Goal: Task Accomplishment & Management: Manage account settings

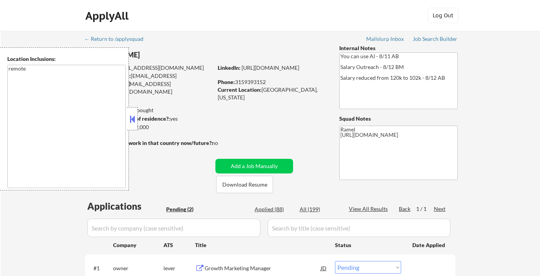
select select ""pending""
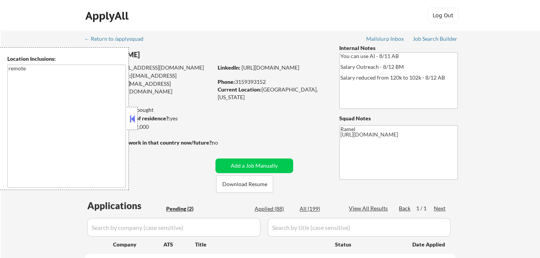
click at [132, 116] on button at bounding box center [132, 119] width 8 height 12
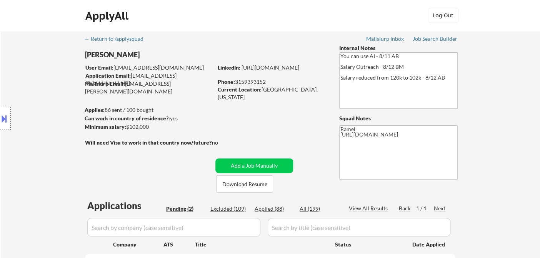
scroll to position [43, 0]
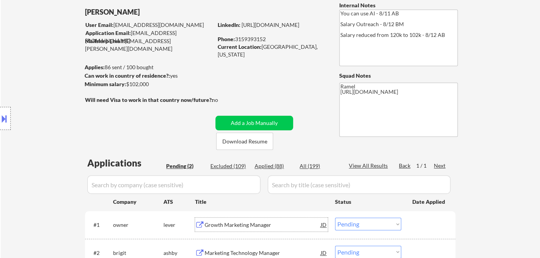
click at [255, 223] on div "Growth Marketing Manager" at bounding box center [263, 225] width 116 height 8
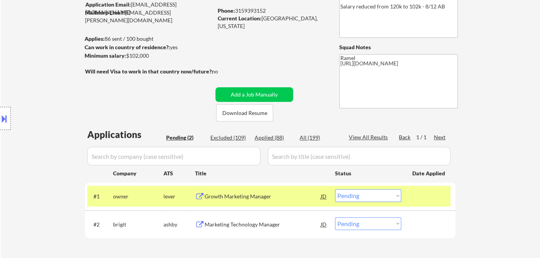
scroll to position [85, 0]
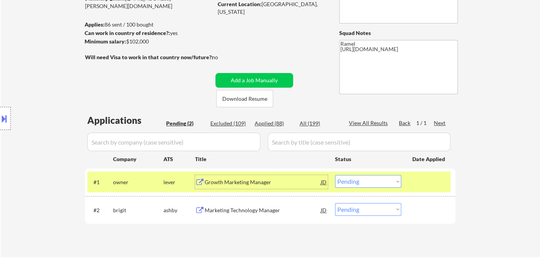
click at [237, 188] on div "Growth Marketing Manager" at bounding box center [263, 182] width 116 height 14
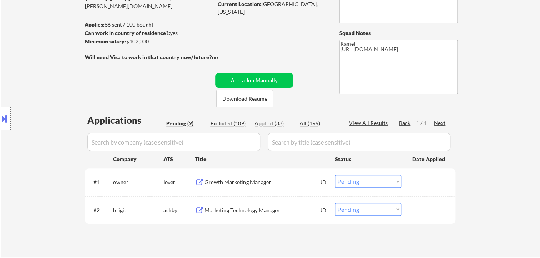
select select ""pending""
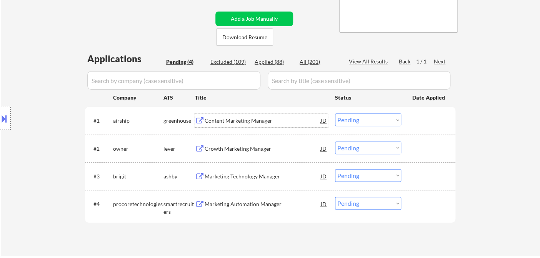
scroll to position [128, 0]
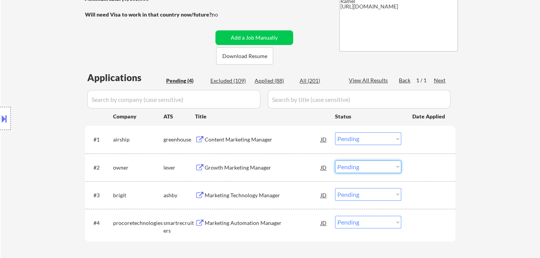
drag, startPoint x: 357, startPoint y: 169, endPoint x: 360, endPoint y: 172, distance: 4.6
click at [357, 169] on select "Choose an option... Pending Applied Excluded (Questions) Excluded (Expired) Exc…" at bounding box center [368, 166] width 66 height 13
click at [335, 160] on select "Choose an option... Pending Applied Excluded (Questions) Excluded (Expired) Exc…" at bounding box center [368, 166] width 66 height 13
select select ""pending""
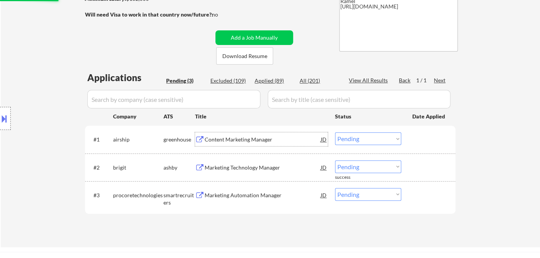
click at [233, 141] on div "Content Marketing Manager" at bounding box center [263, 140] width 116 height 8
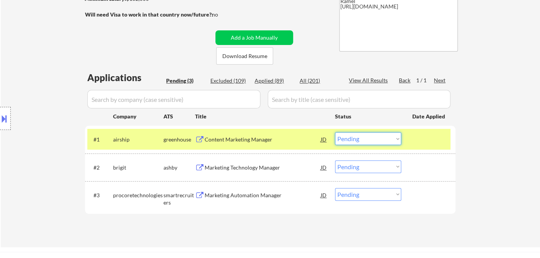
click at [370, 135] on select "Choose an option... Pending Applied Excluded (Questions) Excluded (Expired) Exc…" at bounding box center [368, 138] width 66 height 13
click at [335, 132] on select "Choose an option... Pending Applied Excluded (Questions) Excluded (Expired) Exc…" at bounding box center [368, 138] width 66 height 13
click at [262, 173] on div "Marketing Technology Manager" at bounding box center [263, 167] width 116 height 14
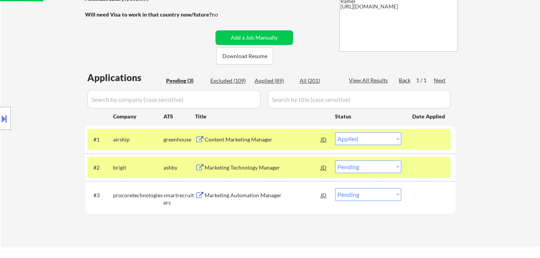
select select ""pending""
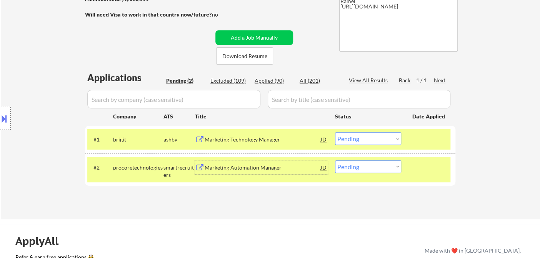
click at [271, 169] on div "Marketing Automation Manager" at bounding box center [263, 168] width 116 height 8
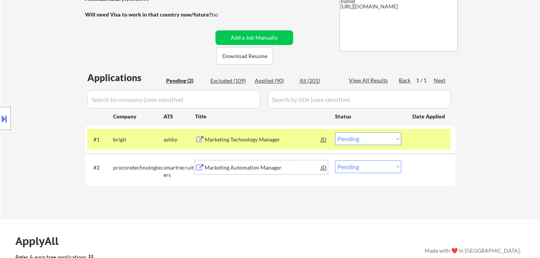
scroll to position [43, 0]
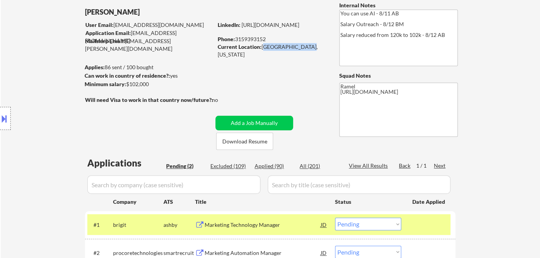
drag, startPoint x: 262, startPoint y: 47, endPoint x: 310, endPoint y: 50, distance: 47.8
click at [310, 50] on div "Current Location: Westbrook, Maine" at bounding box center [272, 50] width 109 height 15
copy div "Westbrook, Maine"
click at [7, 115] on button at bounding box center [4, 118] width 8 height 13
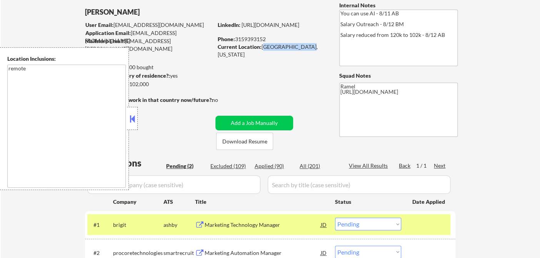
click at [133, 119] on button at bounding box center [132, 119] width 8 height 12
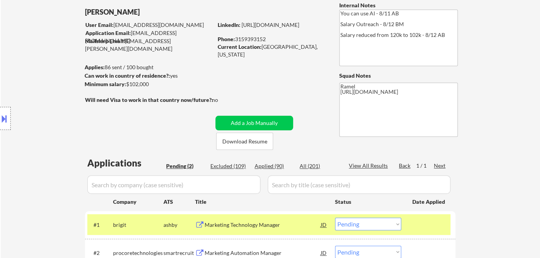
click at [35, 93] on div "Location Inclusions: remote" at bounding box center [69, 118] width 138 height 143
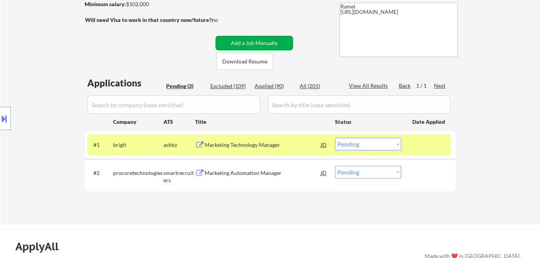
scroll to position [128, 0]
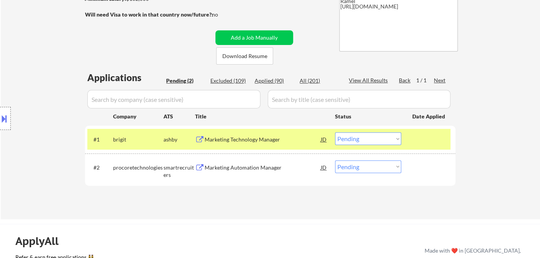
drag, startPoint x: 28, startPoint y: 19, endPoint x: 65, endPoint y: 2, distance: 40.3
click at [28, 19] on div "← Return to /applysquad Mailslurp Inbox Job Search Builder Matt Kopyt User Emai…" at bounding box center [271, 61] width 540 height 317
click at [354, 170] on select "Choose an option... Pending Applied Excluded (Questions) Excluded (Expired) Exc…" at bounding box center [368, 166] width 66 height 13
select select ""excluded__bad_match_""
click at [335, 160] on select "Choose an option... Pending Applied Excluded (Questions) Excluded (Expired) Exc…" at bounding box center [368, 166] width 66 height 13
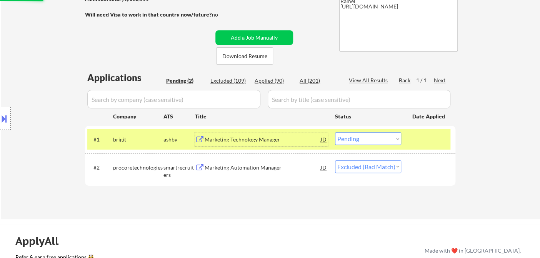
click at [224, 141] on div "Marketing Technology Manager" at bounding box center [263, 140] width 116 height 8
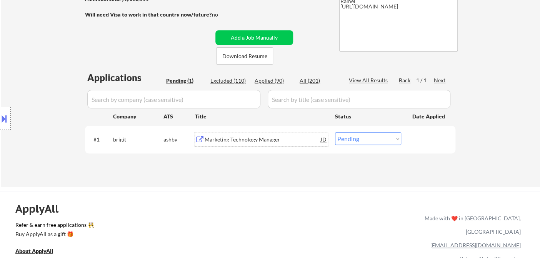
click at [362, 142] on select "Choose an option... Pending Applied Excluded (Questions) Excluded (Expired) Exc…" at bounding box center [368, 138] width 66 height 13
select select ""excluded__bad_match_""
click at [335, 132] on select "Choose an option... Pending Applied Excluded (Questions) Excluded (Expired) Exc…" at bounding box center [368, 138] width 66 height 13
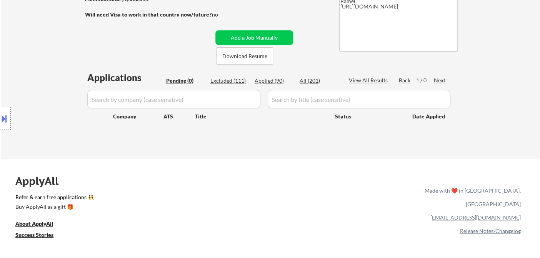
click at [34, 96] on div "Location Inclusions: remote" at bounding box center [69, 118] width 138 height 143
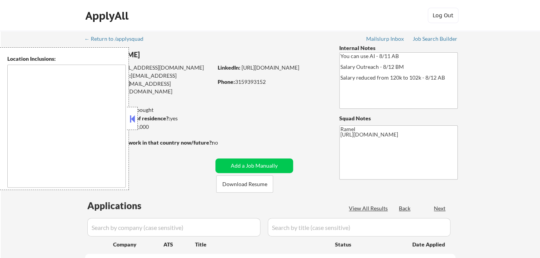
select select ""pending""
type textarea "remote"
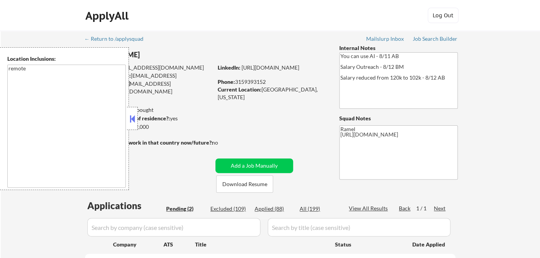
click at [133, 125] on div at bounding box center [132, 118] width 11 height 23
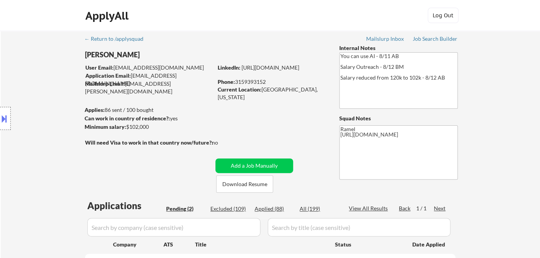
scroll to position [43, 0]
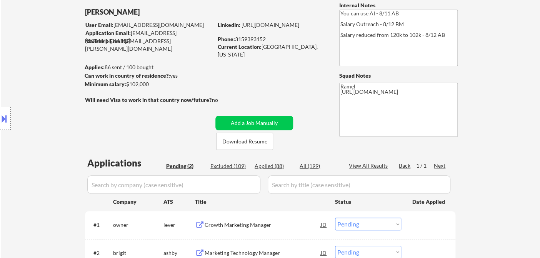
click at [271, 166] on div "Applied (88)" at bounding box center [274, 166] width 38 height 8
select select ""applied""
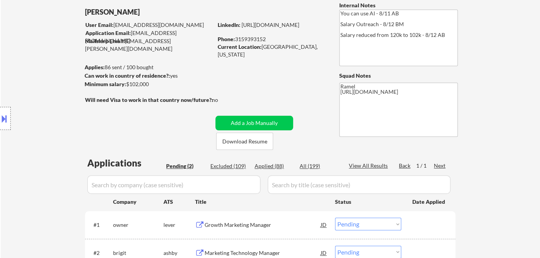
select select ""applied""
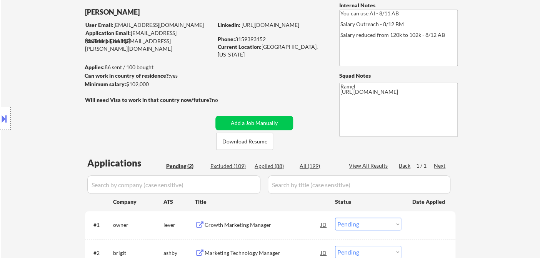
select select ""applied""
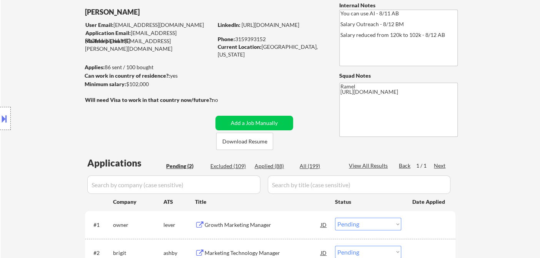
select select ""applied""
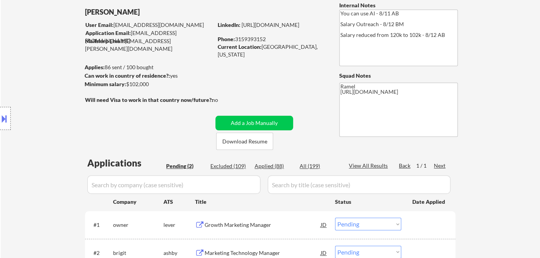
select select ""applied""
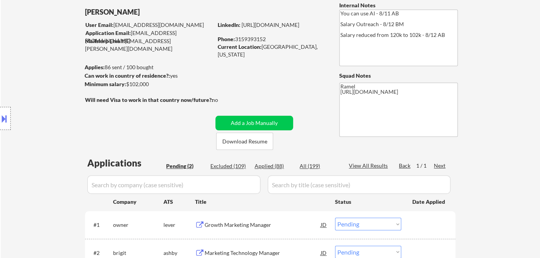
select select ""applied""
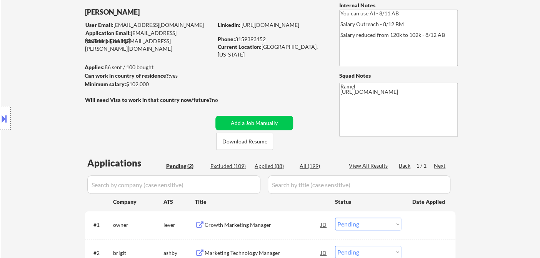
select select ""applied""
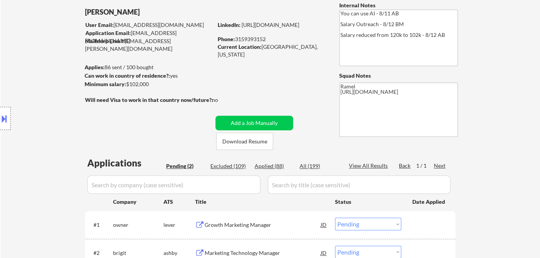
select select ""applied""
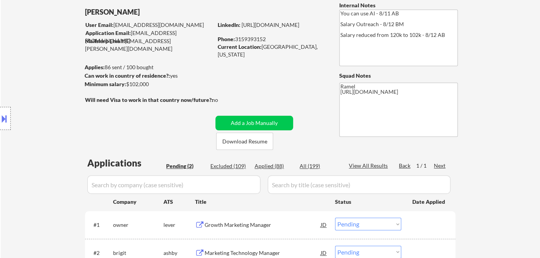
select select ""applied""
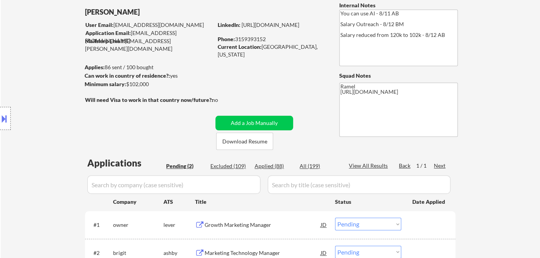
select select ""applied""
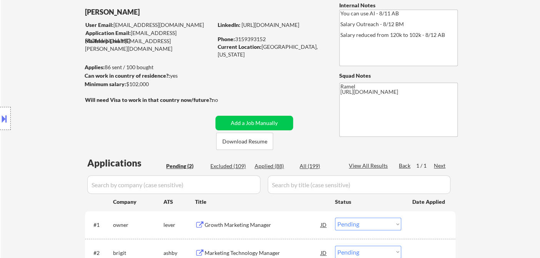
select select ""applied""
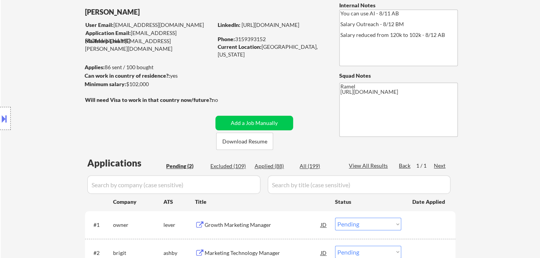
select select ""applied""
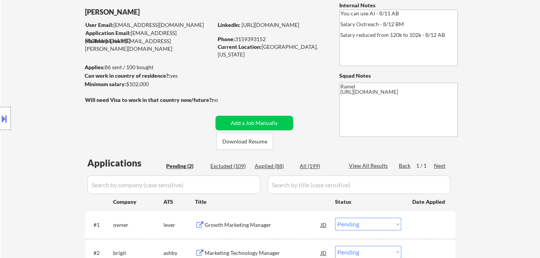
select select ""applied""
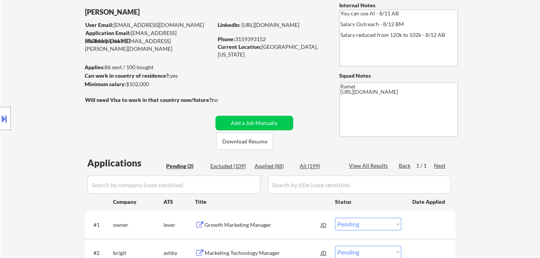
select select ""applied""
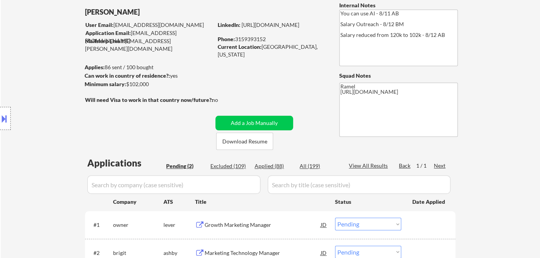
select select ""applied""
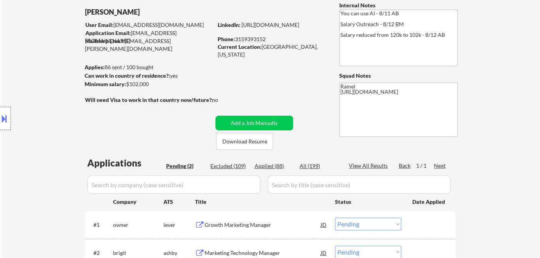
select select ""applied""
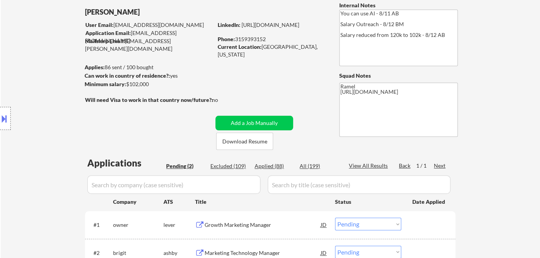
select select ""applied""
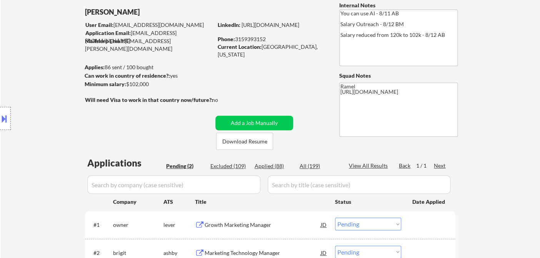
select select ""applied""
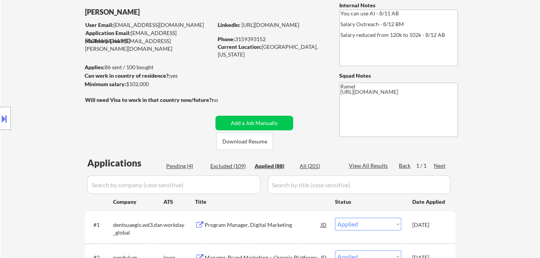
select select ""applied""
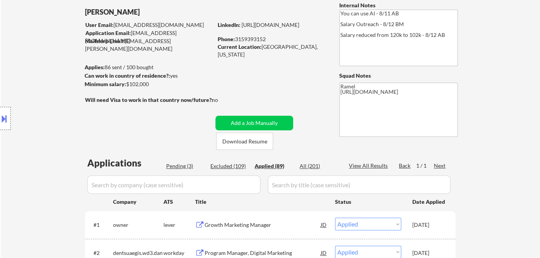
select select ""applied""
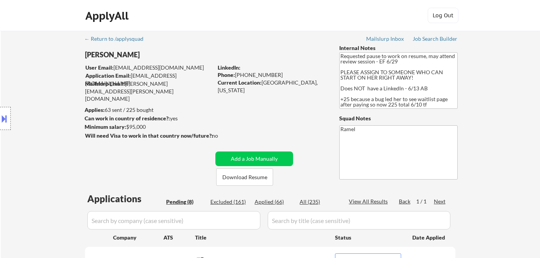
select select ""pending""
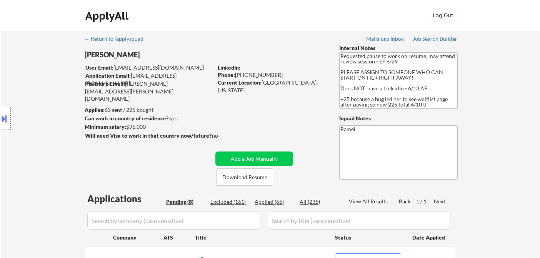
select select ""pending""
drag, startPoint x: 262, startPoint y: 82, endPoint x: 303, endPoint y: 82, distance: 40.8
click at [303, 82] on div "Current Location: Houston, Texas" at bounding box center [272, 86] width 109 height 15
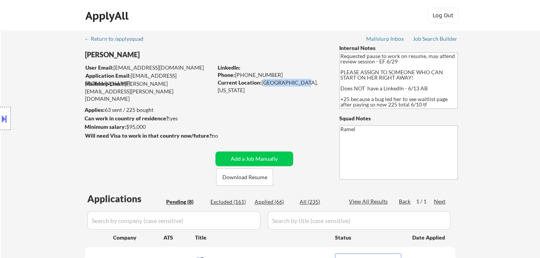
copy div "Houston, Texas"
click at [8, 119] on button at bounding box center [4, 118] width 8 height 13
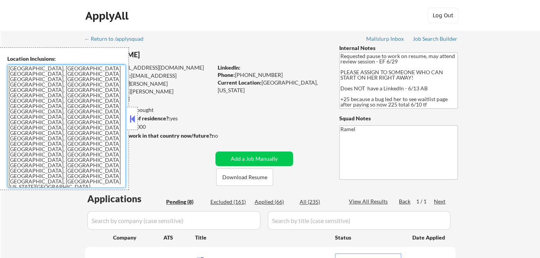
click at [89, 114] on textarea "Houston, TX Bellaire, TX West University Place, TX Southside Place, TX Hunters …" at bounding box center [66, 126] width 119 height 123
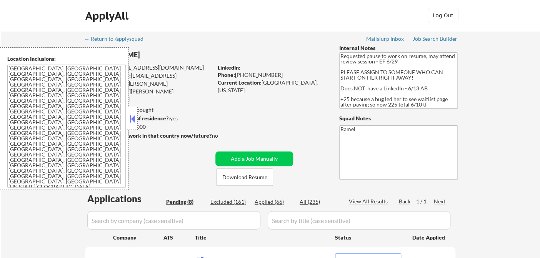
click at [135, 117] on button at bounding box center [132, 119] width 8 height 12
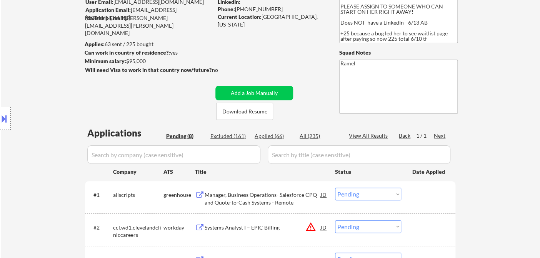
scroll to position [128, 0]
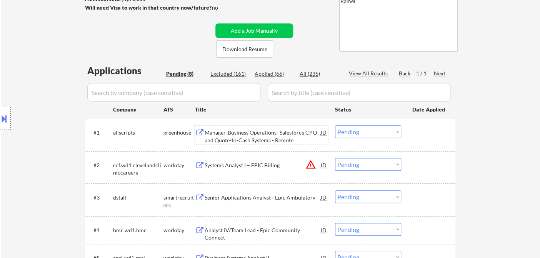
click at [244, 142] on div "Manager, Business Operations- Salesforce CPQ and Quote-to-Cash Systems - Remote" at bounding box center [263, 136] width 116 height 15
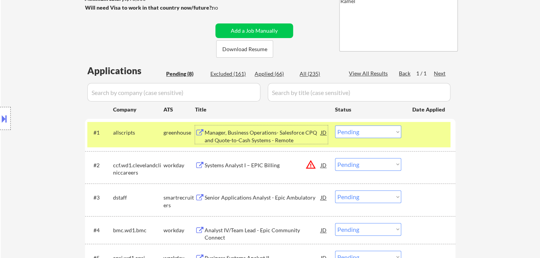
scroll to position [171, 0]
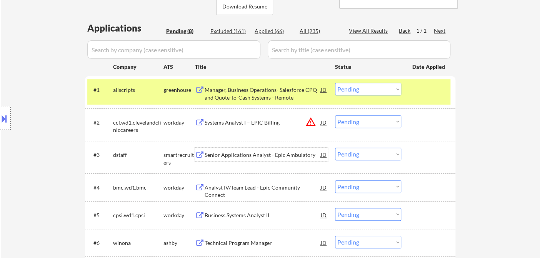
click at [256, 161] on div "Senior Applications Analyst - Epic Ambulatory" at bounding box center [263, 155] width 116 height 14
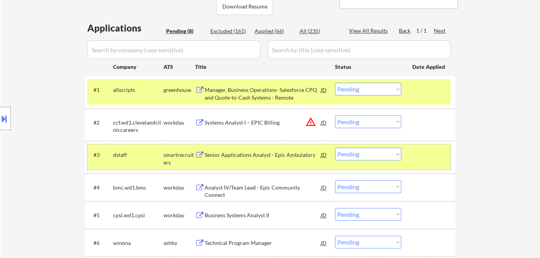
drag, startPoint x: 354, startPoint y: 161, endPoint x: 358, endPoint y: 158, distance: 4.6
click at [356, 159] on div "#3 dstaff smartrecruiters Senior Applications Analyst - Epic Ambulatory JD Choo…" at bounding box center [268, 156] width 363 height 25
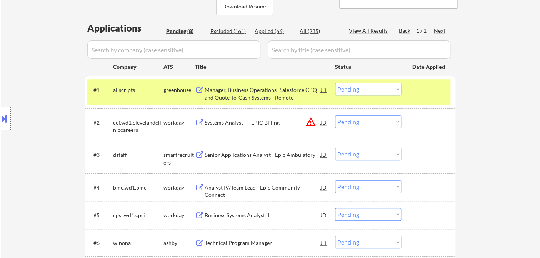
click at [360, 156] on select "Choose an option... Pending Applied Excluded (Questions) Excluded (Expired) Exc…" at bounding box center [368, 154] width 66 height 13
click at [335, 148] on select "Choose an option... Pending Applied Excluded (Questions) Excluded (Expired) Exc…" at bounding box center [368, 154] width 66 height 13
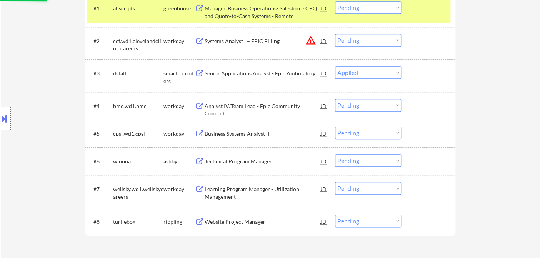
scroll to position [256, 0]
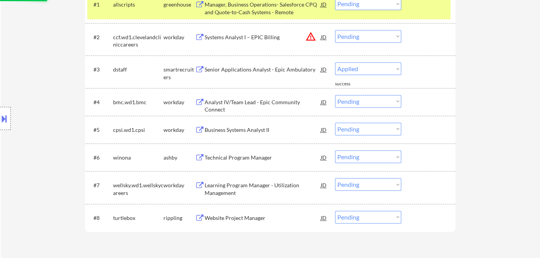
click at [249, 159] on div "Technical Program Manager" at bounding box center [263, 158] width 116 height 8
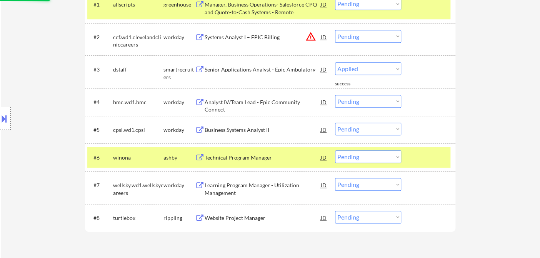
select select ""pending""
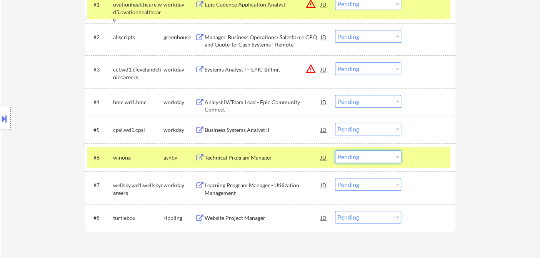
click at [365, 158] on select "Choose an option... Pending Applied Excluded (Questions) Excluded (Expired) Exc…" at bounding box center [368, 156] width 66 height 13
click at [335, 150] on select "Choose an option... Pending Applied Excluded (Questions) Excluded (Expired) Exc…" at bounding box center [368, 156] width 66 height 13
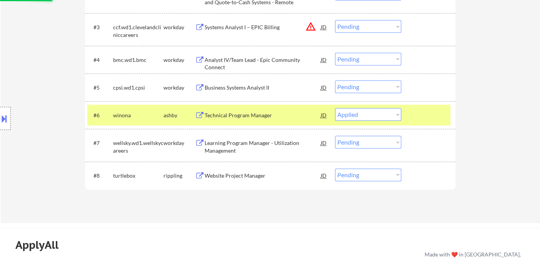
scroll to position [299, 0]
click at [246, 179] on div "Website Project Manager" at bounding box center [263, 175] width 116 height 14
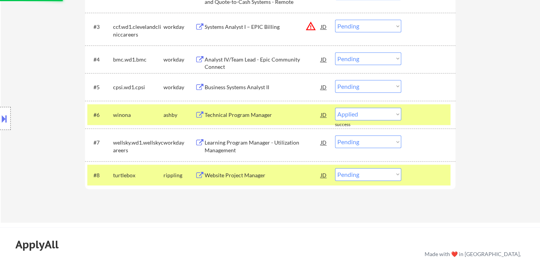
select select ""pending""
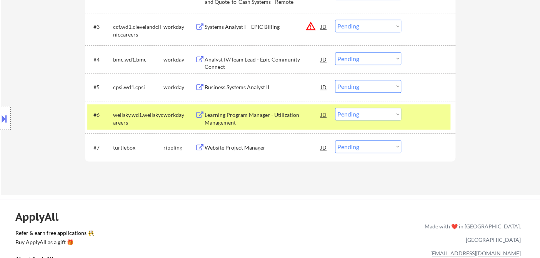
click at [360, 147] on select "Choose an option... Pending Applied Excluded (Questions) Excluded (Expired) Exc…" at bounding box center [368, 146] width 66 height 13
select select ""excluded__bad_match_""
click at [335, 140] on select "Choose an option... Pending Applied Excluded (Questions) Excluded (Expired) Exc…" at bounding box center [368, 146] width 66 height 13
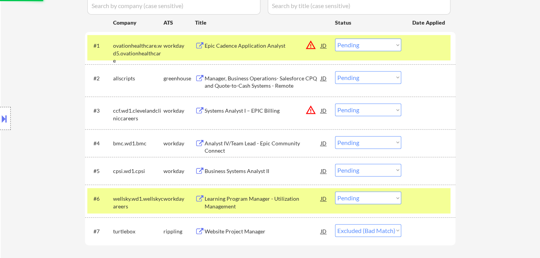
scroll to position [214, 0]
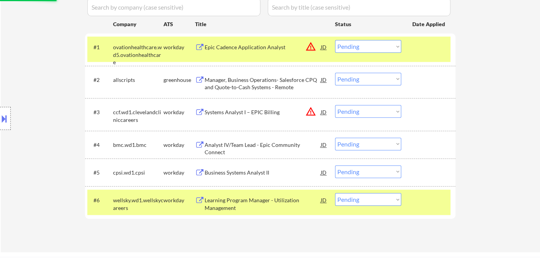
click at [232, 82] on div "Manager, Business Operations- Salesforce CPQ and Quote-to-Cash Systems - Remote" at bounding box center [263, 83] width 116 height 15
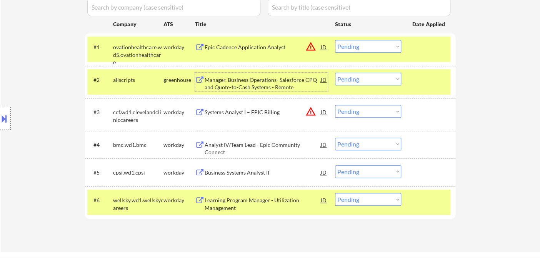
click at [245, 206] on div "Learning Program Manager - Utilization Management" at bounding box center [263, 204] width 116 height 15
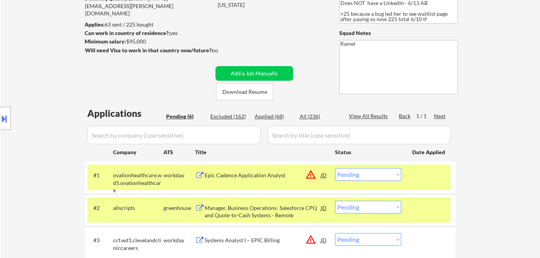
scroll to position [43, 0]
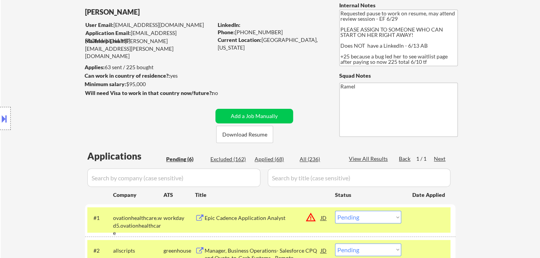
click at [259, 32] on div "Phone: +17139036468" at bounding box center [272, 32] width 109 height 8
copy div "17139036468"
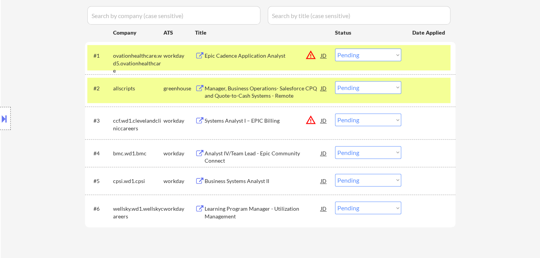
scroll to position [214, 0]
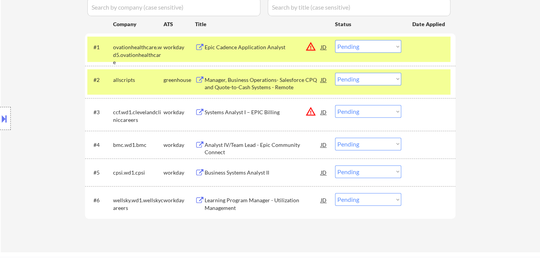
click at [354, 199] on select "Choose an option... Pending Applied Excluded (Questions) Excluded (Expired) Exc…" at bounding box center [368, 199] width 66 height 13
select select ""applied""
click at [335, 193] on select "Choose an option... Pending Applied Excluded (Questions) Excluded (Expired) Exc…" at bounding box center [368, 199] width 66 height 13
click at [259, 168] on div "Business Systems Analyst II" at bounding box center [263, 173] width 116 height 14
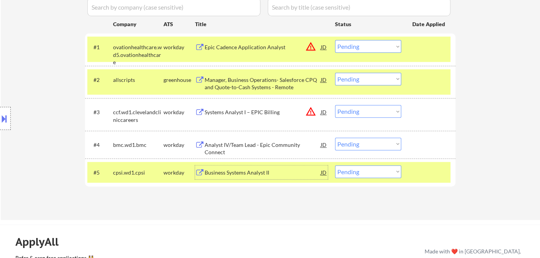
click at [270, 172] on div "Business Systems Analyst II" at bounding box center [263, 173] width 116 height 8
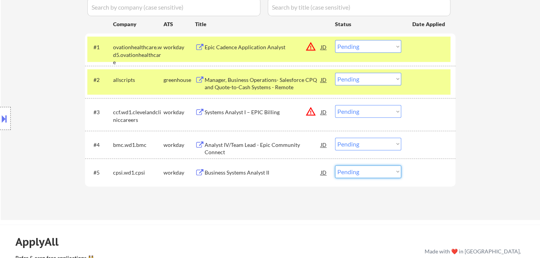
drag, startPoint x: 353, startPoint y: 169, endPoint x: 358, endPoint y: 178, distance: 10.5
click at [353, 169] on select "Choose an option... Pending Applied Excluded (Questions) Excluded (Expired) Exc…" at bounding box center [368, 172] width 66 height 13
select select ""applied""
click at [335, 166] on select "Choose an option... Pending Applied Excluded (Questions) Excluded (Expired) Exc…" at bounding box center [368, 172] width 66 height 13
click at [252, 143] on div "Analyst IV/Team Lead - Epic Community Connect" at bounding box center [263, 148] width 116 height 15
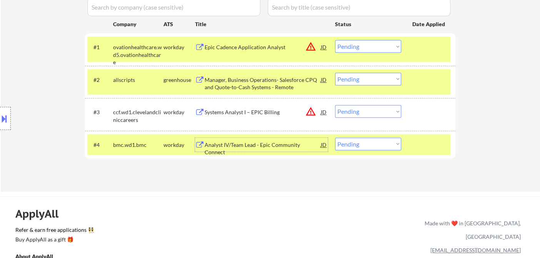
click at [324, 143] on div "JD" at bounding box center [324, 145] width 8 height 14
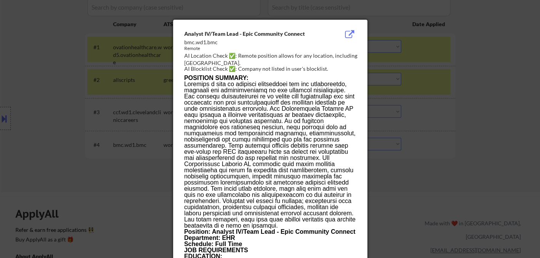
click at [394, 183] on div at bounding box center [270, 129] width 540 height 258
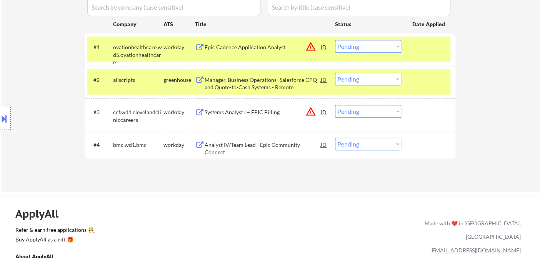
drag, startPoint x: 357, startPoint y: 144, endPoint x: 360, endPoint y: 147, distance: 4.1
click at [357, 144] on select "Choose an option... Pending Applied Excluded (Questions) Excluded (Expired) Exc…" at bounding box center [368, 144] width 66 height 13
select select ""applied""
click at [335, 138] on select "Choose an option... Pending Applied Excluded (Questions) Excluded (Expired) Exc…" at bounding box center [368, 144] width 66 height 13
click at [227, 82] on div "Manager, Business Operations- Salesforce CPQ and Quote-to-Cash Systems - Remote" at bounding box center [263, 83] width 116 height 15
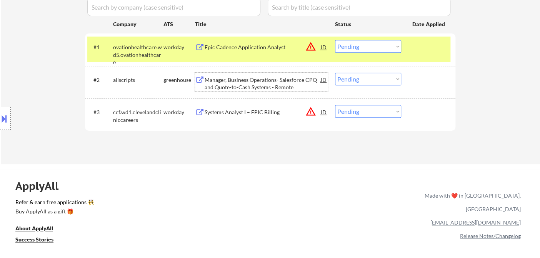
drag, startPoint x: 360, startPoint y: 78, endPoint x: 366, endPoint y: 84, distance: 8.7
click at [360, 78] on select "Choose an option... Pending Applied Excluded (Questions) Excluded (Expired) Exc…" at bounding box center [368, 79] width 66 height 13
click at [335, 73] on select "Choose an option... Pending Applied Excluded (Questions) Excluded (Expired) Exc…" at bounding box center [368, 79] width 66 height 13
click at [236, 48] on div "Epic Cadence Application Analyst" at bounding box center [263, 47] width 116 height 8
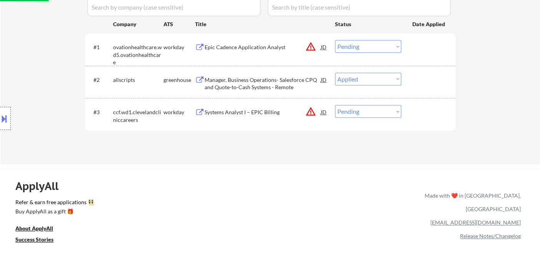
select select ""pending""
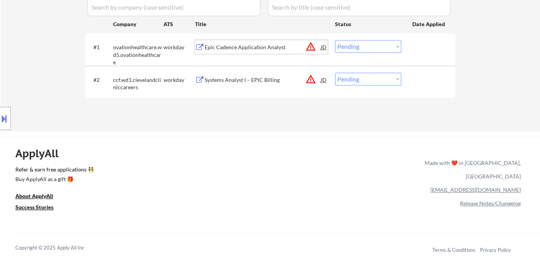
click at [360, 52] on select "Choose an option... Pending Applied Excluded (Questions) Excluded (Expired) Exc…" at bounding box center [368, 46] width 66 height 13
click at [366, 50] on select "Choose an option... Pending Applied Excluded (Questions) Excluded (Expired) Exc…" at bounding box center [368, 46] width 66 height 13
drag, startPoint x: 357, startPoint y: 44, endPoint x: 363, endPoint y: 51, distance: 9.5
click at [357, 44] on select "Choose an option... Pending Applied Excluded (Questions) Excluded (Expired) Exc…" at bounding box center [368, 46] width 66 height 13
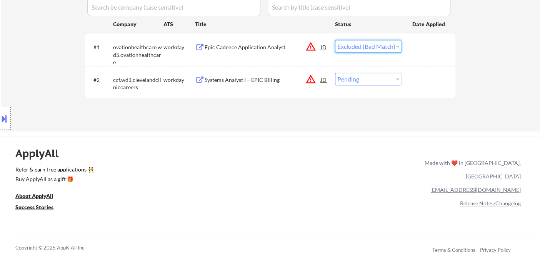
click at [335, 40] on select "Choose an option... Pending Applied Excluded (Questions) Excluded (Expired) Exc…" at bounding box center [368, 46] width 66 height 13
click at [249, 81] on div "Systems Analyst I – EPIC Billing" at bounding box center [263, 80] width 116 height 8
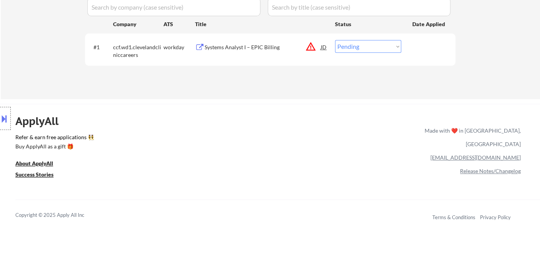
drag, startPoint x: 344, startPoint y: 43, endPoint x: 355, endPoint y: 50, distance: 12.9
click at [344, 43] on select "Choose an option... Pending Applied Excluded (Questions) Excluded (Expired) Exc…" at bounding box center [368, 46] width 66 height 13
select select ""excluded__bad_match_""
click at [335, 40] on select "Choose an option... Pending Applied Excluded (Questions) Excluded (Expired) Exc…" at bounding box center [368, 46] width 66 height 13
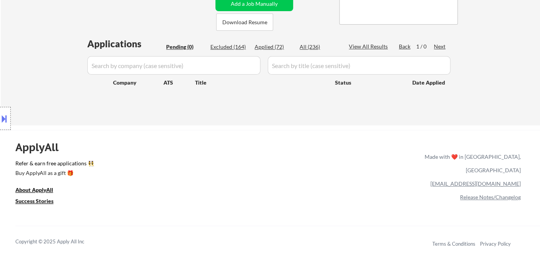
scroll to position [85, 0]
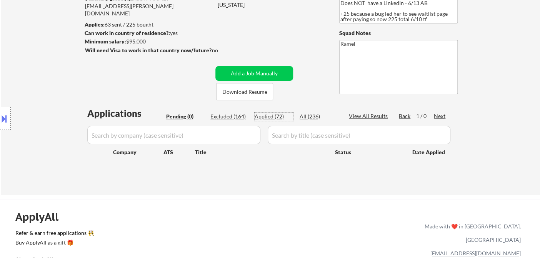
click at [274, 119] on div "Applied (72)" at bounding box center [274, 117] width 38 height 8
select select ""applied""
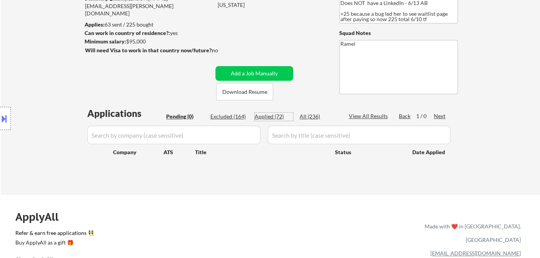
select select ""applied""
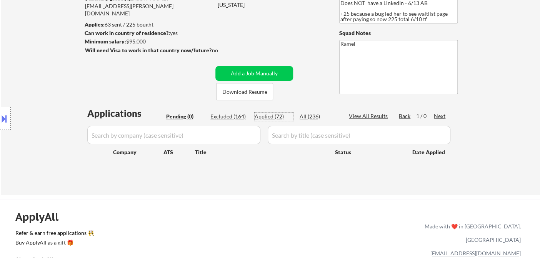
select select ""applied""
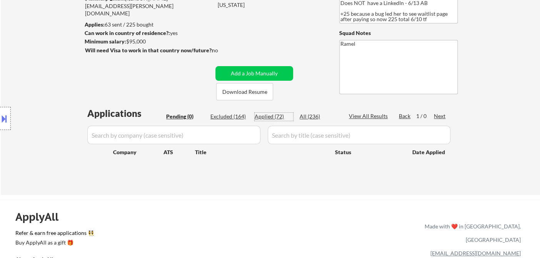
select select ""applied""
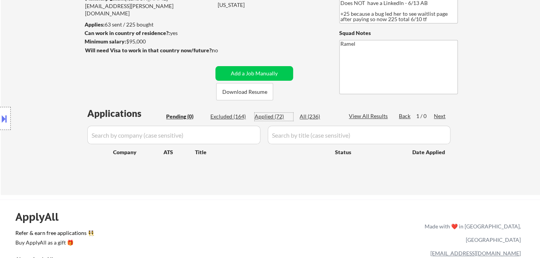
select select ""applied""
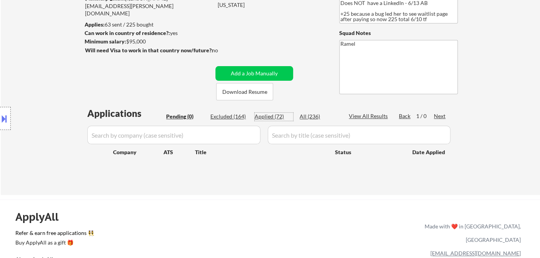
select select ""applied""
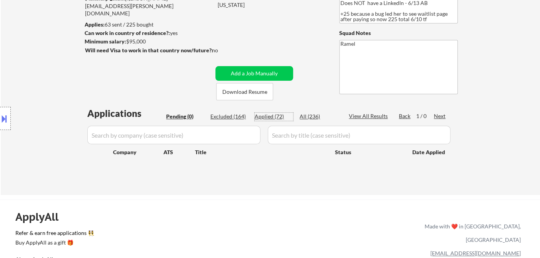
select select ""applied""
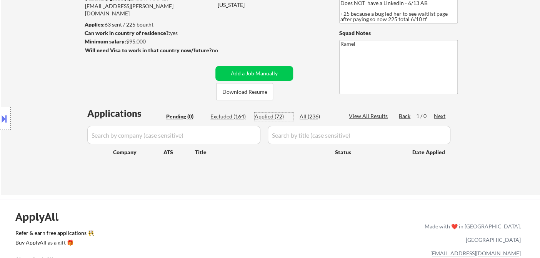
select select ""applied""
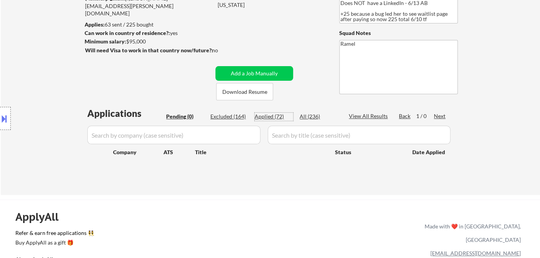
select select ""applied""
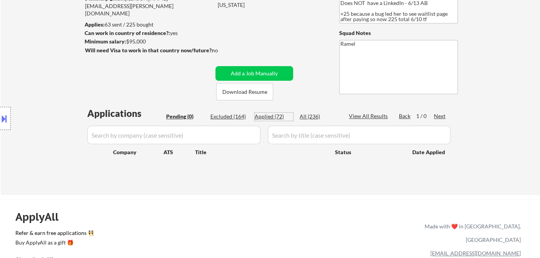
select select ""applied""
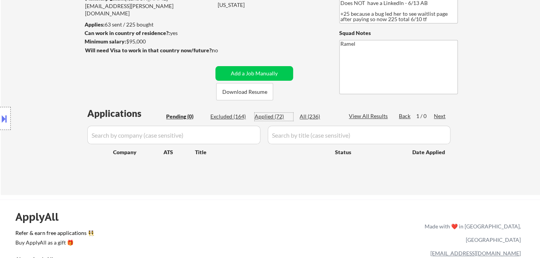
select select ""applied""
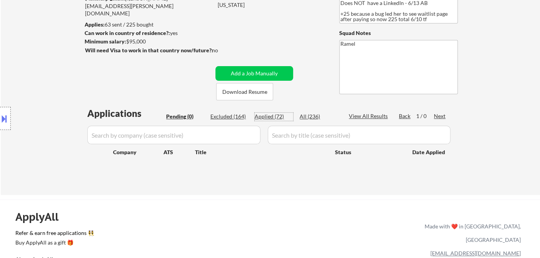
select select ""applied""
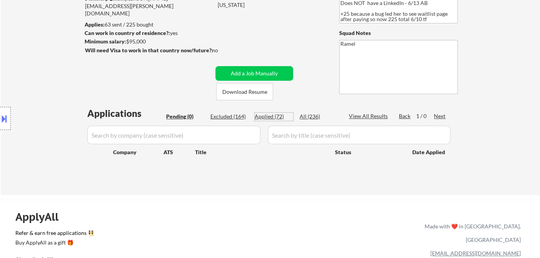
select select ""applied""
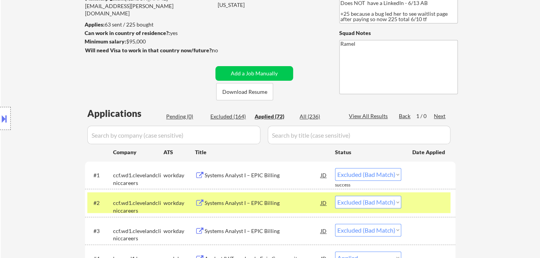
select select ""applied""
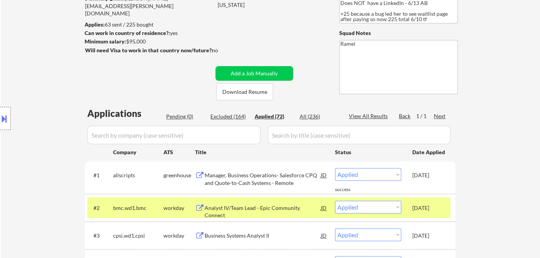
click at [31, 104] on div "Location Inclusions: Houston, TX Bellaire, TX West University Place, TX Southsi…" at bounding box center [69, 118] width 138 height 143
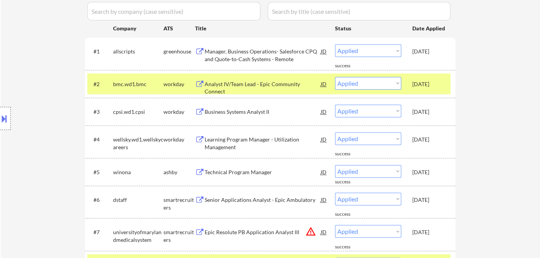
scroll to position [214, 0]
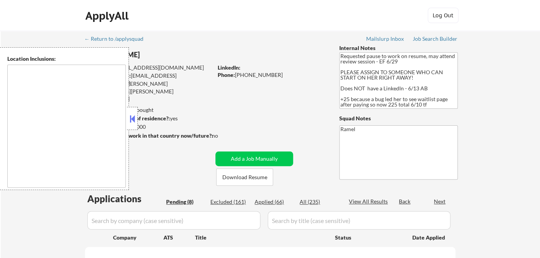
select select ""pending""
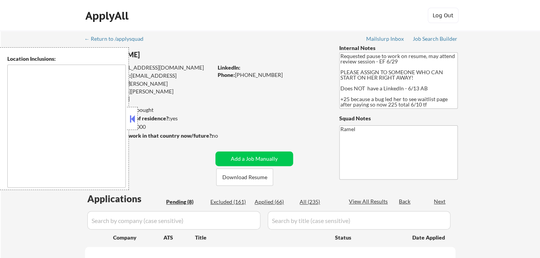
select select ""pending""
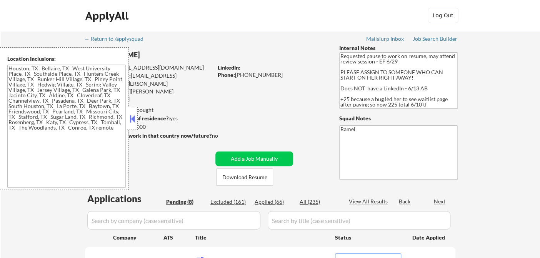
type textarea "[GEOGRAPHIC_DATA], [GEOGRAPHIC_DATA] [GEOGRAPHIC_DATA], [GEOGRAPHIC_DATA] [GEOG…"
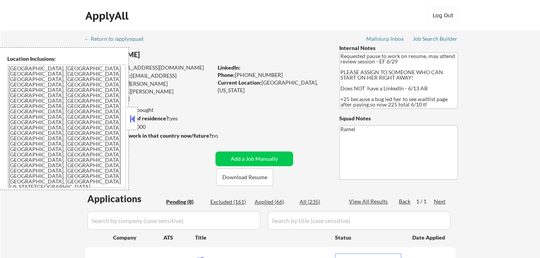
select select ""pending""
click at [134, 119] on button at bounding box center [132, 119] width 8 height 12
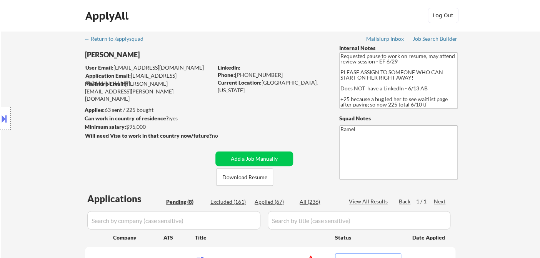
select select ""pending""
drag, startPoint x: 273, startPoint y: 74, endPoint x: 242, endPoint y: 73, distance: 30.8
click at [242, 73] on div "Phone: +17139036468" at bounding box center [272, 75] width 109 height 8
copy div "7139036468"
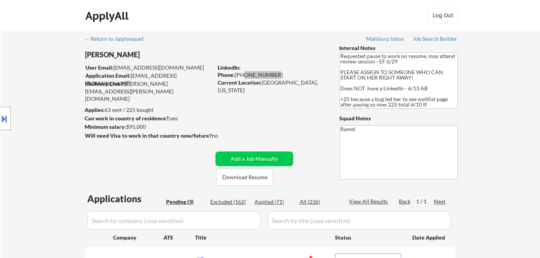
select select ""pending""
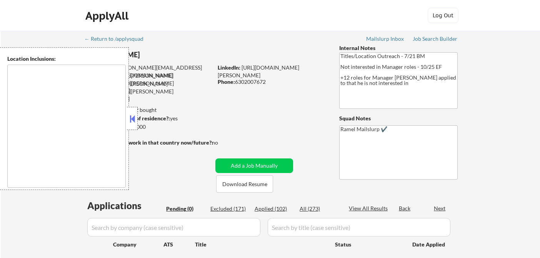
type textarea "[GEOGRAPHIC_DATA], [GEOGRAPHIC_DATA] [GEOGRAPHIC_DATA], [GEOGRAPHIC_DATA], [GEO…"
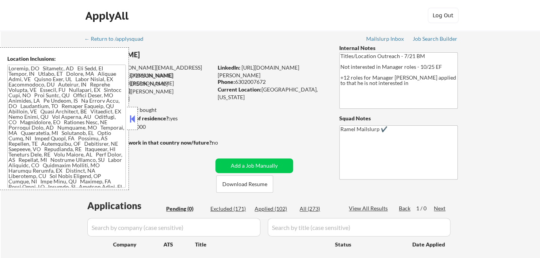
drag, startPoint x: 22, startPoint y: 18, endPoint x: 28, endPoint y: 17, distance: 5.9
click at [22, 18] on div "ApplyAll Log In Sign Up Log Out" at bounding box center [270, 15] width 540 height 31
click at [22, 211] on div "← Return to /applysquad Mailslurp Inbox Job Search Builder [PERSON_NAME] User E…" at bounding box center [271, 159] width 540 height 257
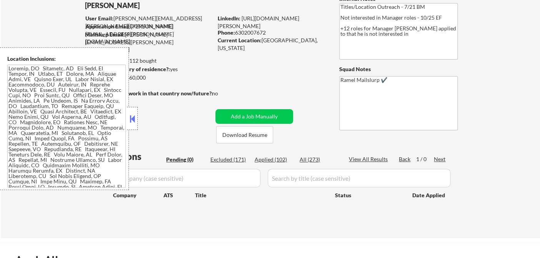
scroll to position [85, 0]
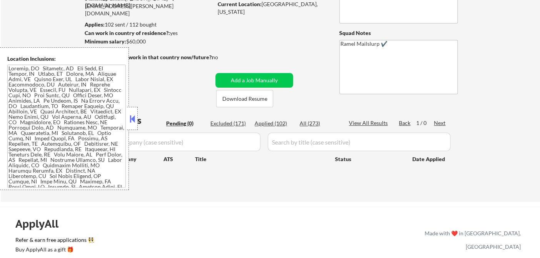
click at [135, 119] on button at bounding box center [132, 119] width 8 height 12
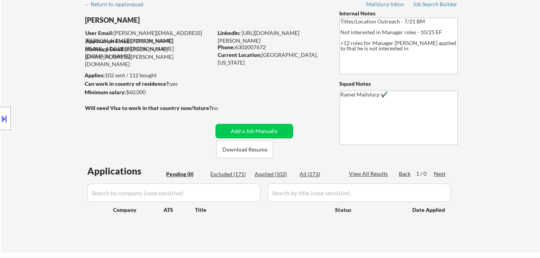
scroll to position [0, 0]
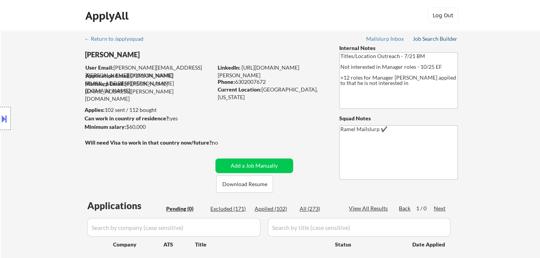
click at [423, 39] on div "Job Search Builder" at bounding box center [435, 38] width 45 height 5
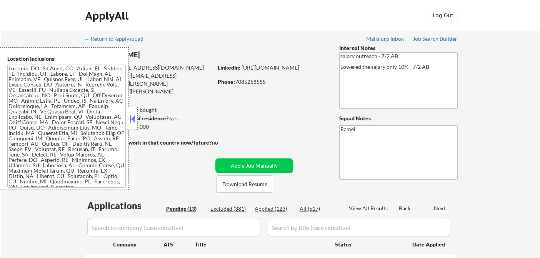
select select ""pending""
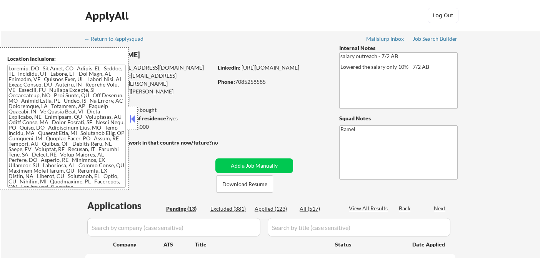
select select ""pending""
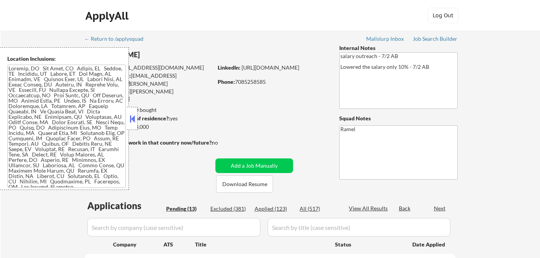
select select ""pending""
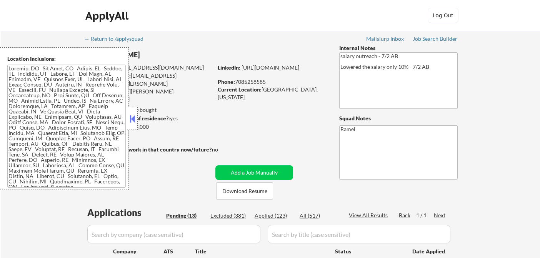
select select ""pending""
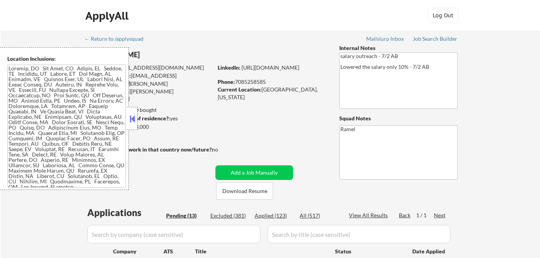
select select ""pending""
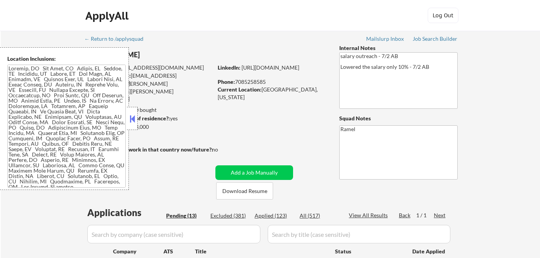
select select ""pending""
click at [135, 124] on button at bounding box center [132, 119] width 8 height 12
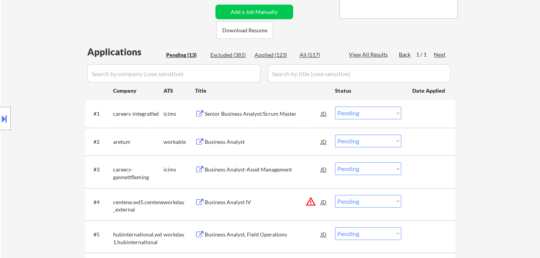
scroll to position [171, 0]
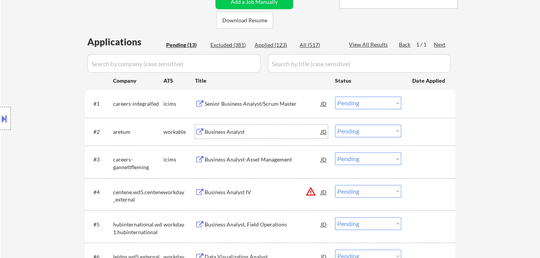
click at [234, 133] on div "Business Analyst" at bounding box center [263, 132] width 116 height 8
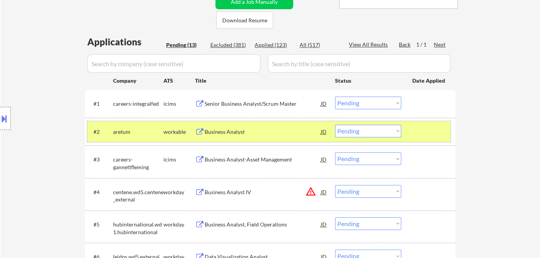
drag, startPoint x: 369, startPoint y: 124, endPoint x: 373, endPoint y: 129, distance: 6.7
click at [370, 124] on div "#2 aretum workable Business Analyst JD Choose an option... Pending Applied Excl…" at bounding box center [268, 131] width 363 height 21
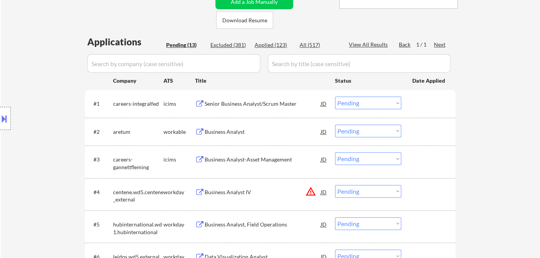
drag, startPoint x: 374, startPoint y: 130, endPoint x: 382, endPoint y: 136, distance: 10.4
click at [374, 130] on select "Choose an option... Pending Applied Excluded (Questions) Excluded (Expired) Exc…" at bounding box center [368, 131] width 66 height 13
click at [335, 125] on select "Choose an option... Pending Applied Excluded (Questions) Excluded (Expired) Exc…" at bounding box center [368, 131] width 66 height 13
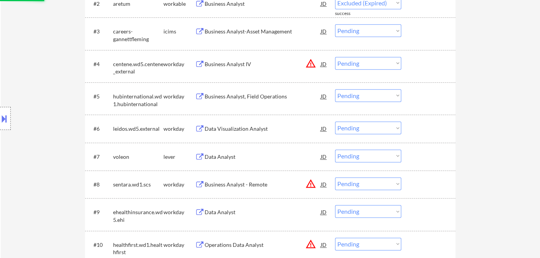
select select ""pending""
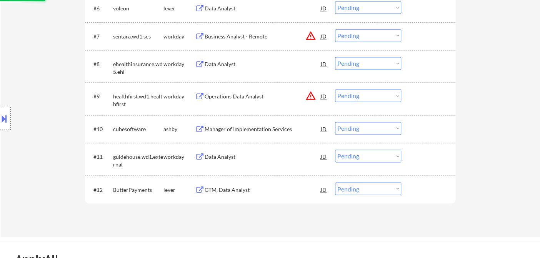
scroll to position [470, 0]
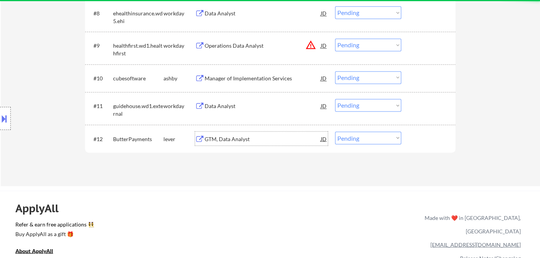
click at [247, 141] on div "GTM, Data Analyst" at bounding box center [263, 139] width 116 height 8
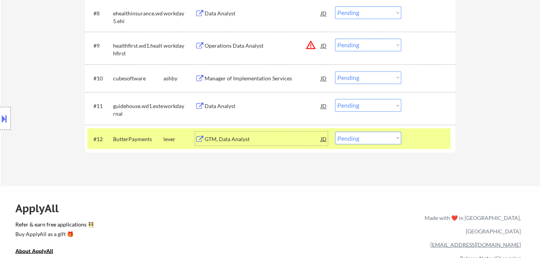
click at [361, 138] on select "Choose an option... Pending Applied Excluded (Questions) Excluded (Expired) Exc…" at bounding box center [368, 138] width 66 height 13
select select ""applied""
click at [335, 132] on select "Choose an option... Pending Applied Excluded (Questions) Excluded (Expired) Exc…" at bounding box center [368, 138] width 66 height 13
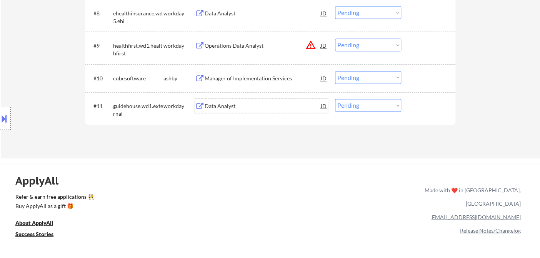
click at [222, 106] on div "Data Analyst" at bounding box center [263, 106] width 116 height 8
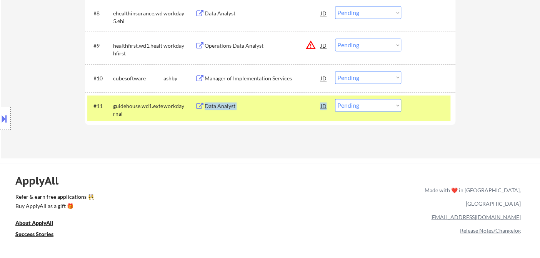
click at [328, 104] on div "#11 guidehouse.wd1.external workday Data Analyst JD Choose an option... Pending…" at bounding box center [268, 107] width 363 height 25
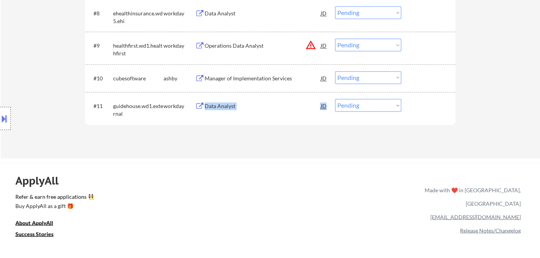
click at [326, 107] on div "JD" at bounding box center [324, 106] width 8 height 14
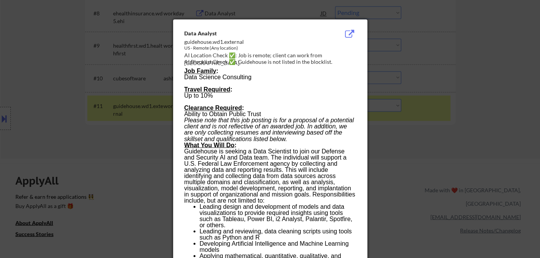
click at [430, 138] on div at bounding box center [270, 129] width 540 height 258
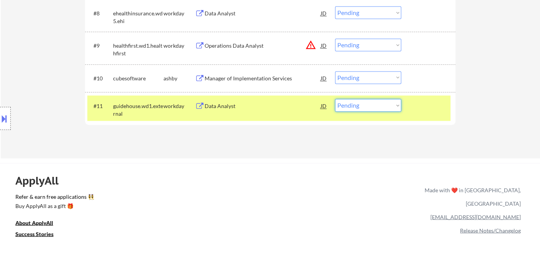
click at [360, 108] on select "Choose an option... Pending Applied Excluded (Questions) Excluded (Expired) Exc…" at bounding box center [368, 105] width 66 height 13
select select ""applied""
click at [335, 99] on select "Choose an option... Pending Applied Excluded (Questions) Excluded (Expired) Exc…" at bounding box center [368, 105] width 66 height 13
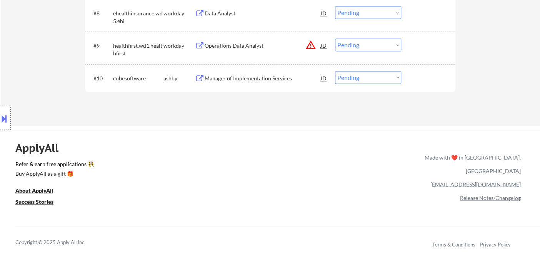
click at [252, 80] on div "Manager of Implementation Services" at bounding box center [263, 79] width 116 height 8
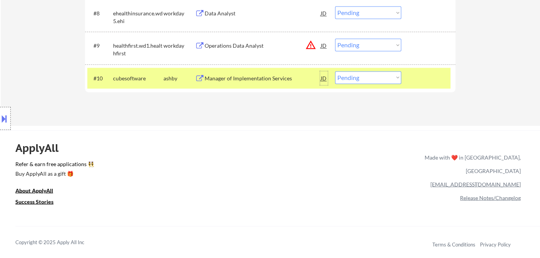
click at [323, 77] on div "JD" at bounding box center [324, 78] width 8 height 14
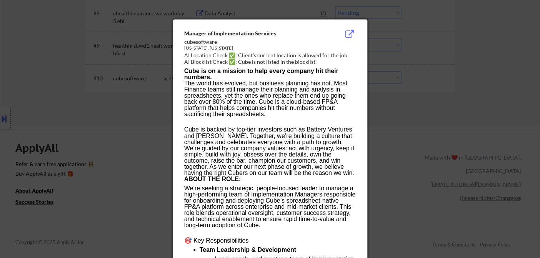
click at [409, 124] on div at bounding box center [270, 129] width 540 height 258
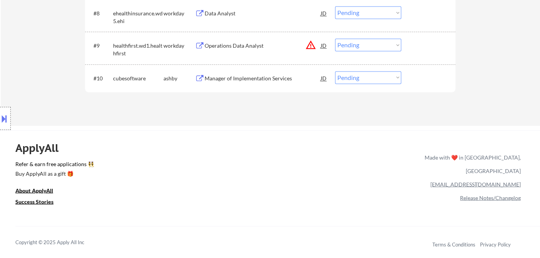
click at [8, 119] on button at bounding box center [4, 118] width 8 height 13
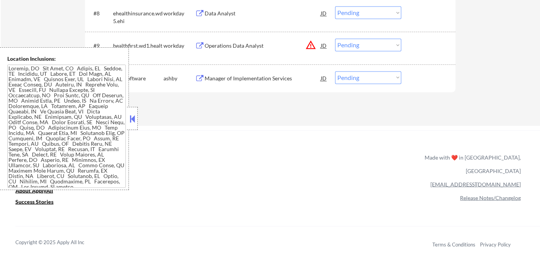
drag, startPoint x: 132, startPoint y: 120, endPoint x: 147, endPoint y: 120, distance: 15.4
click at [133, 120] on button at bounding box center [132, 119] width 8 height 12
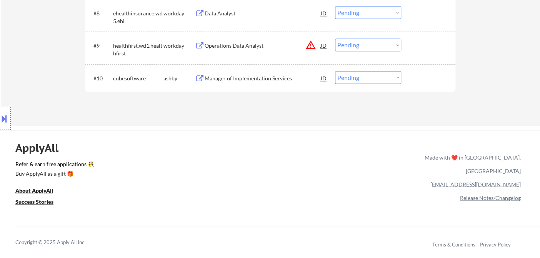
drag, startPoint x: 356, startPoint y: 78, endPoint x: 361, endPoint y: 83, distance: 7.1
click at [356, 78] on select "Choose an option... Pending Applied Excluded (Questions) Excluded (Expired) Exc…" at bounding box center [368, 77] width 66 height 13
select select ""excluded__location_""
click at [335, 71] on select "Choose an option... Pending Applied Excluded (Questions) Excluded (Expired) Exc…" at bounding box center [368, 77] width 66 height 13
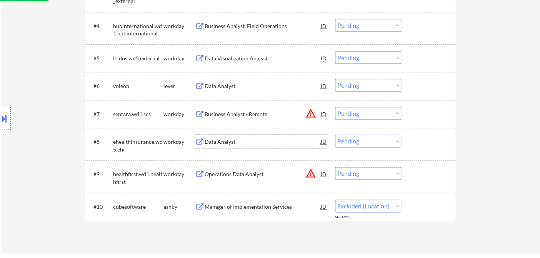
click at [230, 145] on div "Data Analyst" at bounding box center [263, 142] width 116 height 14
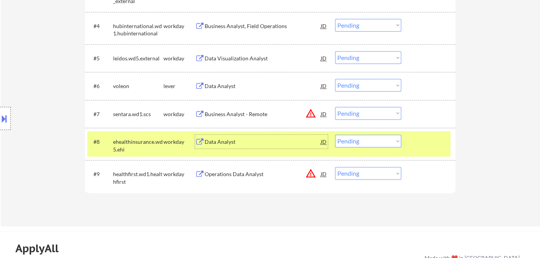
drag, startPoint x: 344, startPoint y: 143, endPoint x: 350, endPoint y: 147, distance: 6.4
click at [345, 143] on select "Choose an option... Pending Applied Excluded (Questions) Excluded (Expired) Exc…" at bounding box center [368, 141] width 66 height 13
click at [335, 135] on select "Choose an option... Pending Applied Excluded (Questions) Excluded (Expired) Exc…" at bounding box center [368, 141] width 66 height 13
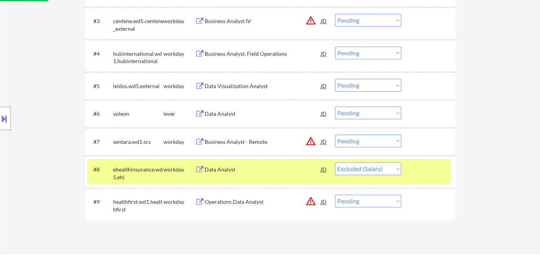
scroll to position [299, 0]
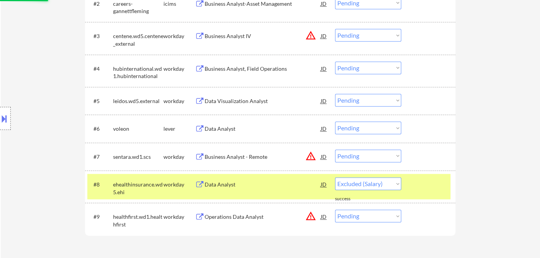
click at [227, 131] on div "Data Analyst" at bounding box center [263, 129] width 116 height 8
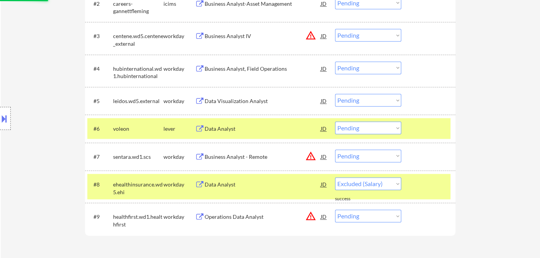
select select ""pending""
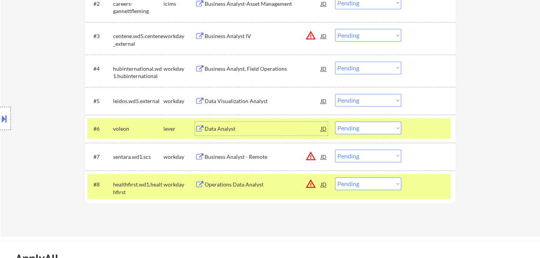
click at [376, 129] on select "Choose an option... Pending Applied Excluded (Questions) Excluded (Expired) Exc…" at bounding box center [368, 128] width 66 height 13
click at [335, 122] on select "Choose an option... Pending Applied Excluded (Questions) Excluded (Expired) Exc…" at bounding box center [368, 128] width 66 height 13
select select ""pending""
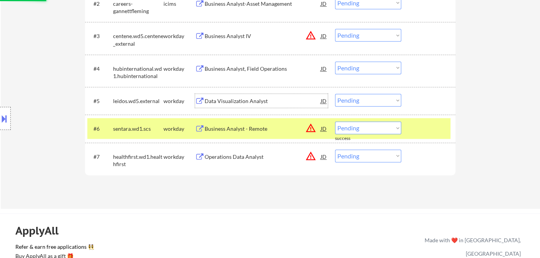
click at [225, 102] on div "Data Visualization Analyst" at bounding box center [263, 101] width 116 height 8
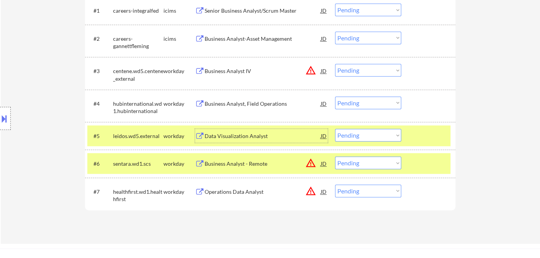
scroll to position [214, 0]
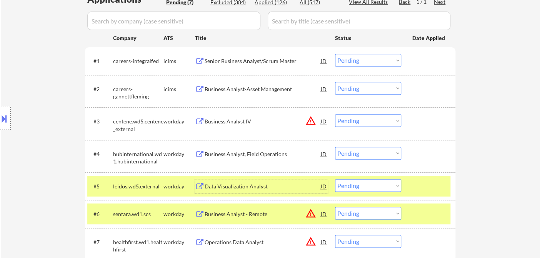
drag, startPoint x: 360, startPoint y: 187, endPoint x: 364, endPoint y: 188, distance: 4.3
click at [360, 187] on select "Choose an option... Pending Applied Excluded (Questions) Excluded (Expired) Exc…" at bounding box center [368, 185] width 66 height 13
click at [335, 179] on select "Choose an option... Pending Applied Excluded (Questions) Excluded (Expired) Exc…" at bounding box center [368, 185] width 66 height 13
click at [258, 155] on div "Business Analyst, Field Operations" at bounding box center [263, 154] width 116 height 8
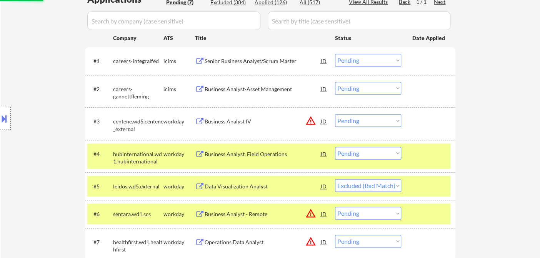
select select ""pending""
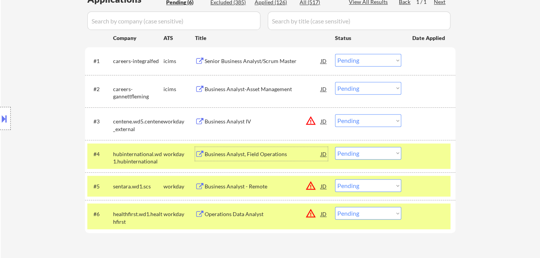
click at [356, 153] on select "Choose an option... Pending Applied Excluded (Questions) Excluded (Expired) Exc…" at bounding box center [368, 153] width 66 height 13
click at [335, 147] on select "Choose an option... Pending Applied Excluded (Questions) Excluded (Expired) Exc…" at bounding box center [368, 153] width 66 height 13
click at [259, 62] on div "Senior Business Analyst/Scrum Master" at bounding box center [263, 61] width 116 height 8
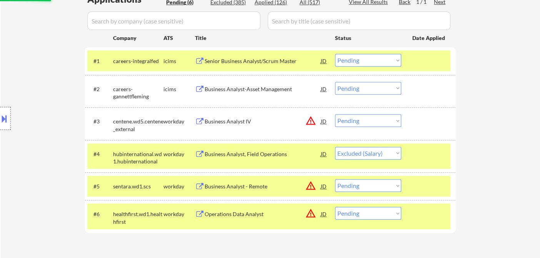
select select ""pending""
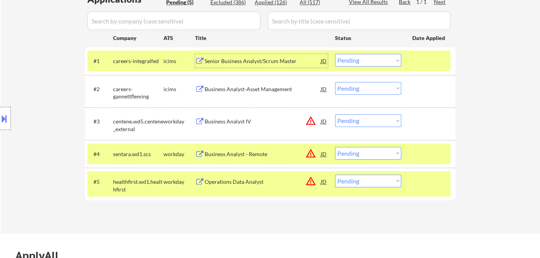
click at [362, 61] on select "Choose an option... Pending Applied Excluded (Questions) Excluded (Expired) Exc…" at bounding box center [368, 60] width 66 height 13
click at [335, 54] on select "Choose an option... Pending Applied Excluded (Questions) Excluded (Expired) Exc…" at bounding box center [368, 60] width 66 height 13
click at [255, 88] on div "Business Analyst-Asset Management" at bounding box center [263, 89] width 116 height 8
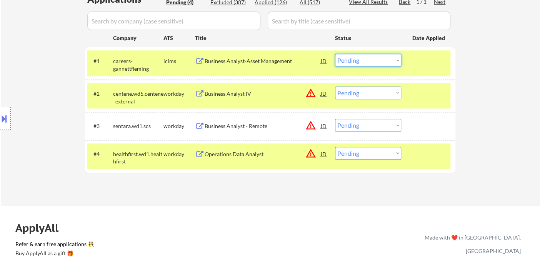
drag, startPoint x: 385, startPoint y: 59, endPoint x: 385, endPoint y: 64, distance: 5.0
click at [385, 59] on select "Choose an option... Pending Applied Excluded (Questions) Excluded (Expired) Exc…" at bounding box center [368, 60] width 66 height 13
click at [335, 54] on select "Choose an option... Pending Applied Excluded (Questions) Excluded (Expired) Exc…" at bounding box center [368, 60] width 66 height 13
click at [231, 94] on div "Business Analyst IV" at bounding box center [263, 94] width 116 height 8
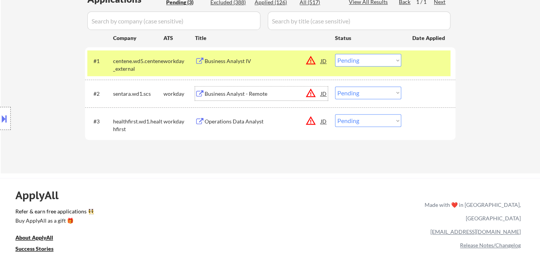
drag, startPoint x: 359, startPoint y: 58, endPoint x: 362, endPoint y: 64, distance: 7.1
click at [359, 58] on select "Choose an option... Pending Applied Excluded (Questions) Excluded (Expired) Exc…" at bounding box center [368, 60] width 66 height 13
click at [335, 54] on select "Choose an option... Pending Applied Excluded (Questions) Excluded (Expired) Exc…" at bounding box center [368, 60] width 66 height 13
click at [243, 100] on div "Business Analyst - Remote" at bounding box center [263, 94] width 116 height 14
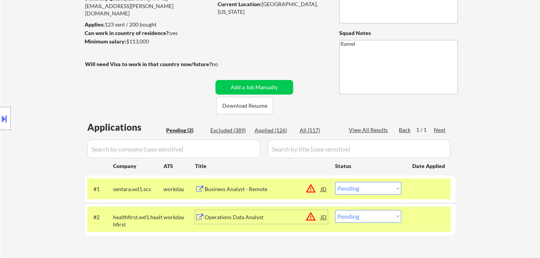
scroll to position [0, 0]
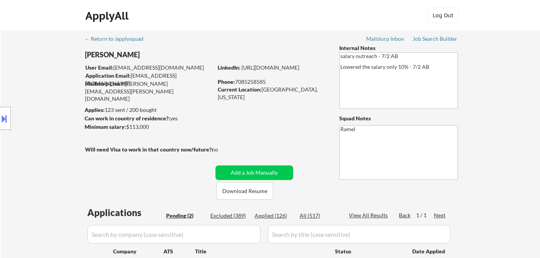
click at [251, 85] on div "Phone: [PHONE_NUMBER]" at bounding box center [272, 82] width 109 height 8
copy div "7085258585"
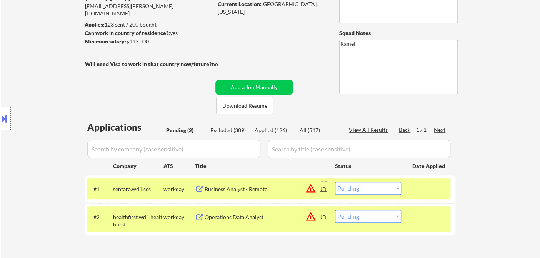
click at [323, 188] on div "JD" at bounding box center [324, 189] width 8 height 14
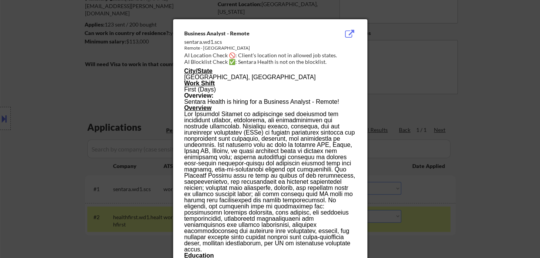
click at [456, 171] on div at bounding box center [270, 129] width 540 height 258
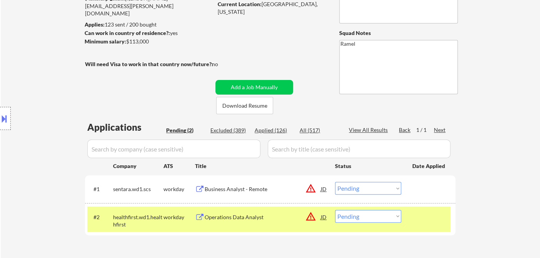
click at [321, 190] on div "JD" at bounding box center [324, 189] width 8 height 14
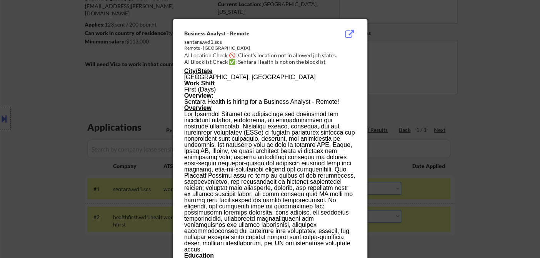
click at [470, 171] on div at bounding box center [270, 129] width 540 height 258
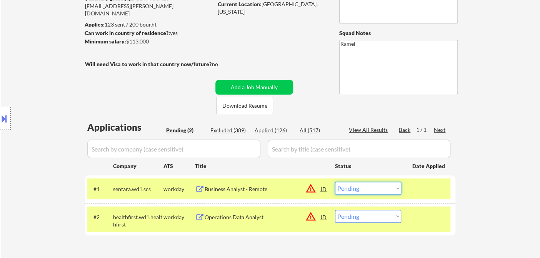
drag, startPoint x: 367, startPoint y: 194, endPoint x: 373, endPoint y: 192, distance: 5.5
click at [368, 193] on select "Choose an option... Pending Applied Excluded (Questions) Excluded (Expired) Exc…" at bounding box center [368, 188] width 66 height 13
click at [335, 182] on select "Choose an option... Pending Applied Excluded (Questions) Excluded (Expired) Exc…" at bounding box center [368, 188] width 66 height 13
click at [242, 217] on div "Operations Data Analyst" at bounding box center [263, 218] width 116 height 8
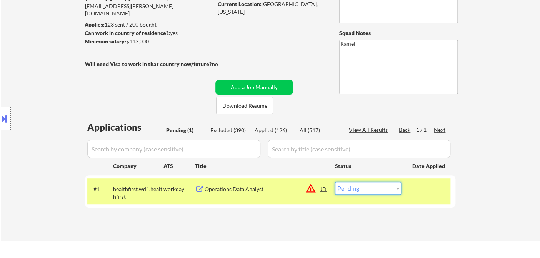
drag, startPoint x: 372, startPoint y: 189, endPoint x: 397, endPoint y: 196, distance: 26.0
click at [372, 189] on select "Choose an option... Pending Applied Excluded (Questions) Excluded (Expired) Exc…" at bounding box center [368, 188] width 66 height 13
select select ""excluded__location_""
click at [335, 182] on select "Choose an option... Pending Applied Excluded (Questions) Excluded (Expired) Exc…" at bounding box center [368, 188] width 66 height 13
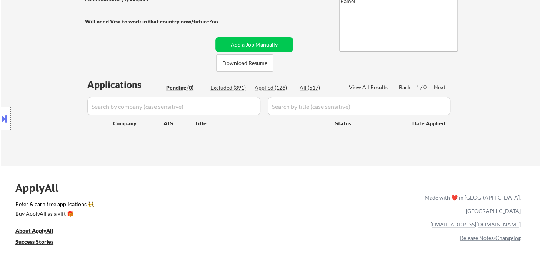
drag, startPoint x: 35, startPoint y: 95, endPoint x: 59, endPoint y: 7, distance: 92.2
click at [35, 95] on div "Location Inclusions:" at bounding box center [69, 118] width 138 height 143
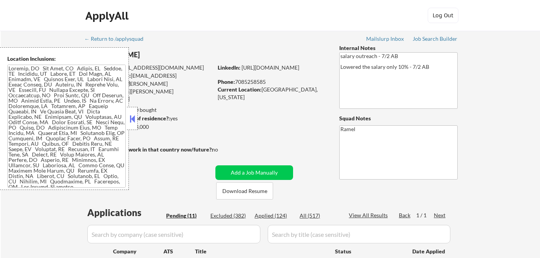
select select ""pending""
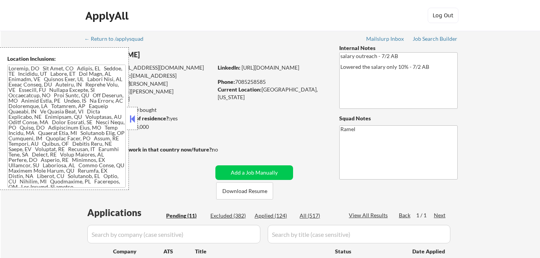
select select ""pending""
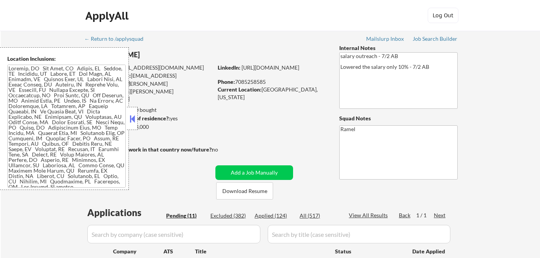
select select ""pending""
click at [253, 83] on div "Phone: 7085258585" at bounding box center [272, 82] width 109 height 8
select select ""pending""
drag, startPoint x: 277, startPoint y: 217, endPoint x: 283, endPoint y: 217, distance: 6.6
click at [277, 217] on div "Applied (125)" at bounding box center [274, 216] width 38 height 8
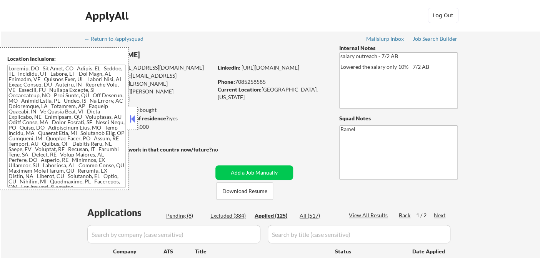
click at [131, 115] on button at bounding box center [132, 119] width 8 height 12
select select ""applied""
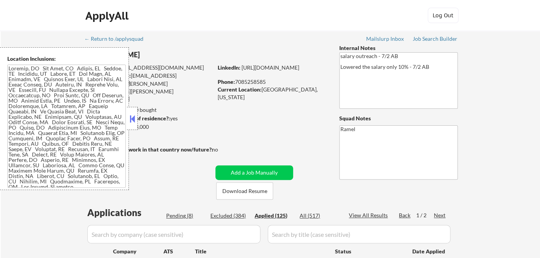
select select ""applied""
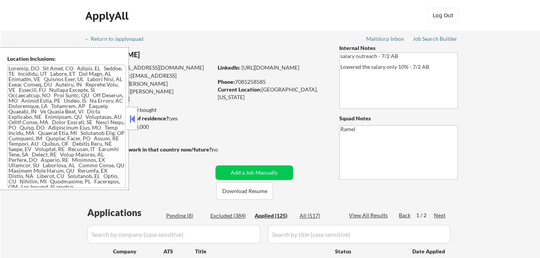
select select ""applied""
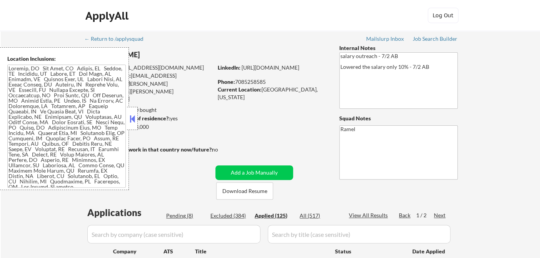
select select ""applied""
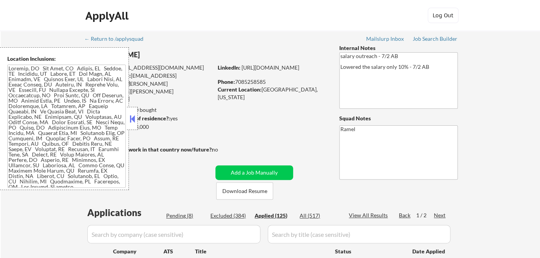
select select ""applied""
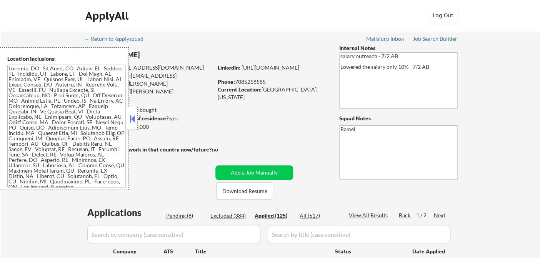
select select ""applied""
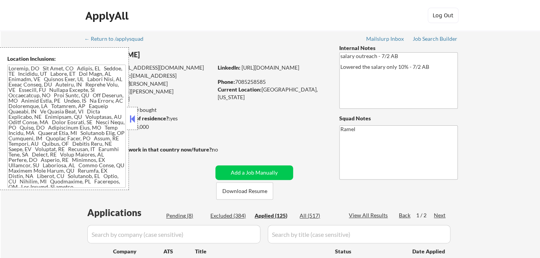
select select ""applied""
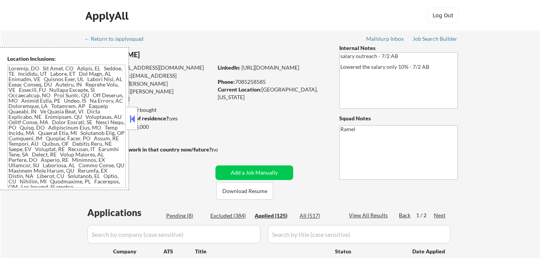
select select ""applied""
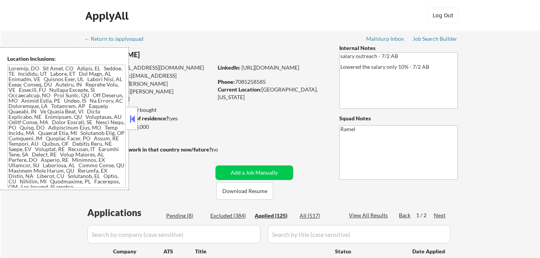
select select ""applied""
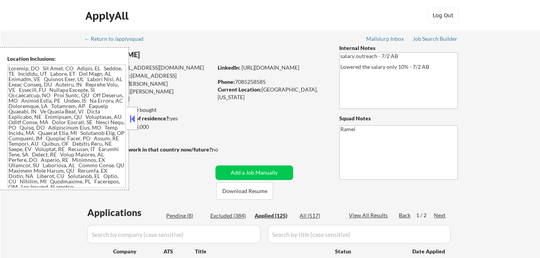
select select ""applied""
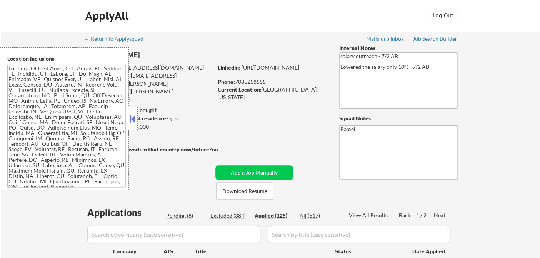
select select ""applied""
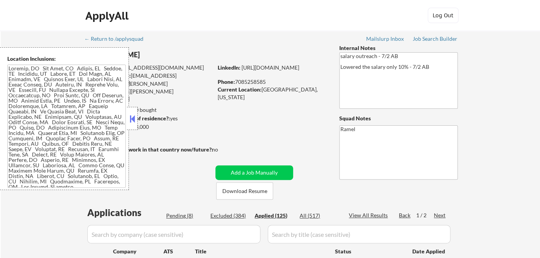
select select ""applied""
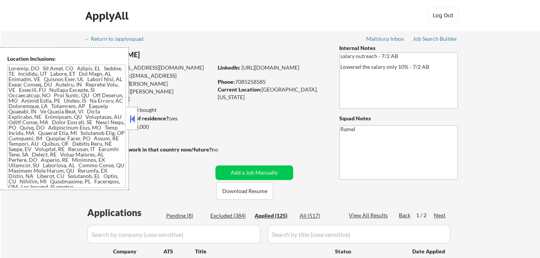
select select ""applied""
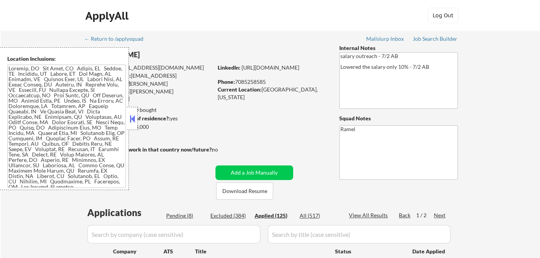
select select ""applied""
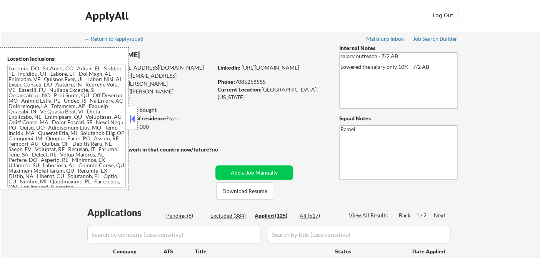
select select ""applied""
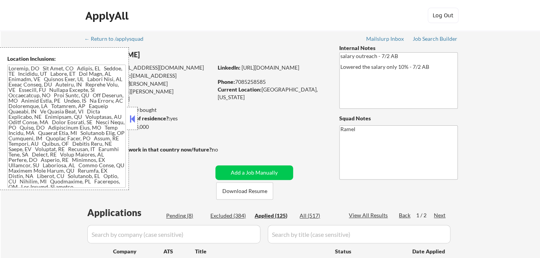
select select ""applied""
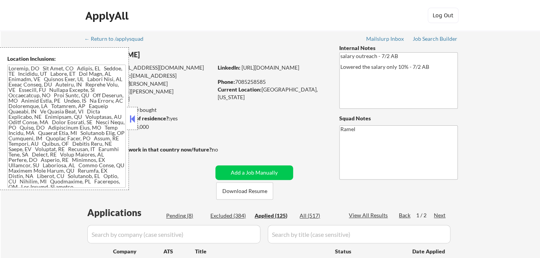
select select ""applied""
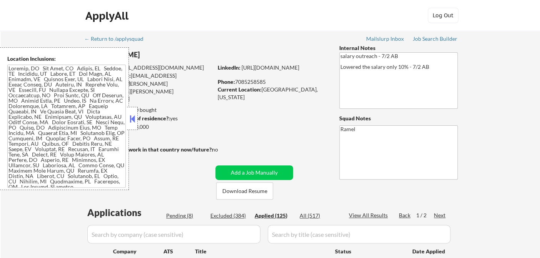
select select ""applied""
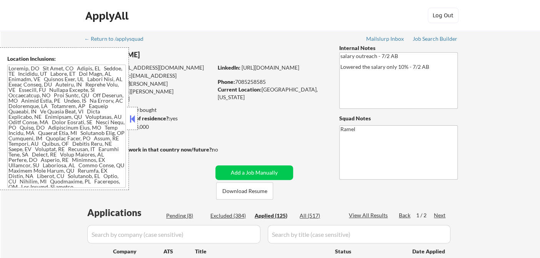
select select ""applied""
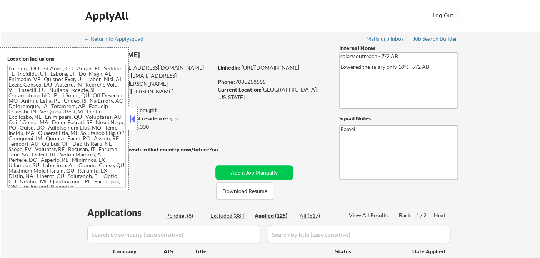
select select ""applied""
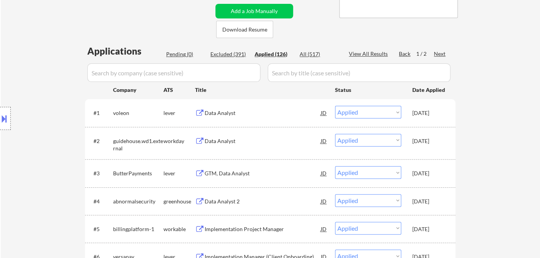
scroll to position [171, 0]
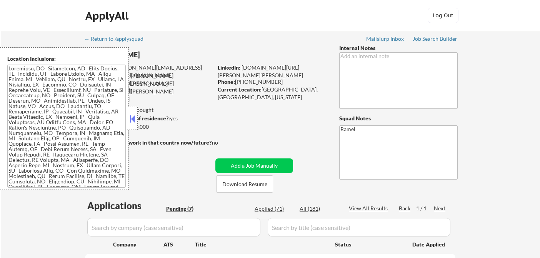
select select ""pending""
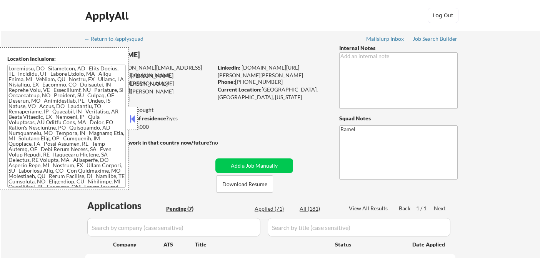
select select ""pending""
drag, startPoint x: 133, startPoint y: 121, endPoint x: 134, endPoint y: 115, distance: 5.8
click at [133, 120] on button at bounding box center [132, 119] width 8 height 12
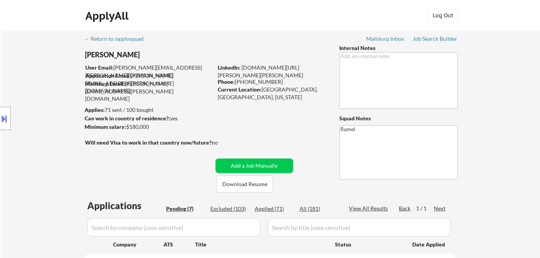
click at [25, 104] on div "Location Inclusions:" at bounding box center [69, 118] width 138 height 143
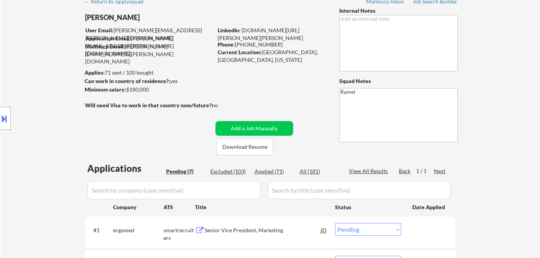
scroll to position [85, 0]
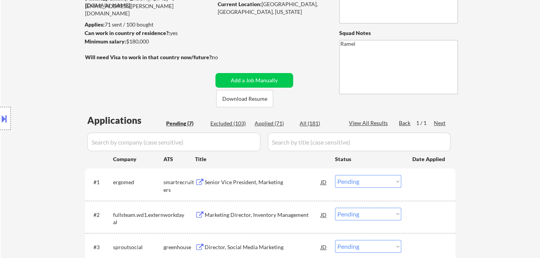
click at [241, 184] on div "Senior Vice President, Marketing" at bounding box center [263, 183] width 116 height 8
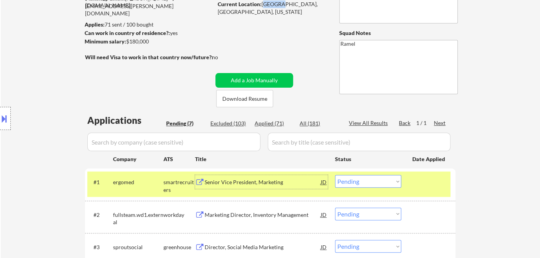
scroll to position [83, 0]
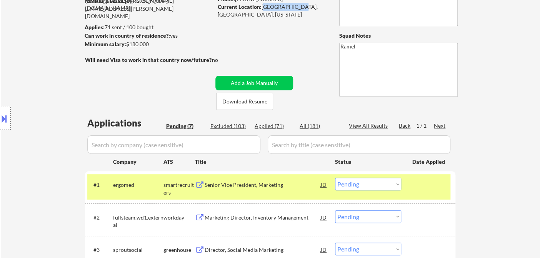
drag, startPoint x: 262, startPoint y: 5, endPoint x: 293, endPoint y: 8, distance: 31.3
click at [293, 8] on div "Current Location: [GEOGRAPHIC_DATA], [GEOGRAPHIC_DATA], [US_STATE]" at bounding box center [272, 10] width 109 height 15
copy div "[GEOGRAPHIC_DATA], [GEOGRAPHIC_DATA]"
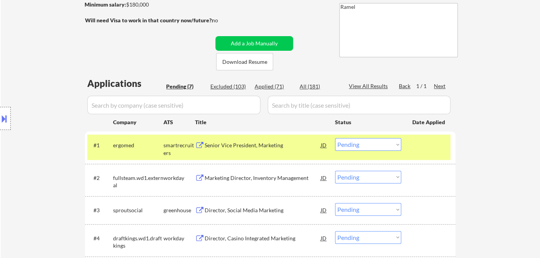
scroll to position [168, 0]
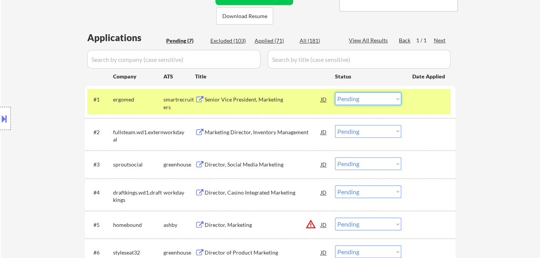
click at [356, 102] on select "Choose an option... Pending Applied Excluded (Questions) Excluded (Expired) Exc…" at bounding box center [368, 98] width 66 height 13
click at [335, 92] on select "Choose an option... Pending Applied Excluded (Questions) Excluded (Expired) Exc…" at bounding box center [368, 98] width 66 height 13
click at [257, 164] on div "Director, Social Media Marketing" at bounding box center [263, 165] width 116 height 8
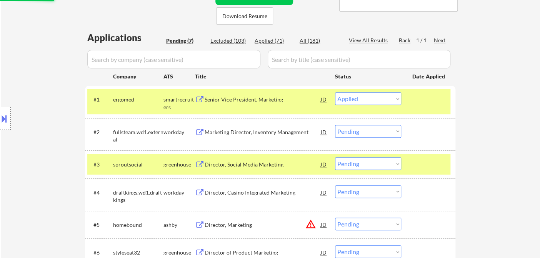
select select ""pending""
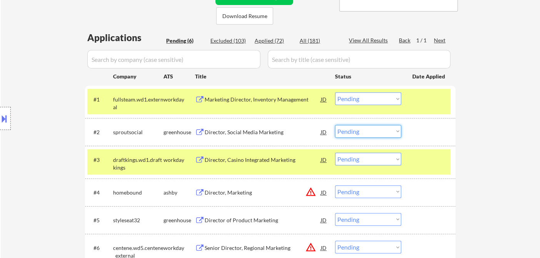
drag, startPoint x: 362, startPoint y: 130, endPoint x: 361, endPoint y: 136, distance: 5.9
click at [362, 130] on select "Choose an option... Pending Applied Excluded (Questions) Excluded (Expired) Exc…" at bounding box center [368, 131] width 66 height 13
click at [335, 125] on select "Choose an option... Pending Applied Excluded (Questions) Excluded (Expired) Exc…" at bounding box center [368, 131] width 66 height 13
select select ""pending""
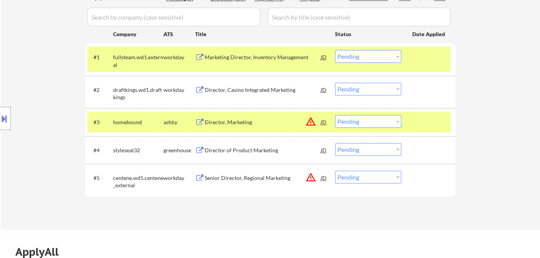
scroll to position [211, 0]
click at [225, 153] on div "Director of Product Marketing" at bounding box center [263, 150] width 116 height 8
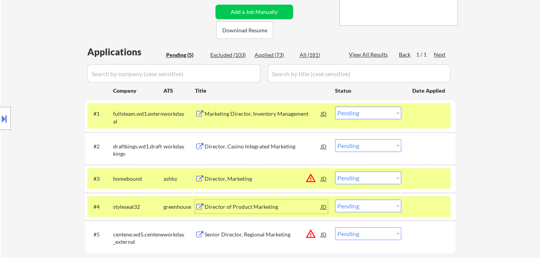
scroll to position [168, 0]
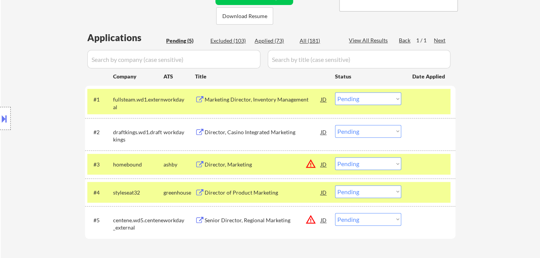
click at [366, 191] on select "Choose an option... Pending Applied Excluded (Questions) Excluded (Expired) Exc…" at bounding box center [368, 192] width 66 height 13
click at [335, 186] on select "Choose an option... Pending Applied Excluded (Questions) Excluded (Expired) Exc…" at bounding box center [368, 192] width 66 height 13
click at [219, 134] on div "Director, Casino Integrated Marketing" at bounding box center [263, 133] width 116 height 8
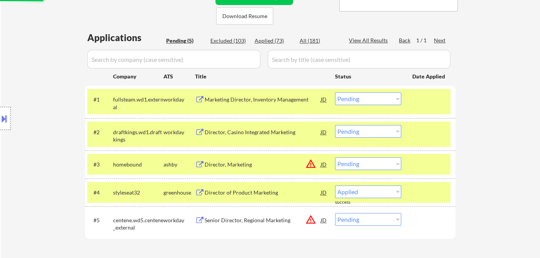
select select ""pending""
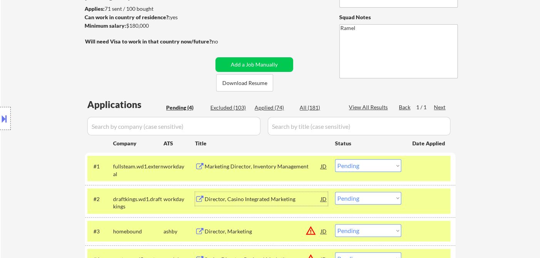
scroll to position [40, 0]
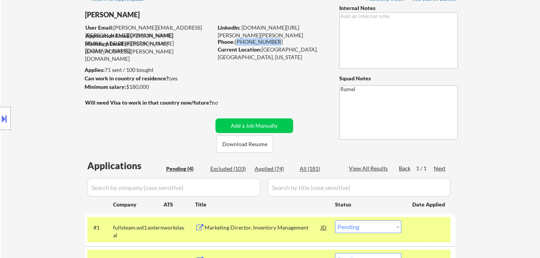
drag, startPoint x: 272, startPoint y: 41, endPoint x: 237, endPoint y: 38, distance: 35.1
click at [237, 38] on div "Phone: [PHONE_NUMBER]" at bounding box center [272, 42] width 109 height 8
copy div "[PHONE_NUMBER]"
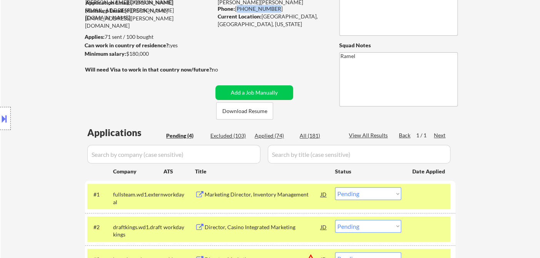
scroll to position [125, 0]
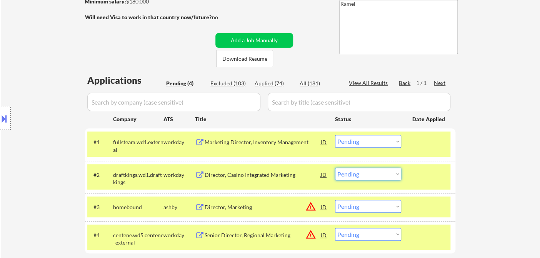
click at [374, 178] on select "Choose an option... Pending Applied Excluded (Questions) Excluded (Expired) Exc…" at bounding box center [368, 174] width 66 height 13
click at [335, 168] on select "Choose an option... Pending Applied Excluded (Questions) Excluded (Expired) Exc…" at bounding box center [368, 174] width 66 height 13
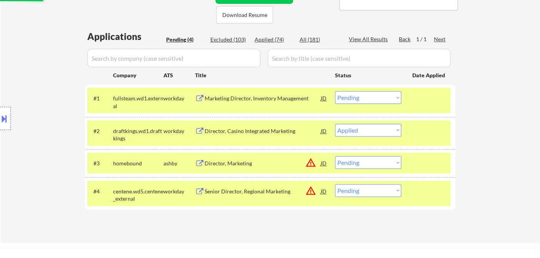
scroll to position [211, 0]
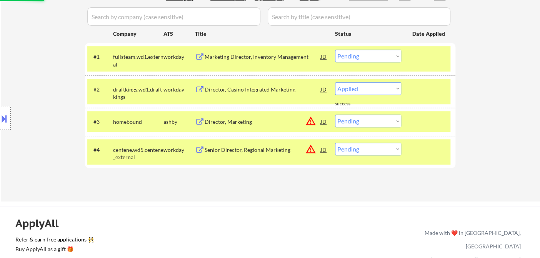
select select ""pending""
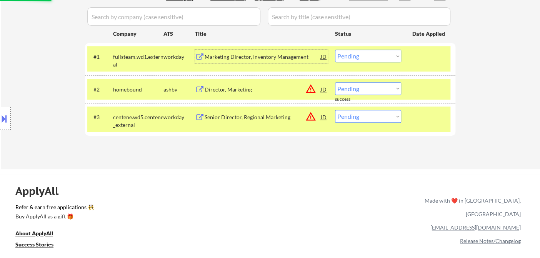
click at [242, 59] on div "Marketing Director, Inventory Management" at bounding box center [263, 57] width 116 height 8
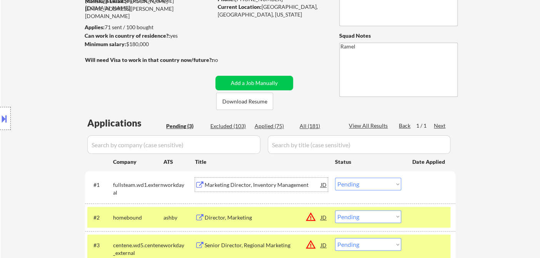
scroll to position [40, 0]
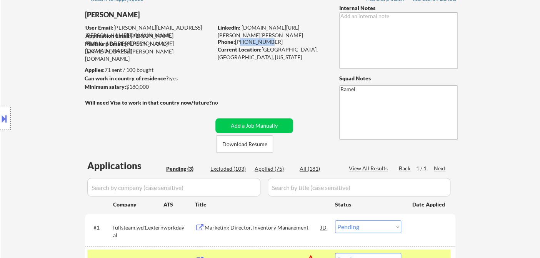
drag, startPoint x: 237, startPoint y: 41, endPoint x: 266, endPoint y: 42, distance: 28.1
click at [266, 42] on div "Phone: [PHONE_NUMBER]" at bounding box center [272, 42] width 109 height 8
drag, startPoint x: 274, startPoint y: 41, endPoint x: 237, endPoint y: 40, distance: 37.0
click at [237, 40] on div "Phone: [PHONE_NUMBER]" at bounding box center [272, 42] width 109 height 8
copy div "[PHONE_NUMBER]"
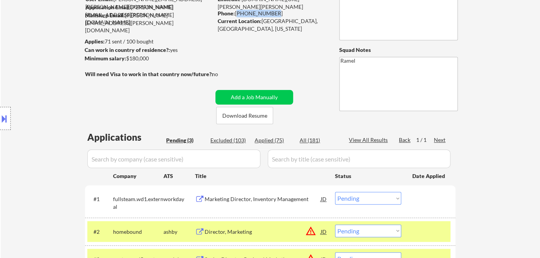
scroll to position [125, 0]
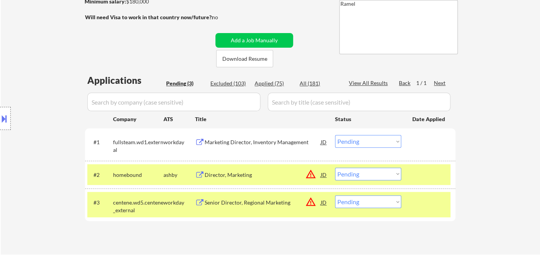
click at [243, 143] on div "Marketing Director, Inventory Management" at bounding box center [263, 143] width 116 height 8
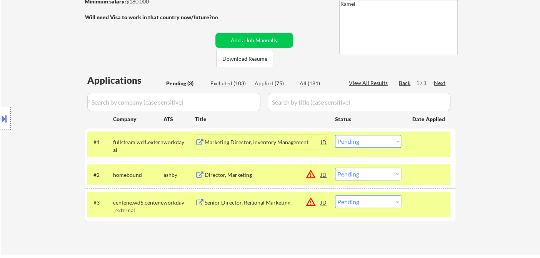
click at [364, 142] on select "Choose an option... Pending Applied Excluded (Questions) Excluded (Expired) Exc…" at bounding box center [368, 141] width 66 height 13
click at [335, 135] on select "Choose an option... Pending Applied Excluded (Questions) Excluded (Expired) Exc…" at bounding box center [368, 141] width 66 height 13
click at [240, 174] on div "Director, Marketing" at bounding box center [263, 175] width 116 height 8
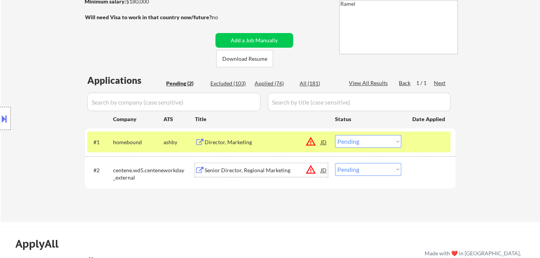
click at [360, 144] on select "Choose an option... Pending Applied Excluded (Questions) Excluded (Expired) Exc…" at bounding box center [368, 141] width 66 height 13
click at [335, 135] on select "Choose an option... Pending Applied Excluded (Questions) Excluded (Expired) Exc…" at bounding box center [368, 141] width 66 height 13
click at [259, 171] on div "Senior Director, Regional Marketing" at bounding box center [263, 171] width 116 height 8
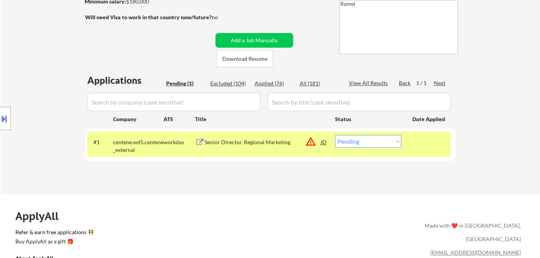
click at [357, 142] on select "Choose an option... Pending Applied Excluded (Questions) Excluded (Expired) Exc…" at bounding box center [368, 141] width 66 height 13
select select ""excluded""
click at [335, 135] on select "Choose an option... Pending Applied Excluded (Questions) Excluded (Expired) Exc…" at bounding box center [368, 141] width 66 height 13
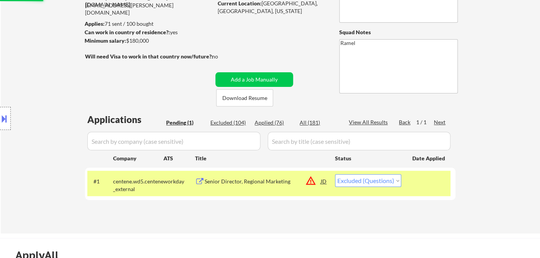
scroll to position [40, 0]
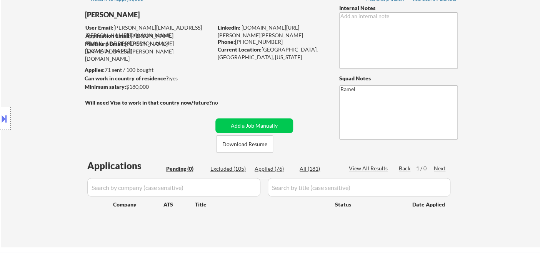
drag, startPoint x: 30, startPoint y: 58, endPoint x: 43, endPoint y: 61, distance: 13.1
click at [30, 58] on div "Location Inclusions:" at bounding box center [69, 118] width 138 height 143
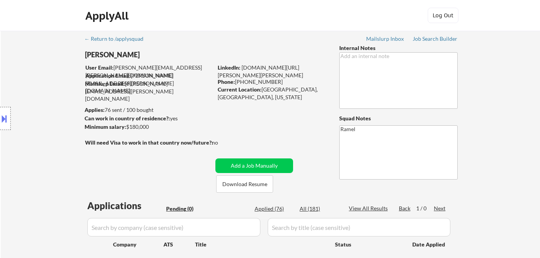
scroll to position [85, 0]
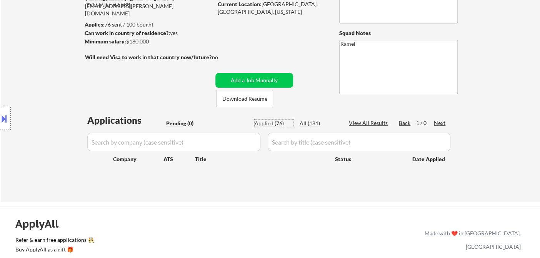
click at [275, 123] on div "Applied (76)" at bounding box center [274, 124] width 38 height 8
select select ""applied""
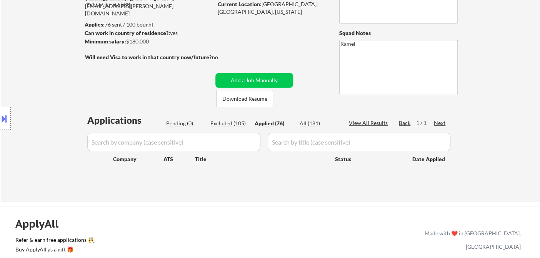
select select ""applied""
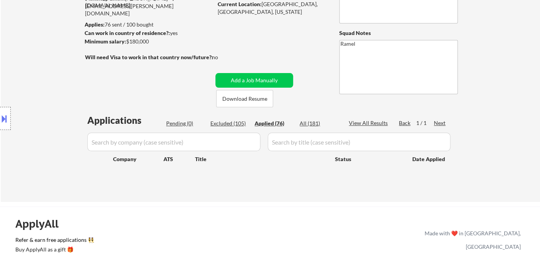
select select ""applied""
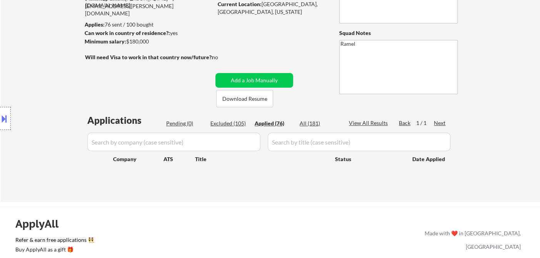
select select ""applied""
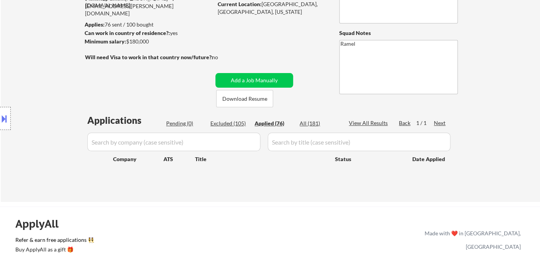
select select ""applied""
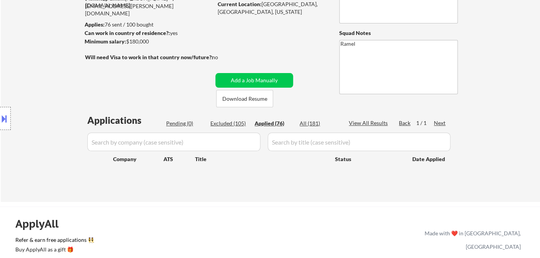
select select ""applied""
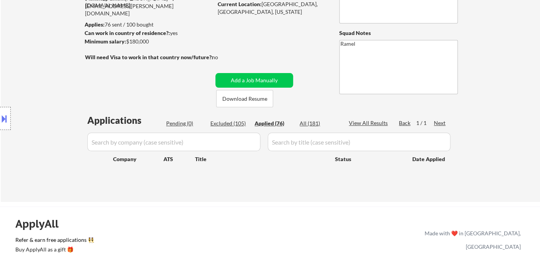
select select ""applied""
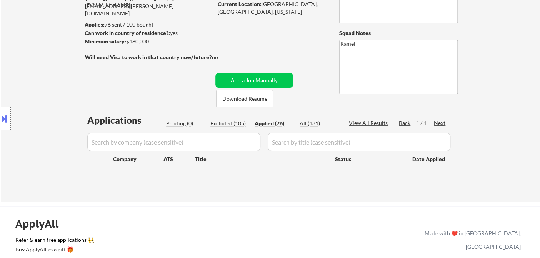
select select ""applied""
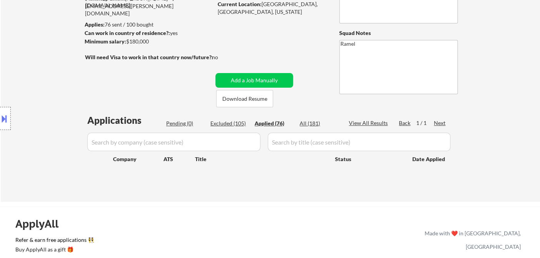
select select ""applied""
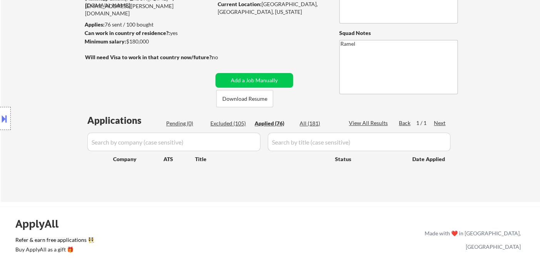
select select ""applied""
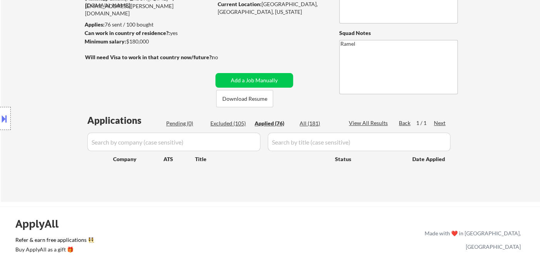
select select ""applied""
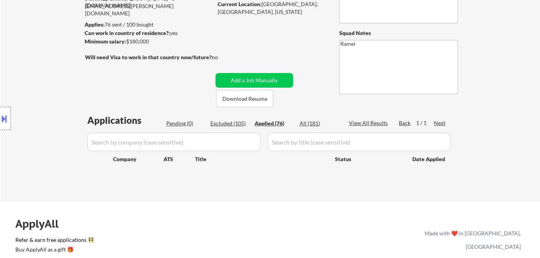
select select ""applied""
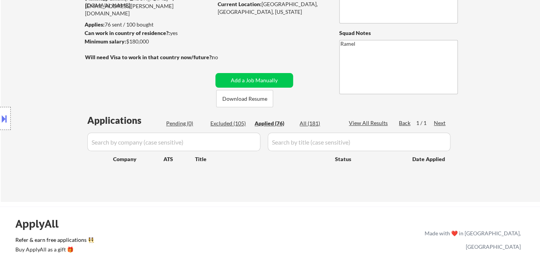
select select ""applied""
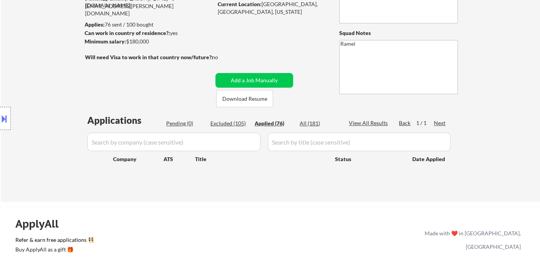
select select ""applied""
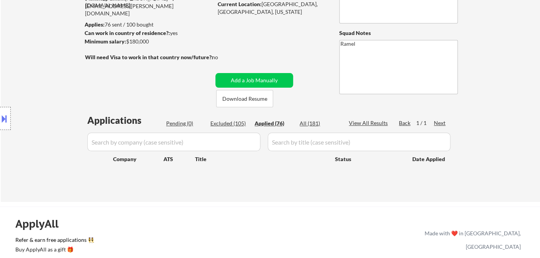
select select ""applied""
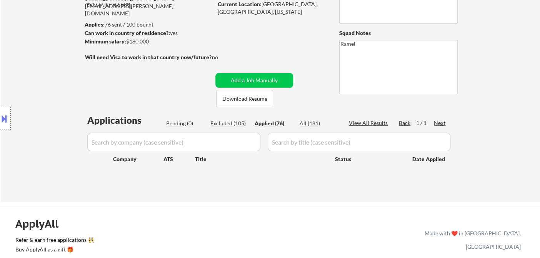
select select ""applied""
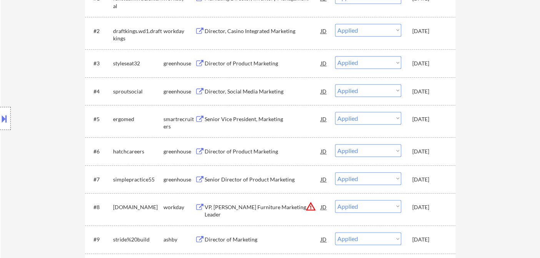
scroll to position [299, 0]
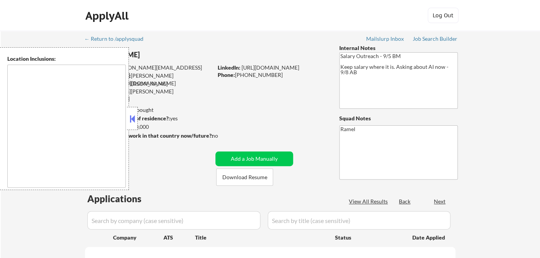
type textarea "[GEOGRAPHIC_DATA], [GEOGRAPHIC_DATA] [GEOGRAPHIC_DATA], [GEOGRAPHIC_DATA] [GEOG…"
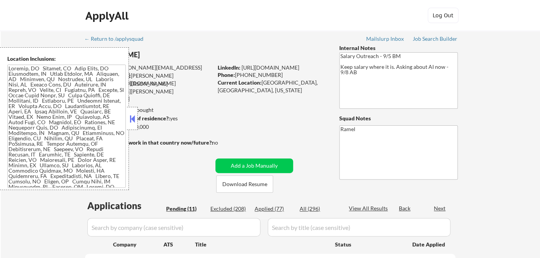
select select ""pending""
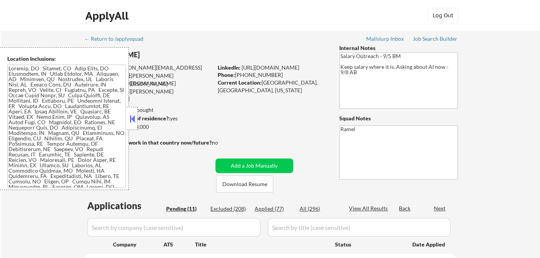
select select ""pending""
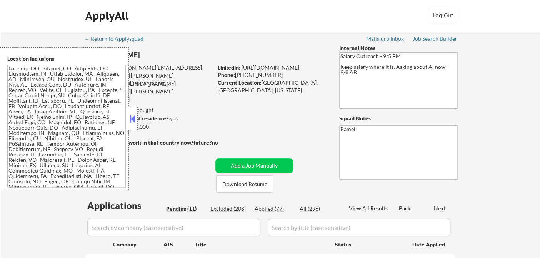
select select ""pending""
click at [132, 119] on button at bounding box center [132, 119] width 8 height 12
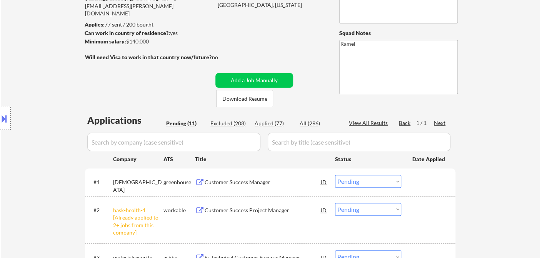
scroll to position [171, 0]
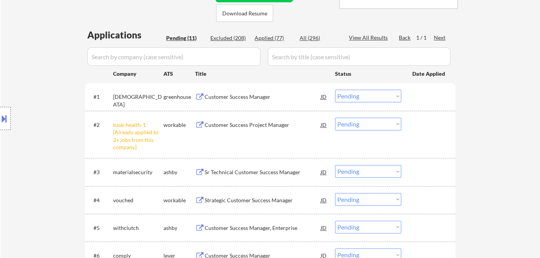
drag, startPoint x: 344, startPoint y: 127, endPoint x: 347, endPoint y: 129, distance: 4.1
click at [344, 127] on select "Choose an option... Pending Applied Excluded (Questions) Excluded (Expired) Exc…" at bounding box center [368, 124] width 66 height 13
click at [335, 118] on select "Choose an option... Pending Applied Excluded (Questions) Excluded (Expired) Exc…" at bounding box center [368, 124] width 66 height 13
click at [227, 99] on div "Customer Success Manager" at bounding box center [263, 97] width 116 height 8
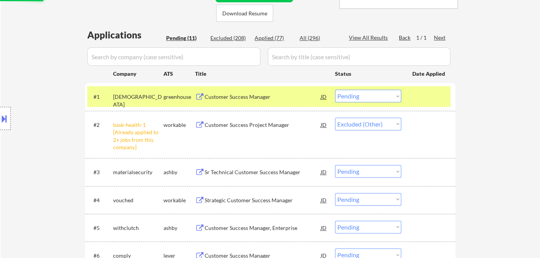
select select ""pending""
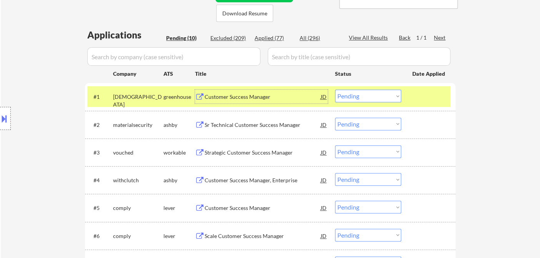
click at [345, 98] on select "Choose an option... Pending Applied Excluded (Questions) Excluded (Expired) Exc…" at bounding box center [368, 96] width 66 height 13
click at [335, 90] on select "Choose an option... Pending Applied Excluded (Questions) Excluded (Expired) Exc…" at bounding box center [368, 96] width 66 height 13
click at [248, 122] on div "Sr Technical Customer Success Manager" at bounding box center [263, 125] width 116 height 8
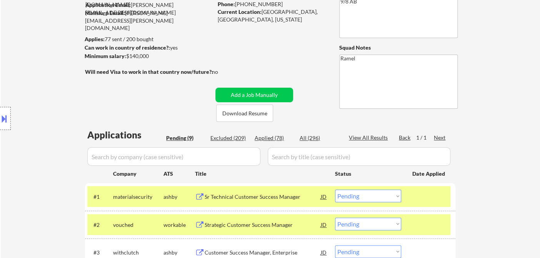
scroll to position [128, 0]
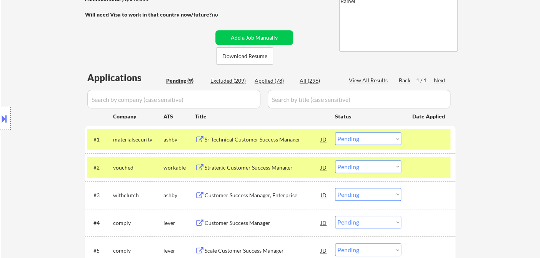
drag, startPoint x: 366, startPoint y: 139, endPoint x: 366, endPoint y: 144, distance: 5.0
click at [366, 139] on select "Choose an option... Pending Applied Excluded (Questions) Excluded (Expired) Exc…" at bounding box center [368, 138] width 66 height 13
click at [335, 132] on select "Choose an option... Pending Applied Excluded (Questions) Excluded (Expired) Exc…" at bounding box center [368, 138] width 66 height 13
click at [282, 168] on div "Strategic Customer Success Manager" at bounding box center [263, 168] width 116 height 8
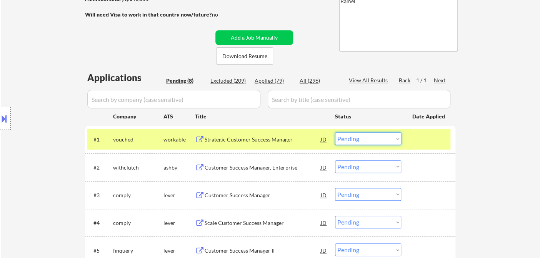
drag, startPoint x: 363, startPoint y: 142, endPoint x: 370, endPoint y: 144, distance: 7.8
click at [363, 142] on select "Choose an option... Pending Applied Excluded (Questions) Excluded (Expired) Exc…" at bounding box center [368, 138] width 66 height 13
click at [335, 132] on select "Choose an option... Pending Applied Excluded (Questions) Excluded (Expired) Exc…" at bounding box center [368, 138] width 66 height 13
click at [279, 166] on div "Customer Success Manager, Enterprise" at bounding box center [263, 168] width 116 height 8
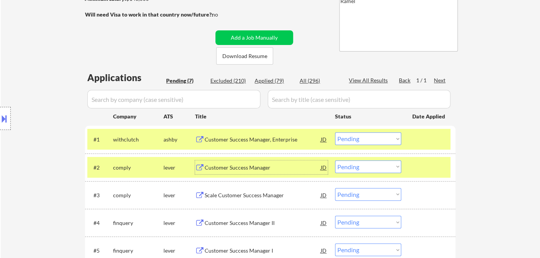
scroll to position [43, 0]
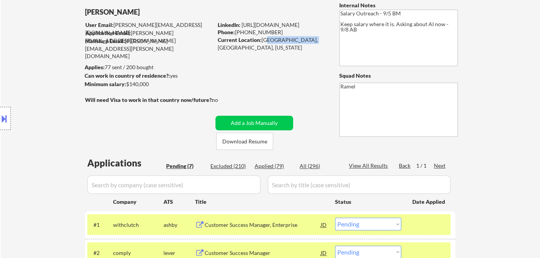
drag, startPoint x: 264, startPoint y: 40, endPoint x: 305, endPoint y: 39, distance: 40.8
click at [305, 39] on div "Current Location: [GEOGRAPHIC_DATA], [GEOGRAPHIC_DATA], [US_STATE]" at bounding box center [272, 43] width 109 height 15
copy div "an Francisco, [GEOGRAPHIC_DATA],"
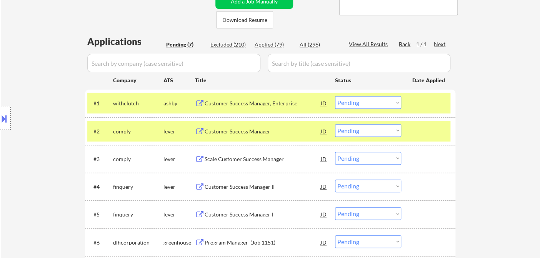
scroll to position [171, 0]
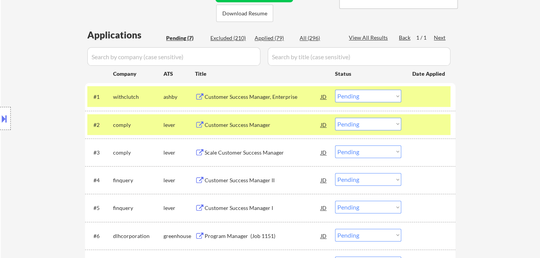
drag, startPoint x: 355, startPoint y: 97, endPoint x: 360, endPoint y: 102, distance: 6.5
click at [355, 97] on select "Choose an option... Pending Applied Excluded (Questions) Excluded (Expired) Exc…" at bounding box center [368, 96] width 66 height 13
click at [335, 90] on select "Choose an option... Pending Applied Excluded (Questions) Excluded (Expired) Exc…" at bounding box center [368, 96] width 66 height 13
click at [256, 129] on div "Customer Success Manager" at bounding box center [263, 125] width 116 height 14
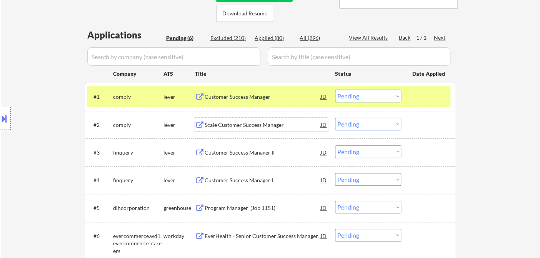
drag, startPoint x: 354, startPoint y: 93, endPoint x: 361, endPoint y: 101, distance: 10.9
click at [354, 92] on select "Choose an option... Pending Applied Excluded (Questions) Excluded (Expired) Exc…" at bounding box center [368, 96] width 66 height 13
click at [335, 90] on select "Choose an option... Pending Applied Excluded (Questions) Excluded (Expired) Exc…" at bounding box center [368, 96] width 66 height 13
click at [268, 127] on div "Scale Customer Success Manager" at bounding box center [263, 125] width 116 height 8
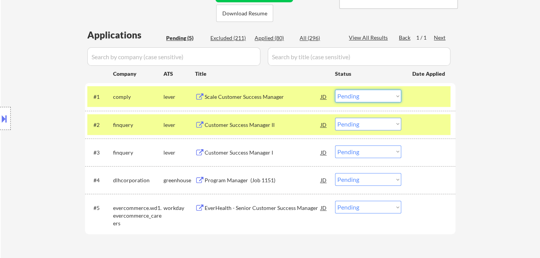
drag, startPoint x: 336, startPoint y: 94, endPoint x: 344, endPoint y: 96, distance: 7.7
click at [336, 94] on select "Choose an option... Pending Applied Excluded (Questions) Excluded (Expired) Exc…" at bounding box center [368, 96] width 66 height 13
click at [335, 90] on select "Choose an option... Pending Applied Excluded (Questions) Excluded (Expired) Exc…" at bounding box center [368, 96] width 66 height 13
click at [251, 125] on div "Customer Success Manager II" at bounding box center [263, 125] width 116 height 8
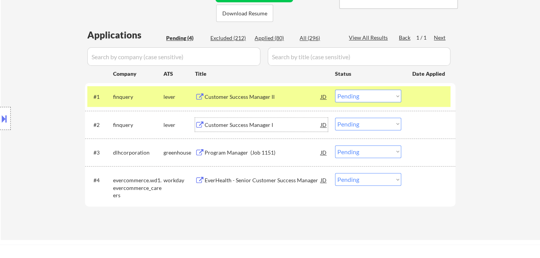
click at [376, 94] on select "Choose an option... Pending Applied Excluded (Questions) Excluded (Expired) Exc…" at bounding box center [368, 96] width 66 height 13
click at [335, 90] on select "Choose an option... Pending Applied Excluded (Questions) Excluded (Expired) Exc…" at bounding box center [368, 96] width 66 height 13
click at [263, 121] on div "Customer Success Manager I" at bounding box center [263, 125] width 116 height 8
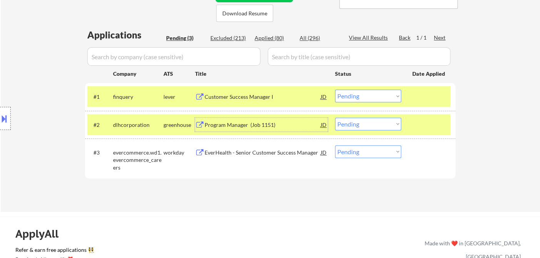
drag, startPoint x: 358, startPoint y: 90, endPoint x: 364, endPoint y: 99, distance: 10.6
click at [358, 90] on select "Choose an option... Pending Applied Excluded (Questions) Excluded (Expired) Exc…" at bounding box center [368, 96] width 66 height 13
click at [335, 90] on select "Choose an option... Pending Applied Excluded (Questions) Excluded (Expired) Exc…" at bounding box center [368, 96] width 66 height 13
click at [254, 126] on div "Program Manager (Job 1151)" at bounding box center [263, 125] width 116 height 8
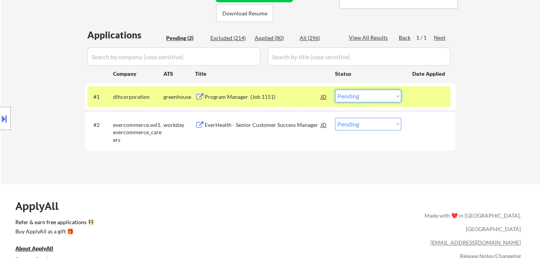
drag, startPoint x: 373, startPoint y: 95, endPoint x: 377, endPoint y: 101, distance: 6.9
click at [373, 95] on select "Choose an option... Pending Applied Excluded (Questions) Excluded (Expired) Exc…" at bounding box center [368, 96] width 66 height 13
click at [335, 90] on select "Choose an option... Pending Applied Excluded (Questions) Excluded (Expired) Exc…" at bounding box center [368, 96] width 66 height 13
click at [269, 127] on div "EverHealth - Senior Customer Success Manager" at bounding box center [263, 125] width 116 height 8
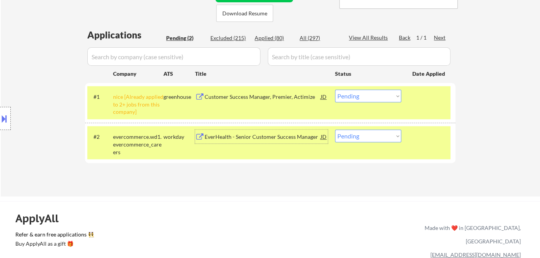
click at [359, 96] on select "Choose an option... Pending Applied Excluded (Questions) Excluded (Expired) Exc…" at bounding box center [368, 96] width 66 height 13
select select ""excluded__other_""
click at [335, 90] on select "Choose an option... Pending Applied Excluded (Questions) Excluded (Expired) Exc…" at bounding box center [368, 96] width 66 height 13
click at [364, 136] on select "Choose an option... Pending Applied Excluded (Questions) Excluded (Expired) Exc…" at bounding box center [368, 136] width 66 height 13
select select ""excluded""
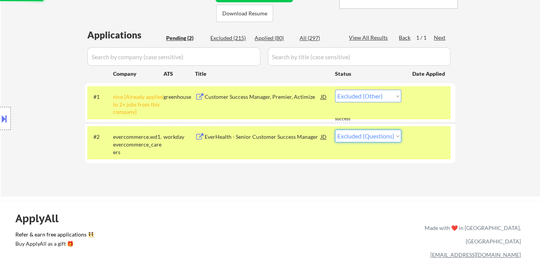
click at [335, 130] on select "Choose an option... Pending Applied Excluded (Questions) Excluded (Expired) Exc…" at bounding box center [368, 136] width 66 height 13
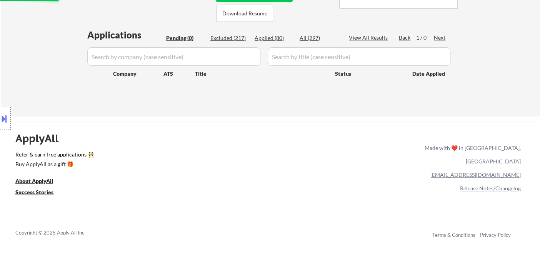
click at [305, 175] on div "ApplyAll Refer & earn free applications 👯‍♀️ Buy ApplyAll as a gift 🎁 About App…" at bounding box center [270, 188] width 540 height 122
drag, startPoint x: 35, startPoint y: 50, endPoint x: 151, endPoint y: 22, distance: 119.6
click at [35, 50] on div "Location Inclusions:" at bounding box center [69, 118] width 138 height 143
click at [273, 38] on div "Applied (80)" at bounding box center [274, 38] width 38 height 8
select select ""applied""
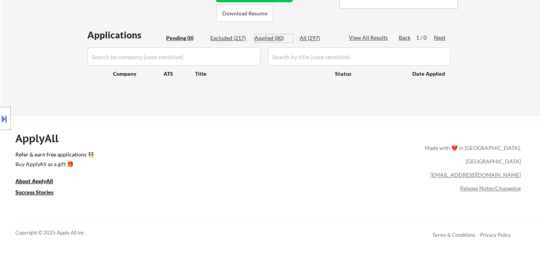
select select ""applied""
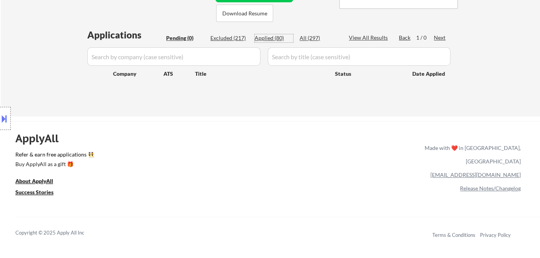
select select ""applied""
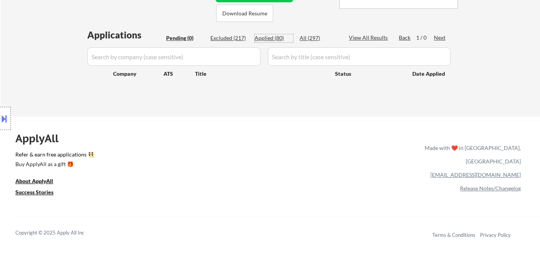
select select ""applied""
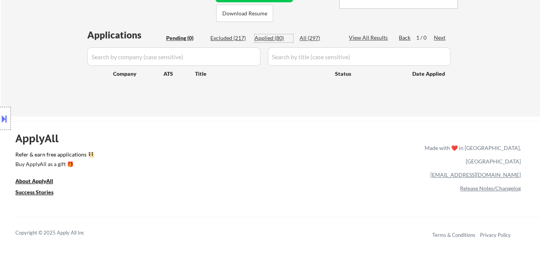
select select ""applied""
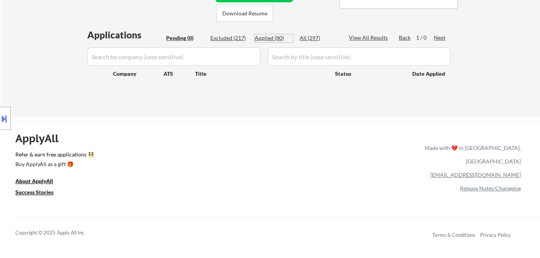
select select ""applied""
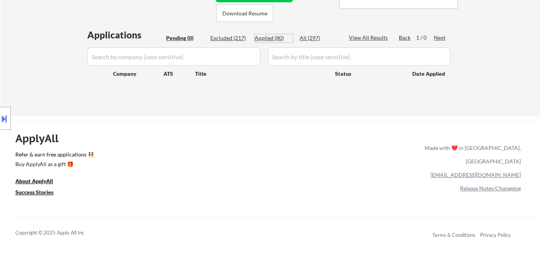
select select ""applied""
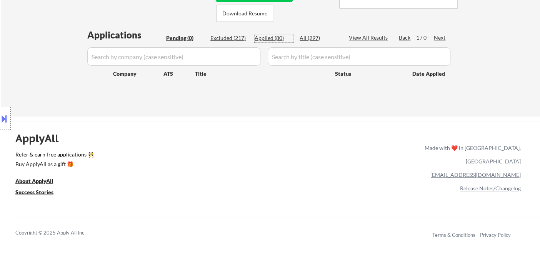
select select ""applied""
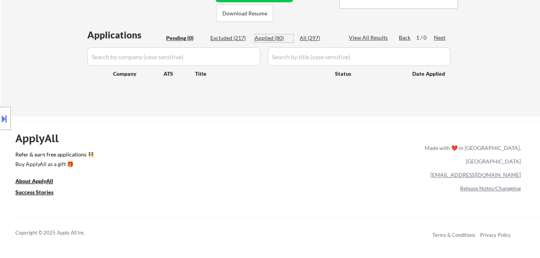
select select ""applied""
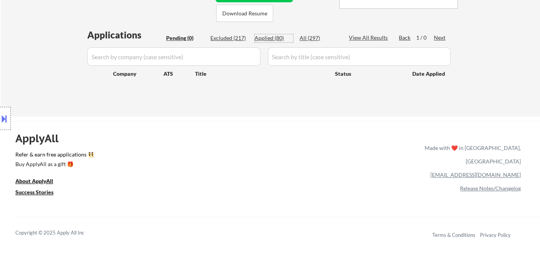
select select ""applied""
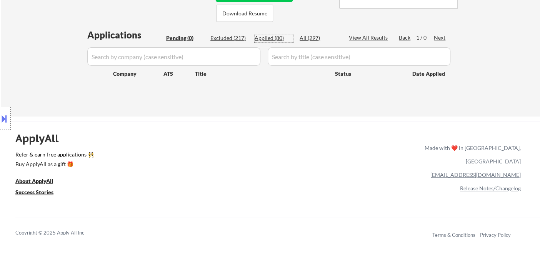
select select ""applied""
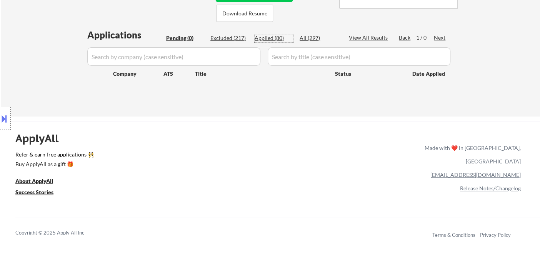
select select ""applied""
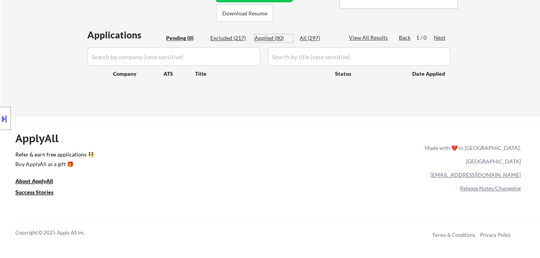
select select ""applied""
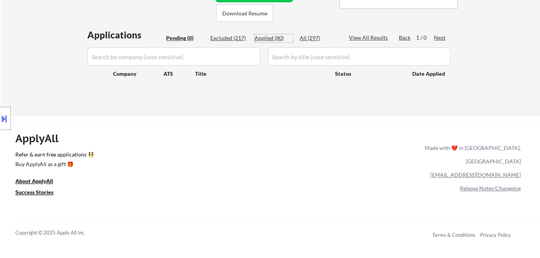
select select ""applied""
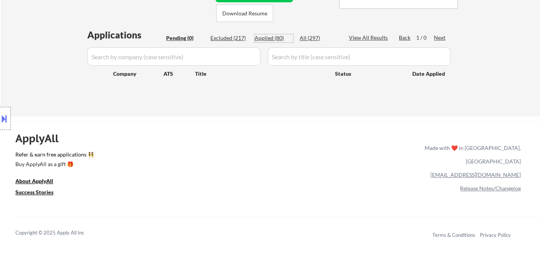
select select ""applied""
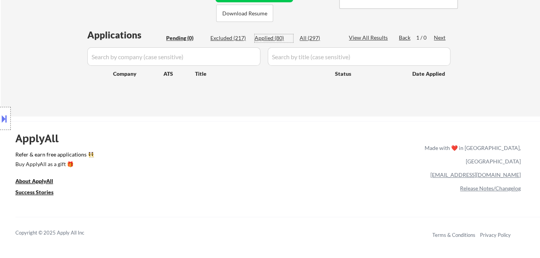
select select ""applied""
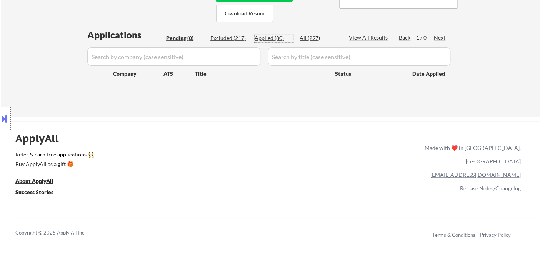
select select ""applied""
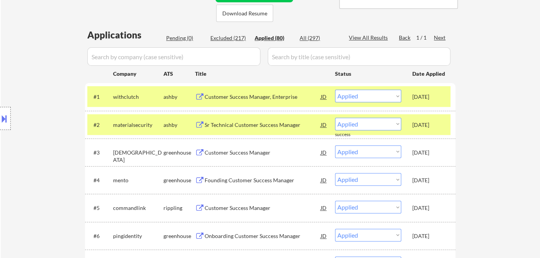
click at [23, 60] on div "Location Inclusions:" at bounding box center [69, 118] width 138 height 143
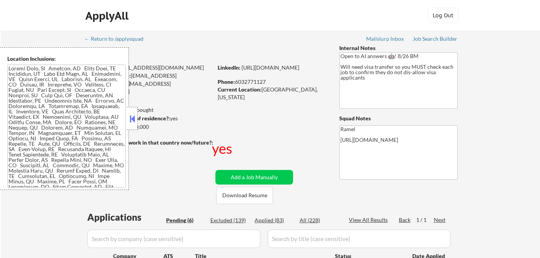
select select ""pending""
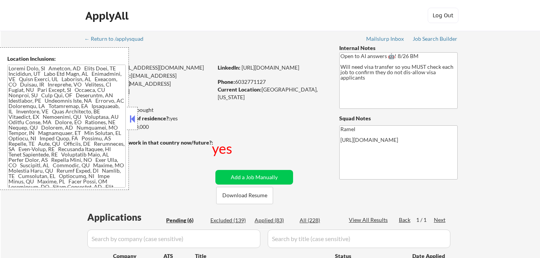
select select ""pending""
click at [130, 121] on button at bounding box center [132, 119] width 8 height 12
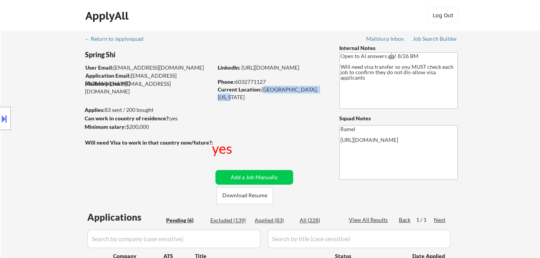
drag, startPoint x: 262, startPoint y: 89, endPoint x: 318, endPoint y: 90, distance: 55.8
click at [318, 90] on div "Current Location: [GEOGRAPHIC_DATA], [US_STATE]" at bounding box center [272, 93] width 109 height 15
copy div "[GEOGRAPHIC_DATA], [US_STATE]"
click at [5, 119] on button at bounding box center [4, 118] width 8 height 13
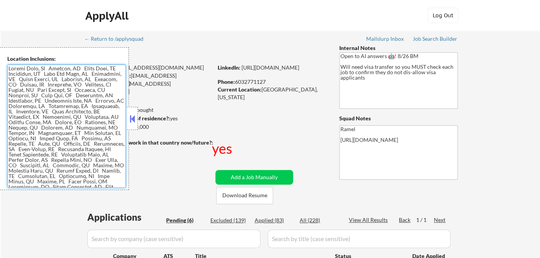
click at [62, 105] on textarea at bounding box center [66, 126] width 119 height 123
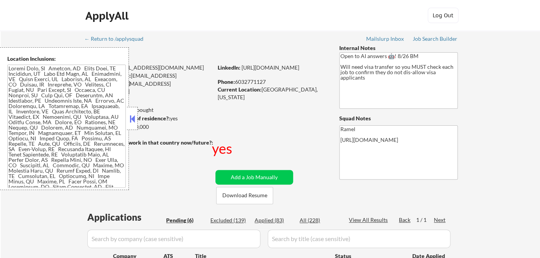
click at [18, 216] on div "← Return to /applysquad Mailslurp Inbox Job Search Builder Spring Shi User Emai…" at bounding box center [271, 251] width 540 height 440
click at [25, 204] on div "← Return to /applysquad Mailslurp Inbox Job Search Builder Spring Shi User Emai…" at bounding box center [271, 251] width 540 height 440
click at [34, 206] on div "← Return to /applysquad Mailslurp Inbox Job Search Builder Spring Shi User Emai…" at bounding box center [271, 251] width 540 height 440
drag, startPoint x: 23, startPoint y: 17, endPoint x: 92, endPoint y: 2, distance: 70.8
click at [24, 17] on div "ApplyAll Log Out" at bounding box center [270, 15] width 540 height 31
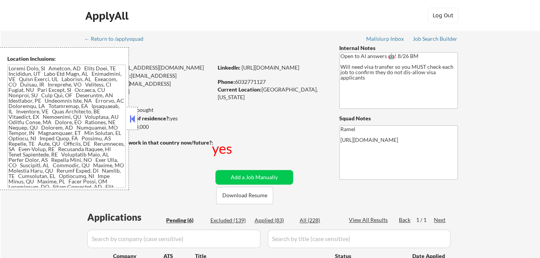
click at [134, 118] on button at bounding box center [132, 119] width 8 height 12
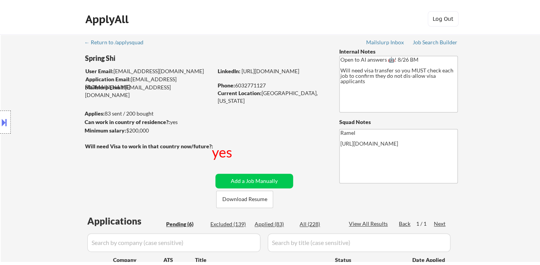
scroll to position [128, 0]
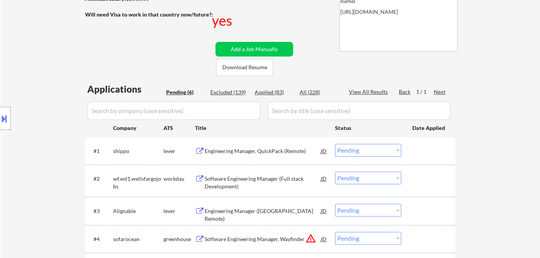
click at [271, 154] on div "Engineering Manager, QuickPack (Remote)" at bounding box center [263, 151] width 116 height 8
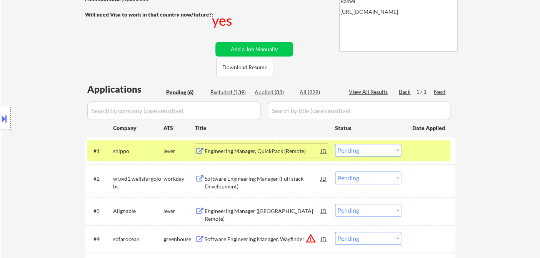
click at [357, 152] on select "Choose an option... Pending Applied Excluded (Questions) Excluded (Expired) Exc…" at bounding box center [368, 150] width 66 height 13
click at [362, 148] on select "Choose an option... Pending Applied Excluded (Questions) Excluded (Expired) Exc…" at bounding box center [368, 150] width 66 height 13
click at [335, 144] on select "Choose an option... Pending Applied Excluded (Questions) Excluded (Expired) Exc…" at bounding box center [368, 150] width 66 height 13
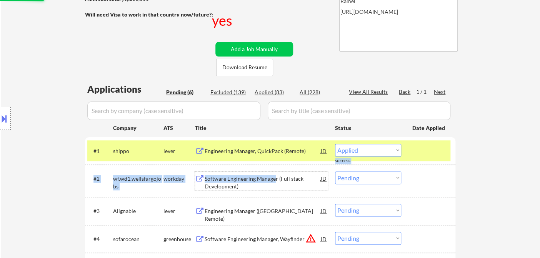
select select ""pending""
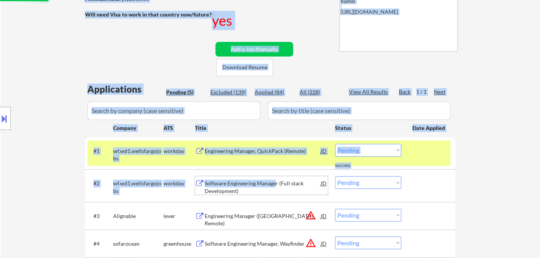
drag, startPoint x: 276, startPoint y: 178, endPoint x: 488, endPoint y: 160, distance: 212.8
click at [480, 160] on div "← Return to /applysquad Mailslurp Inbox Job Search Builder Spring Shi User Emai…" at bounding box center [271, 111] width 540 height 416
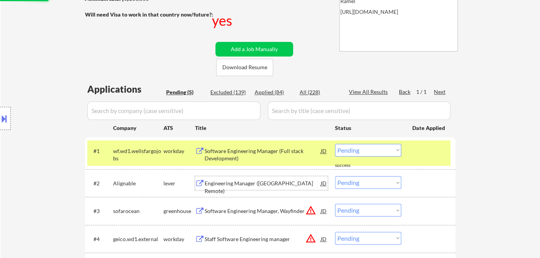
click at [496, 162] on div "← Return to /applysquad Mailslurp Inbox Job Search Builder Spring Shi User Emai…" at bounding box center [271, 109] width 540 height 412
click at [269, 182] on div "Engineering Manager (US Remote)" at bounding box center [263, 187] width 116 height 15
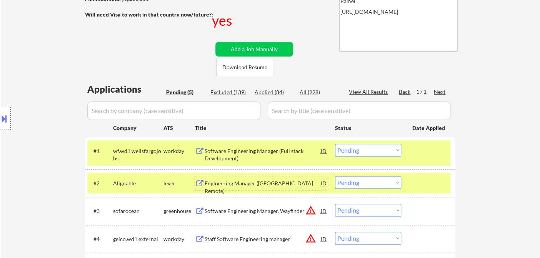
click at [259, 186] on div "Engineering Manager (US Remote)" at bounding box center [263, 187] width 116 height 15
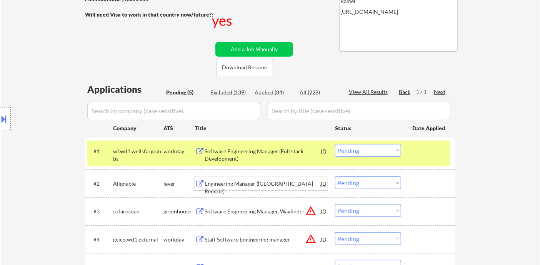
click at [352, 184] on select "Choose an option... Pending Applied Excluded (Questions) Excluded (Expired) Exc…" at bounding box center [368, 182] width 66 height 13
click at [335, 176] on select "Choose an option... Pending Applied Excluded (Questions) Excluded (Expired) Exc…" at bounding box center [368, 182] width 66 height 13
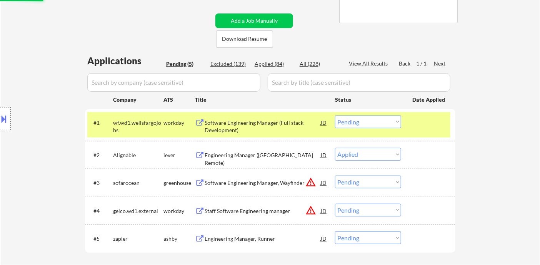
scroll to position [171, 0]
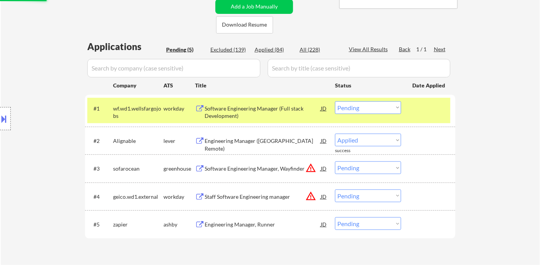
select select ""pending""
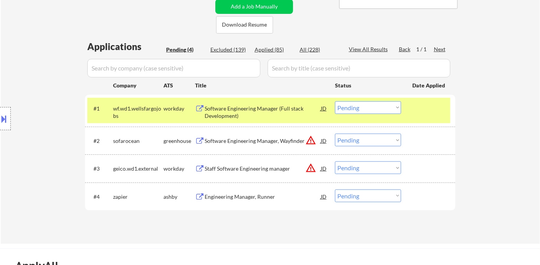
scroll to position [214, 0]
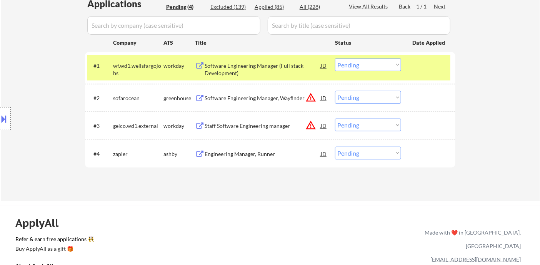
click at [243, 154] on div "Engineering Manager, Runner" at bounding box center [263, 154] width 116 height 8
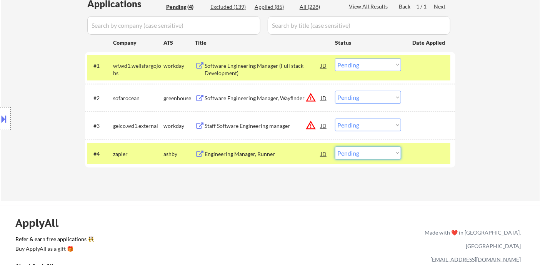
drag, startPoint x: 385, startPoint y: 155, endPoint x: 388, endPoint y: 158, distance: 4.1
click at [385, 155] on select "Choose an option... Pending Applied Excluded (Questions) Excluded (Expired) Exc…" at bounding box center [368, 153] width 66 height 13
select select ""excluded__other_""
click at [335, 147] on select "Choose an option... Pending Applied Excluded (Questions) Excluded (Expired) Exc…" at bounding box center [368, 153] width 66 height 13
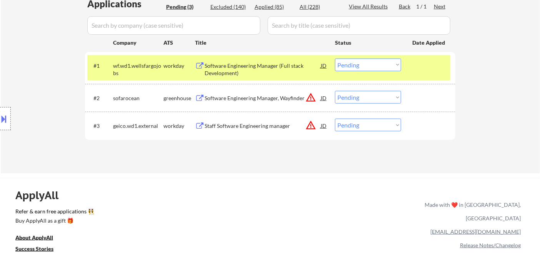
click at [239, 72] on div "Software Engineering Manager (Full stack Development)" at bounding box center [263, 69] width 116 height 15
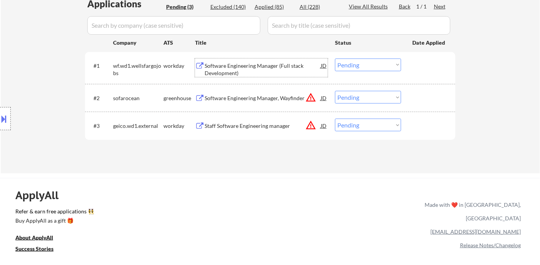
click at [362, 67] on select "Choose an option... Pending Applied Excluded (Questions) Excluded (Expired) Exc…" at bounding box center [368, 65] width 66 height 13
click at [335, 59] on select "Choose an option... Pending Applied Excluded (Questions) Excluded (Expired) Exc…" at bounding box center [368, 65] width 66 height 13
click at [280, 98] on div "Software Engineering Manager, Wayfinder" at bounding box center [263, 98] width 116 height 8
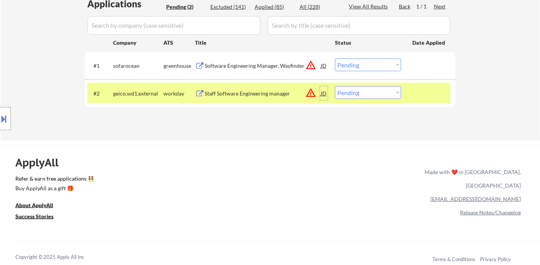
click at [326, 93] on div "JD" at bounding box center [324, 93] width 8 height 14
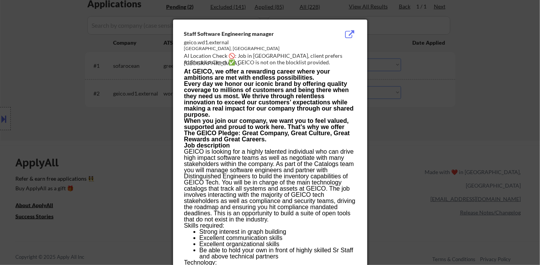
click at [416, 134] on div at bounding box center [270, 132] width 540 height 265
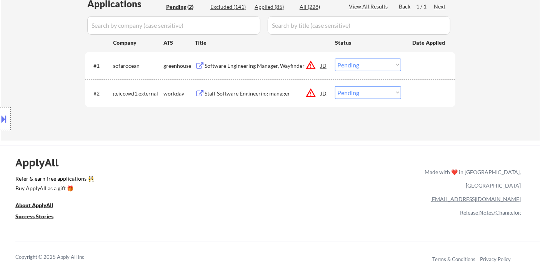
click at [6, 117] on button at bounding box center [4, 118] width 8 height 13
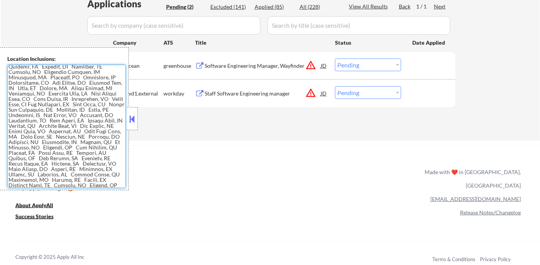
scroll to position [224, 0]
click at [284, 157] on div "ApplyAll Refer & earn free applications 👯‍♀️ Buy ApplyAll as a gift 🎁 About App…" at bounding box center [270, 211] width 540 height 122
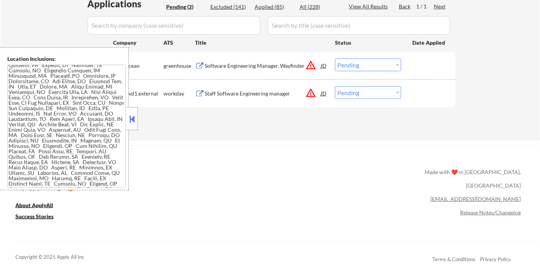
click at [132, 117] on button at bounding box center [132, 119] width 8 height 12
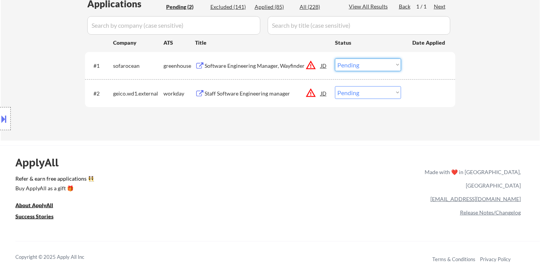
click at [357, 67] on select "Choose an option... Pending Applied Excluded (Questions) Excluded (Expired) Exc…" at bounding box center [368, 65] width 66 height 13
click at [335, 59] on select "Choose an option... Pending Applied Excluded (Questions) Excluded (Expired) Exc…" at bounding box center [368, 65] width 66 height 13
click at [246, 95] on div "Staff Software Engineering manager" at bounding box center [263, 94] width 116 height 8
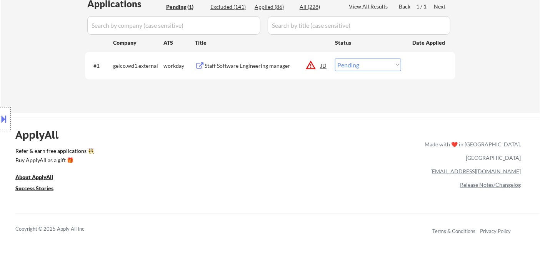
click at [3, 122] on button at bounding box center [4, 118] width 8 height 13
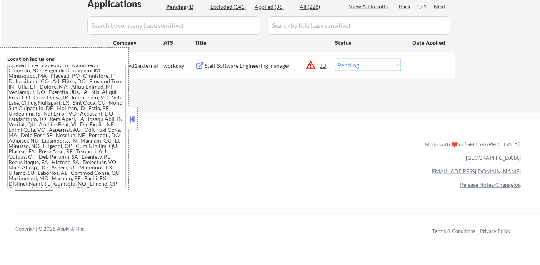
click at [125, 118] on textarea at bounding box center [66, 126] width 119 height 123
click at [135, 123] on button at bounding box center [132, 119] width 8 height 12
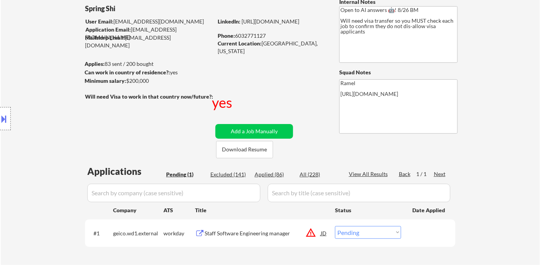
scroll to position [0, 0]
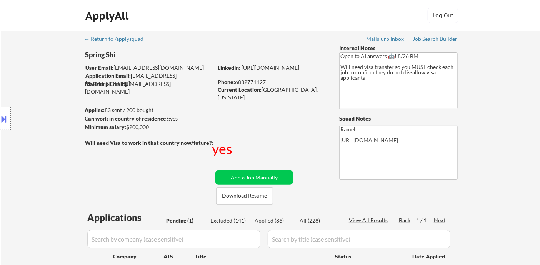
drag, startPoint x: 268, startPoint y: 81, endPoint x: 236, endPoint y: 80, distance: 32.0
click at [236, 80] on div "Phone: 6032771127" at bounding box center [272, 82] width 109 height 8
copy div "6032771127"
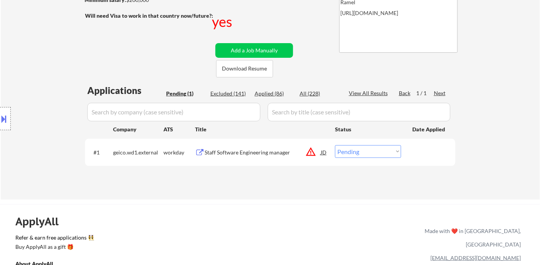
scroll to position [128, 0]
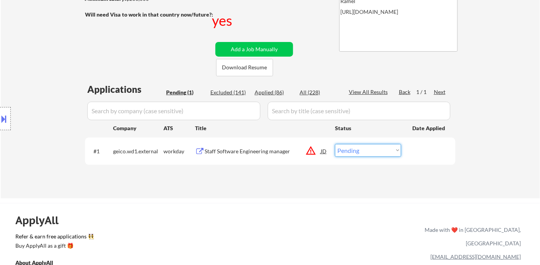
drag, startPoint x: 343, startPoint y: 150, endPoint x: 352, endPoint y: 155, distance: 10.2
click at [344, 150] on select "Choose an option... Pending Applied Excluded (Questions) Excluded (Expired) Exc…" at bounding box center [368, 150] width 66 height 13
select select ""excluded""
click at [335, 144] on select "Choose an option... Pending Applied Excluded (Questions) Excluded (Expired) Exc…" at bounding box center [368, 150] width 66 height 13
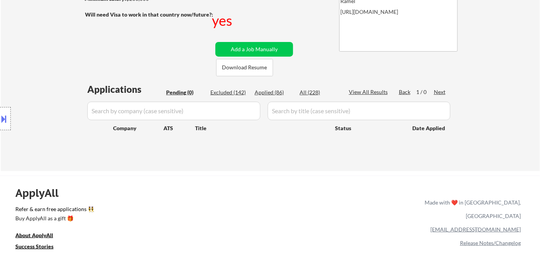
click at [28, 41] on div "← Return to /applysquad Mailslurp Inbox Job Search Builder Spring Shi User Emai…" at bounding box center [271, 37] width 540 height 268
click at [270, 90] on div "Applied (86)" at bounding box center [274, 93] width 38 height 8
select select ""applied""
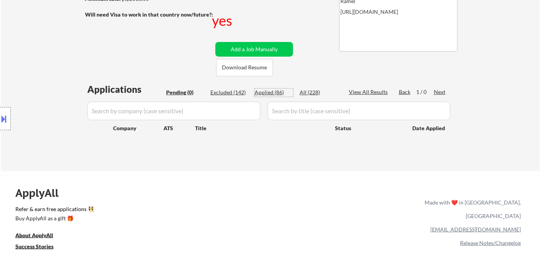
select select ""applied""
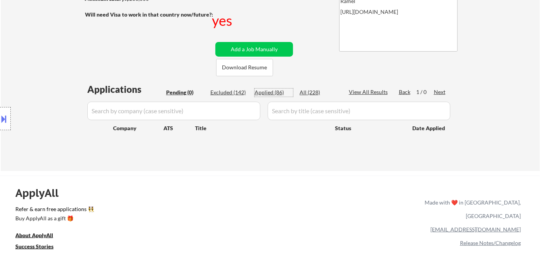
select select ""applied""
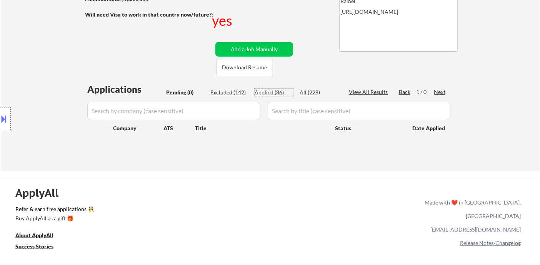
select select ""applied""
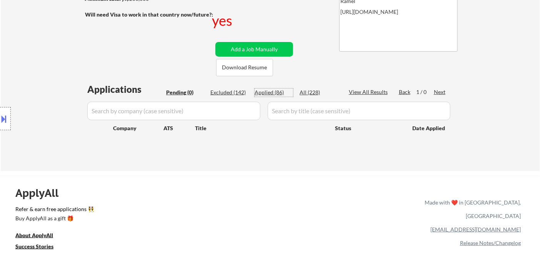
select select ""applied""
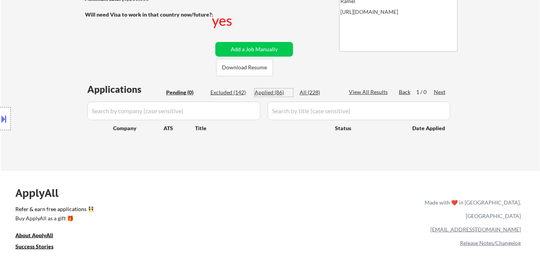
select select ""applied""
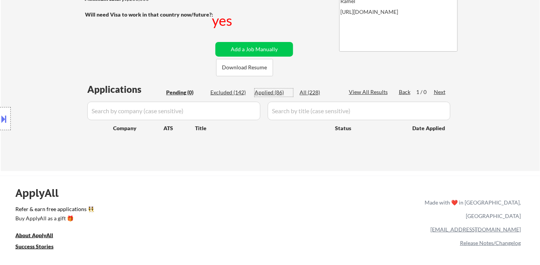
select select ""applied""
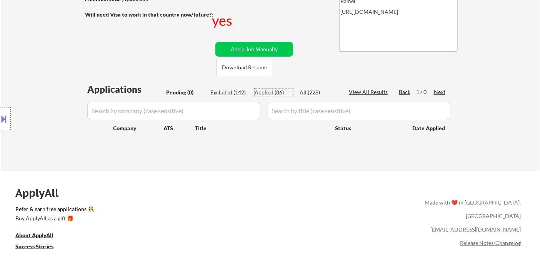
select select ""applied""
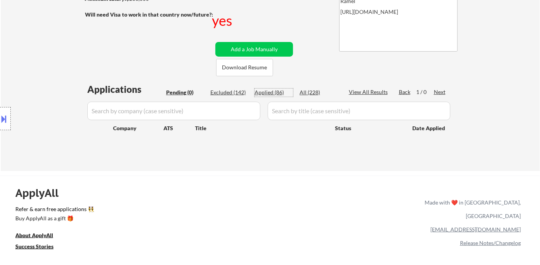
select select ""applied""
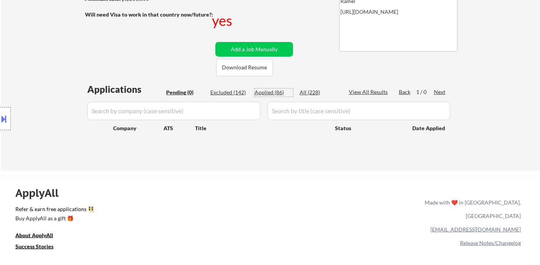
select select ""applied""
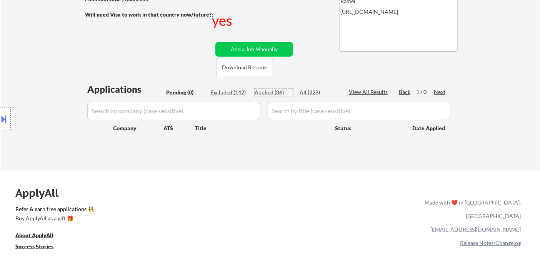
select select ""applied""
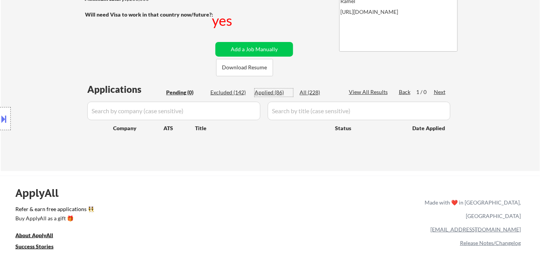
select select ""applied""
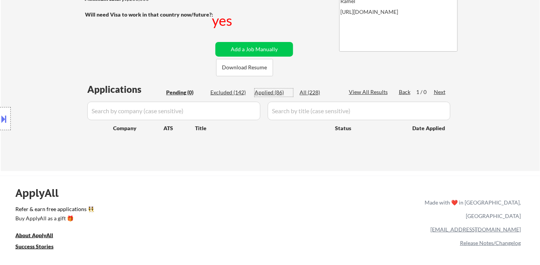
select select ""applied""
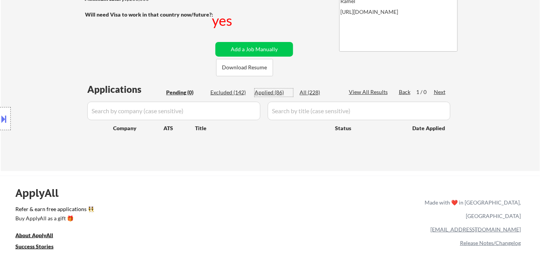
select select ""applied""
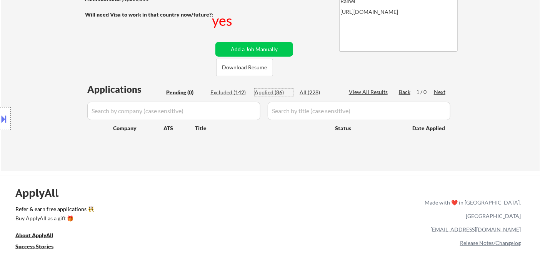
select select ""applied""
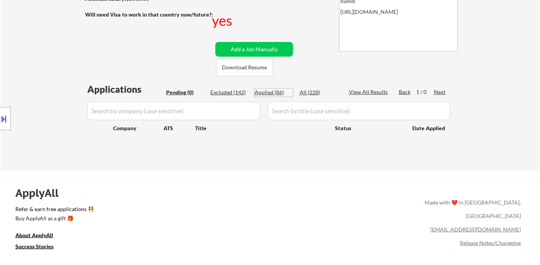
select select ""applied""
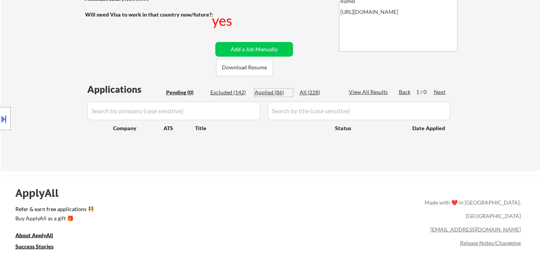
select select ""applied""
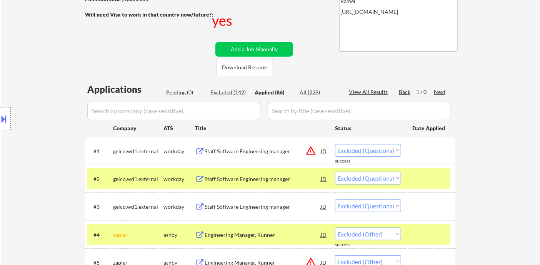
select select ""applied""
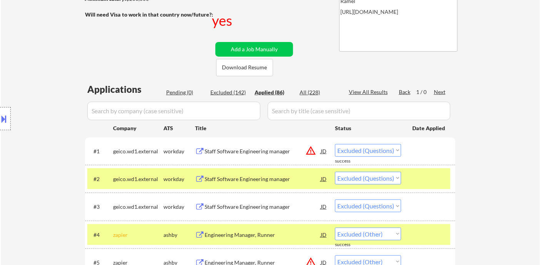
select select ""applied""
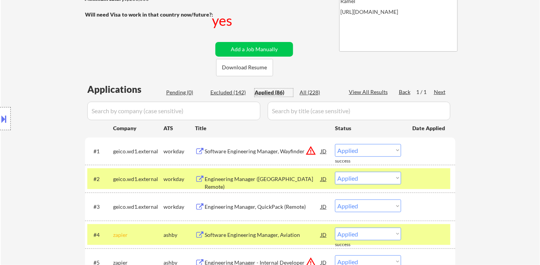
scroll to position [171, 0]
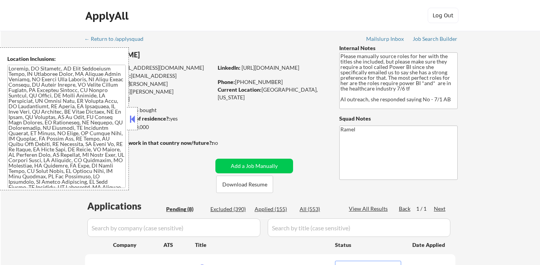
select select ""pending""
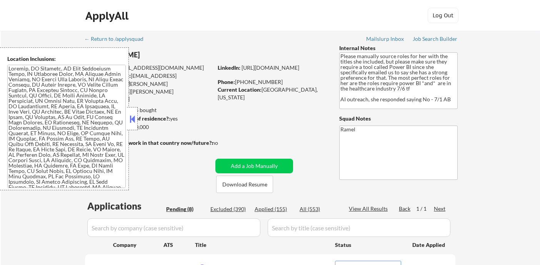
select select ""pending""
click at [135, 120] on button at bounding box center [132, 119] width 8 height 12
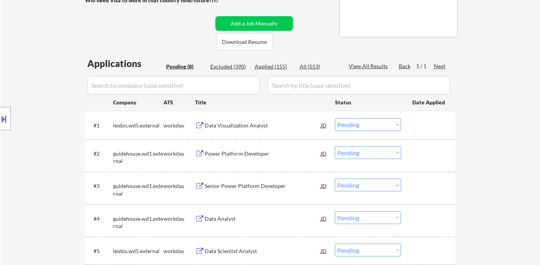
scroll to position [128, 0]
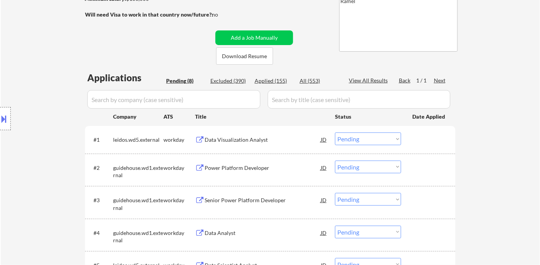
click at [270, 80] on div "Applied (155)" at bounding box center [274, 81] width 38 height 8
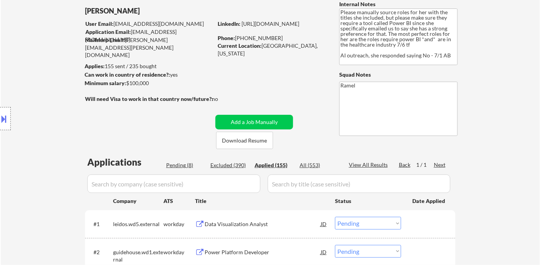
scroll to position [0, 0]
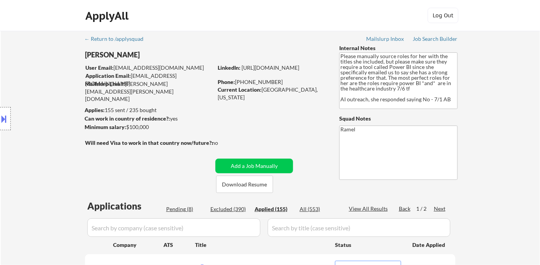
select select ""applied""
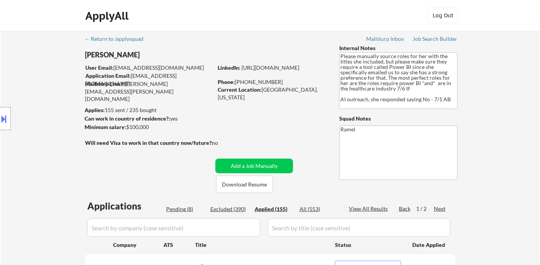
select select ""applied""
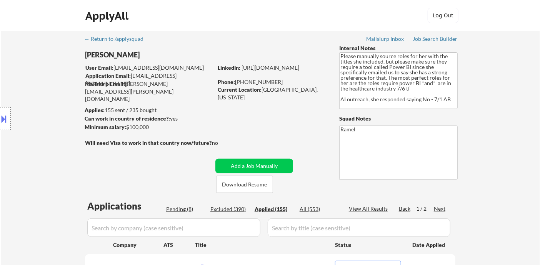
select select ""applied""
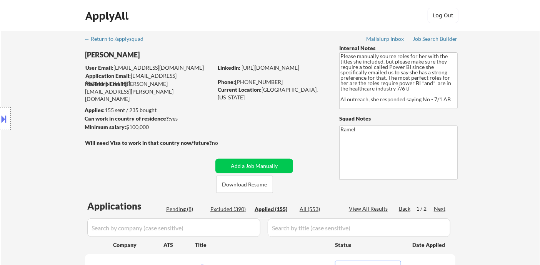
select select ""applied""
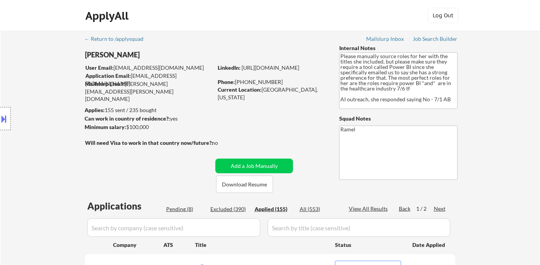
select select ""applied""
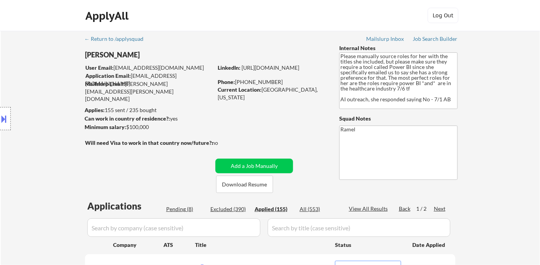
select select ""applied""
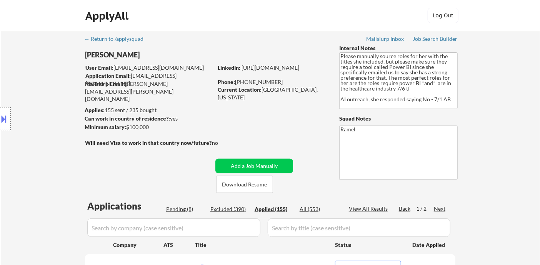
select select ""applied""
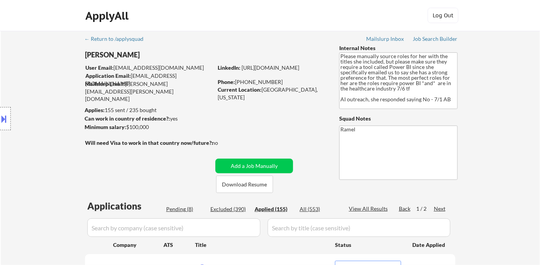
select select ""applied""
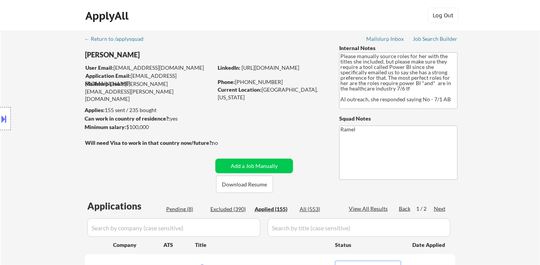
select select ""applied""
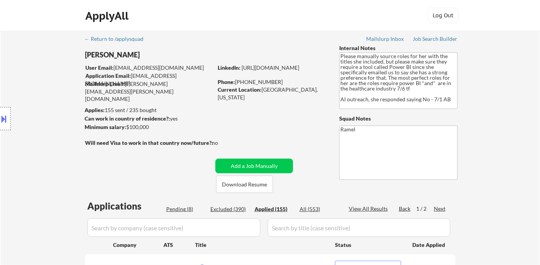
select select ""applied""
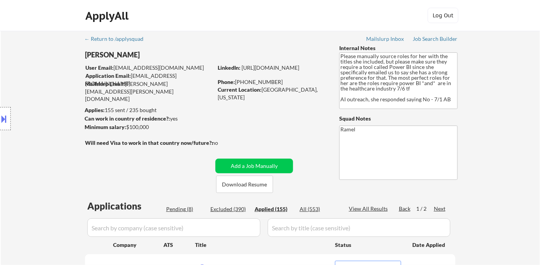
select select ""applied""
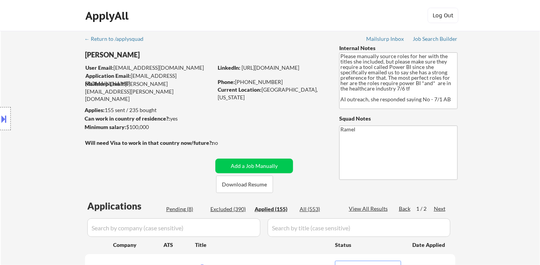
select select ""applied""
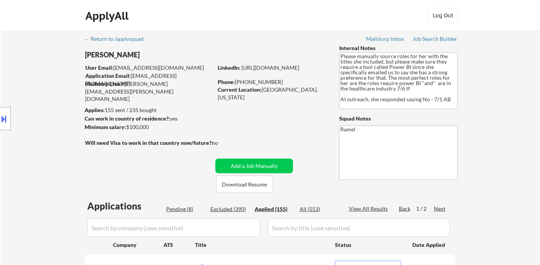
select select ""applied""
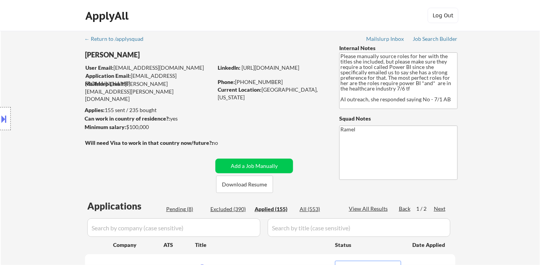
select select ""applied""
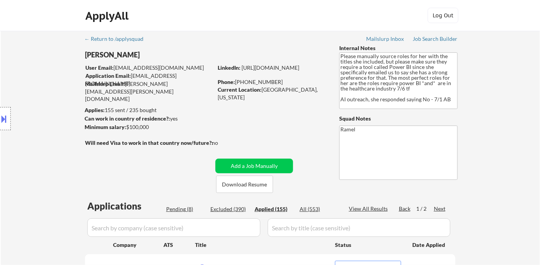
select select ""applied""
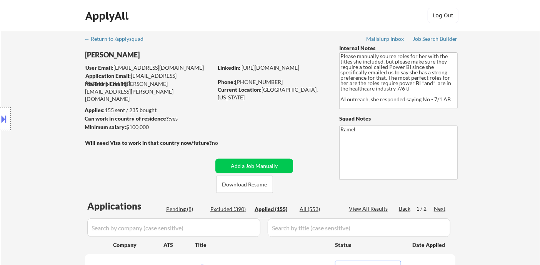
select select ""applied""
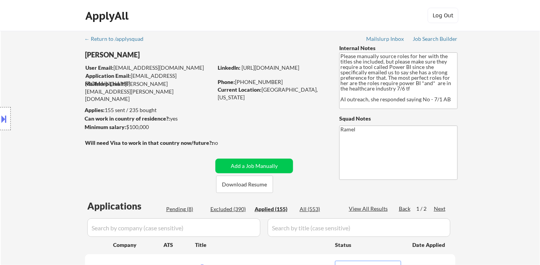
select select ""applied""
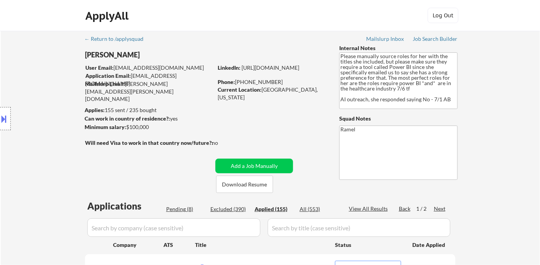
select select ""applied""
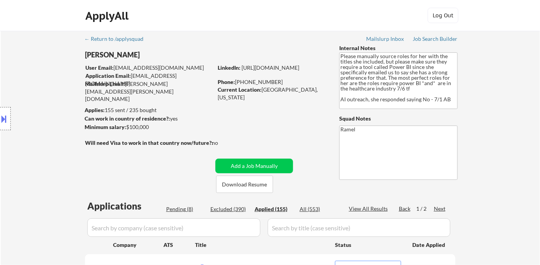
select select ""applied""
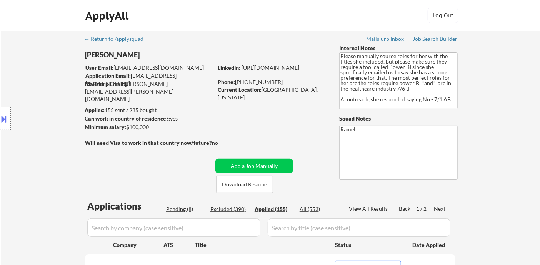
select select ""applied""
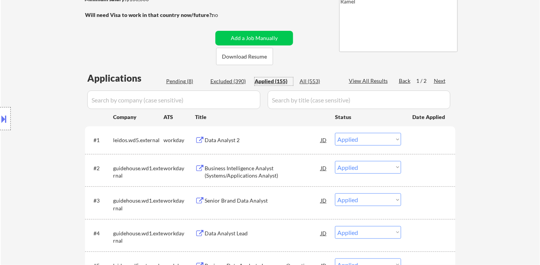
scroll to position [128, 0]
click at [228, 143] on div "Data Analyst 2" at bounding box center [263, 140] width 116 height 8
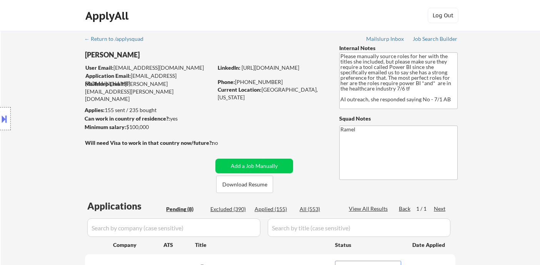
select select ""pending""
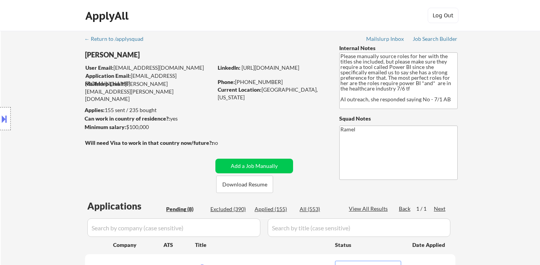
select select ""pending""
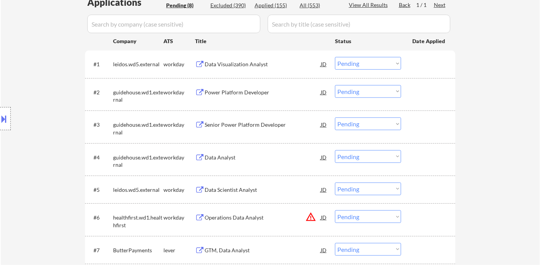
scroll to position [299, 0]
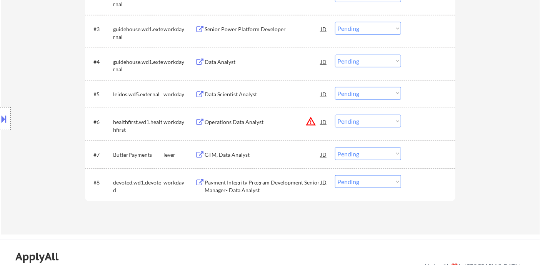
click at [242, 154] on div "GTM, Data Analyst" at bounding box center [263, 155] width 116 height 8
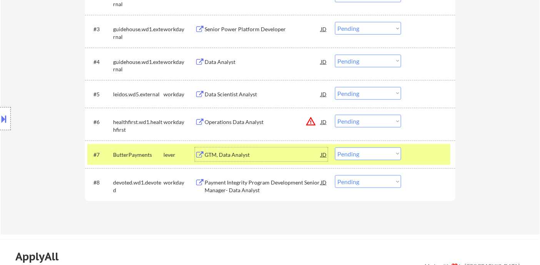
click at [356, 156] on select "Choose an option... Pending Applied Excluded (Questions) Excluded (Expired) Exc…" at bounding box center [368, 153] width 66 height 13
click at [335, 147] on select "Choose an option... Pending Applied Excluded (Questions) Excluded (Expired) Exc…" at bounding box center [368, 153] width 66 height 13
select select ""pending""
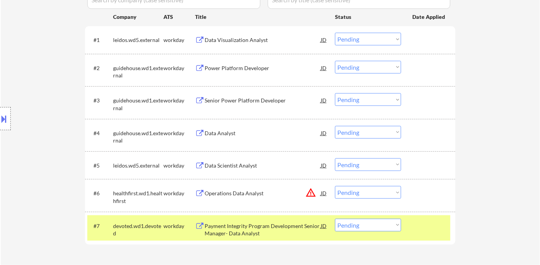
scroll to position [171, 0]
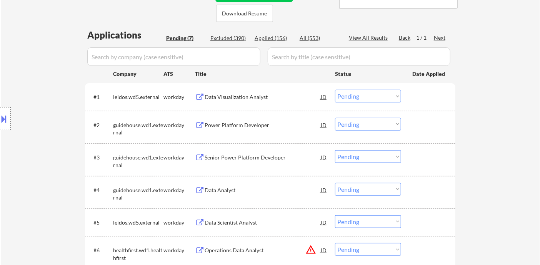
click at [234, 99] on div "Data Visualization Analyst" at bounding box center [263, 97] width 116 height 8
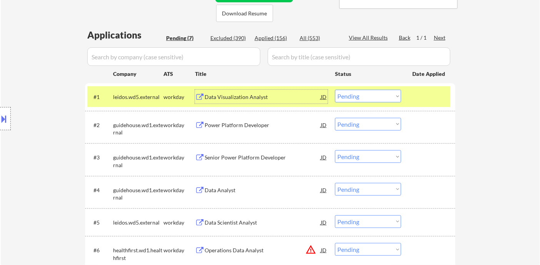
click at [256, 123] on div "Power Platform Developer" at bounding box center [263, 125] width 116 height 8
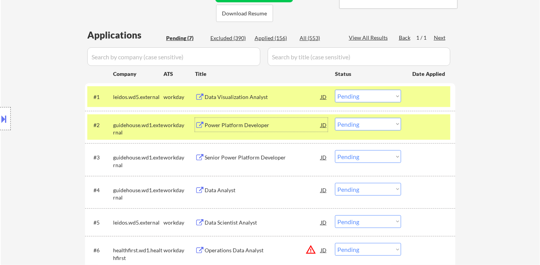
click at [366, 125] on select "Choose an option... Pending Applied Excluded (Questions) Excluded (Expired) Exc…" at bounding box center [368, 124] width 66 height 13
click at [335, 118] on select "Choose an option... Pending Applied Excluded (Questions) Excluded (Expired) Exc…" at bounding box center [368, 124] width 66 height 13
click at [237, 157] on div "Senior Power Platform Developer" at bounding box center [263, 158] width 116 height 8
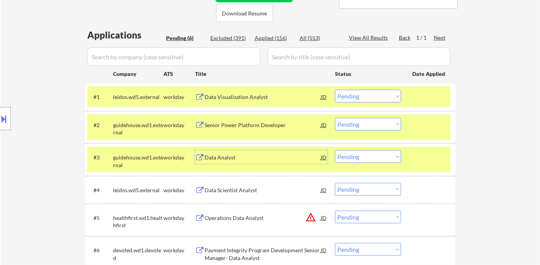
click at [354, 121] on select "Choose an option... Pending Applied Excluded (Questions) Excluded (Expired) Exc…" at bounding box center [368, 124] width 66 height 13
click at [335, 118] on select "Choose an option... Pending Applied Excluded (Questions) Excluded (Expired) Exc…" at bounding box center [368, 124] width 66 height 13
click at [221, 150] on div "Data Analyst" at bounding box center [263, 157] width 116 height 14
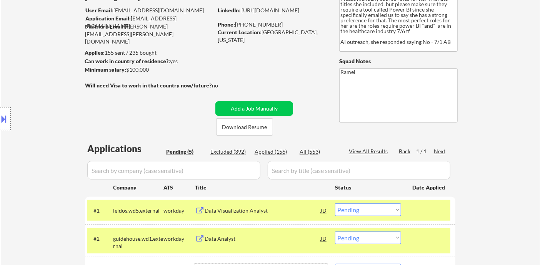
scroll to position [43, 0]
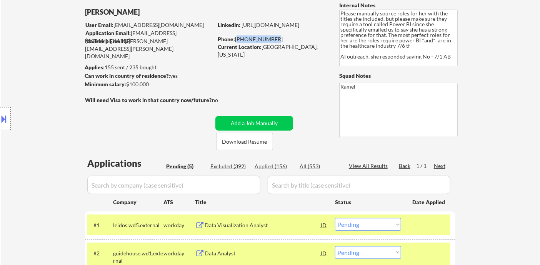
drag, startPoint x: 271, startPoint y: 39, endPoint x: 236, endPoint y: 38, distance: 35.0
click at [236, 38] on div "Phone: [PHONE_NUMBER]" at bounding box center [272, 39] width 109 height 8
copy div "[PHONE_NUMBER]"
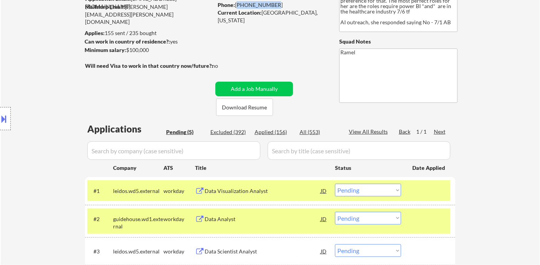
scroll to position [128, 0]
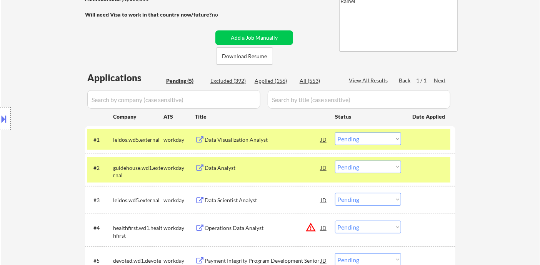
click at [325, 167] on div "JD" at bounding box center [324, 167] width 8 height 14
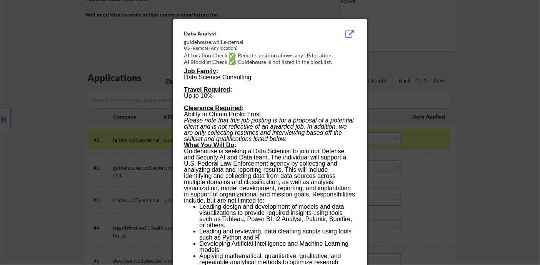
click at [472, 193] on div at bounding box center [270, 132] width 540 height 265
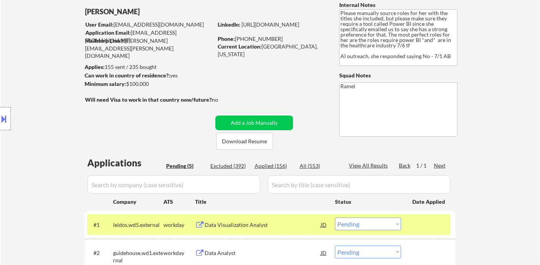
scroll to position [43, 0]
drag, startPoint x: 132, startPoint y: 12, endPoint x: 80, endPoint y: 12, distance: 52.3
click at [80, 12] on div "← Return to /applysquad Mailslurp Inbox Job Search Builder [PERSON_NAME] User E…" at bounding box center [271, 190] width 384 height 404
copy div "[PERSON_NAME]"
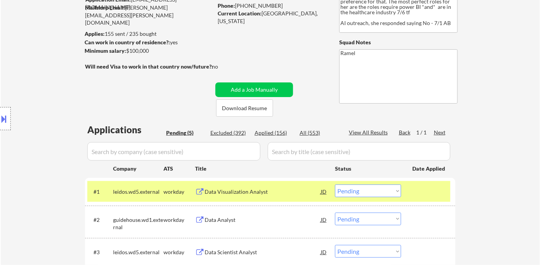
scroll to position [128, 0]
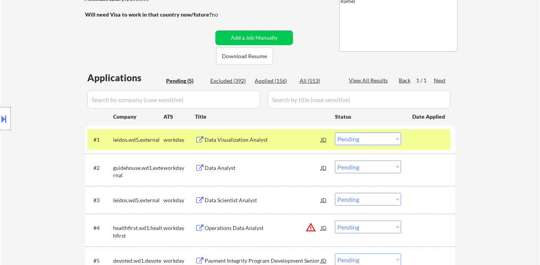
drag, startPoint x: 353, startPoint y: 167, endPoint x: 360, endPoint y: 181, distance: 16.0
click at [353, 167] on select "Choose an option... Pending Applied Excluded (Questions) Excluded (Expired) Exc…" at bounding box center [368, 166] width 66 height 13
click at [335, 160] on select "Choose an option... Pending Applied Excluded (Questions) Excluded (Expired) Exc…" at bounding box center [368, 166] width 66 height 13
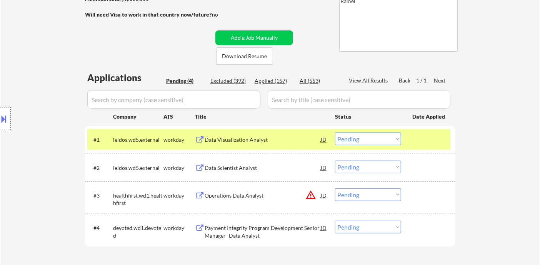
click at [234, 167] on div "Data Scientist Analyst" at bounding box center [263, 168] width 116 height 8
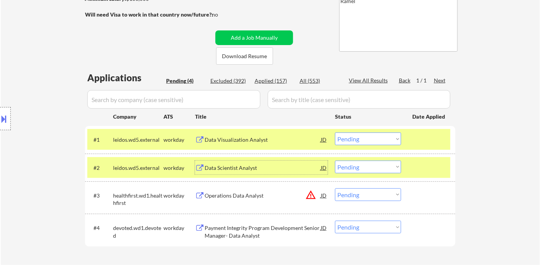
drag, startPoint x: 372, startPoint y: 170, endPoint x: 375, endPoint y: 174, distance: 4.6
click at [372, 170] on select "Choose an option... Pending Applied Excluded (Questions) Excluded (Expired) Exc…" at bounding box center [368, 166] width 66 height 13
click at [335, 160] on select "Choose an option... Pending Applied Excluded (Questions) Excluded (Expired) Exc…" at bounding box center [368, 166] width 66 height 13
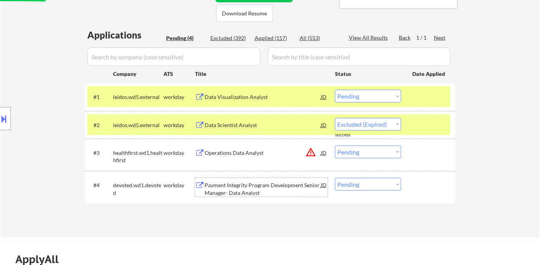
click at [265, 191] on div "Payment Integrity Program Development Senior Manager- Data Analyst" at bounding box center [263, 188] width 116 height 15
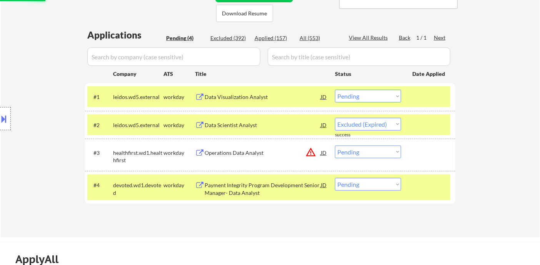
select select ""pending""
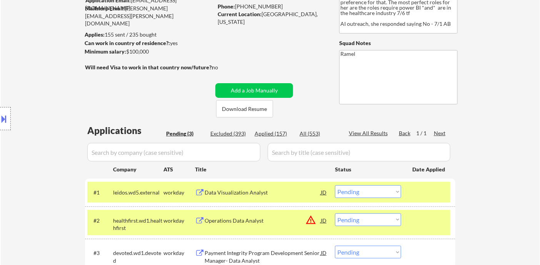
scroll to position [43, 0]
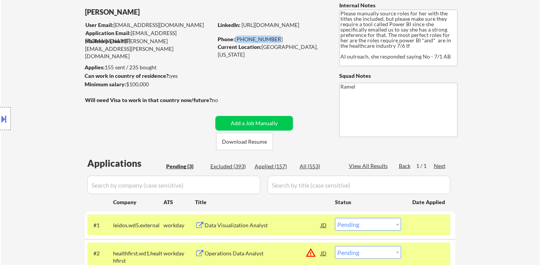
drag, startPoint x: 272, startPoint y: 38, endPoint x: 237, endPoint y: 37, distance: 34.7
click at [237, 37] on div "Phone: [PHONE_NUMBER]" at bounding box center [272, 39] width 109 height 8
copy div "[PHONE_NUMBER]"
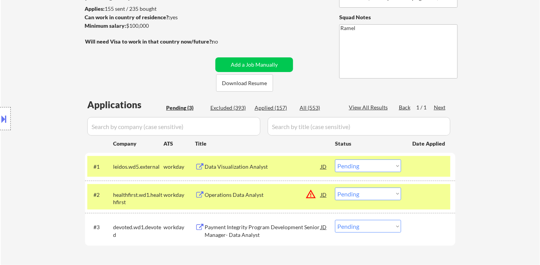
scroll to position [128, 0]
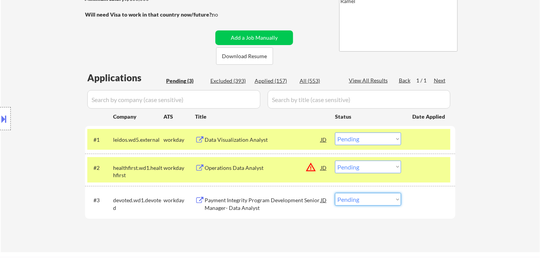
drag, startPoint x: 357, startPoint y: 202, endPoint x: 361, endPoint y: 203, distance: 4.4
click at [357, 202] on select "Choose an option... Pending Applied Excluded (Questions) Excluded (Expired) Exc…" at bounding box center [368, 199] width 66 height 13
select select ""applied""
click at [335, 193] on select "Choose an option... Pending Applied Excluded (Questions) Excluded (Expired) Exc…" at bounding box center [368, 199] width 66 height 13
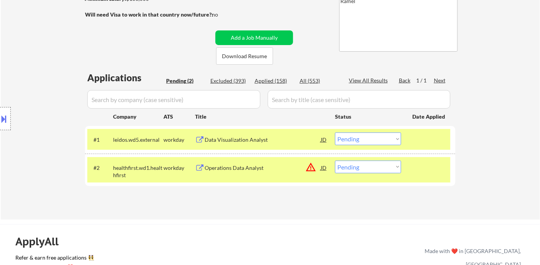
click at [268, 203] on div "Applications Pending (2) Excluded (393) Applied (158) All (553) View All Result…" at bounding box center [270, 138] width 371 height 134
click at [266, 141] on div "Data Visualization Analyst" at bounding box center [263, 140] width 116 height 8
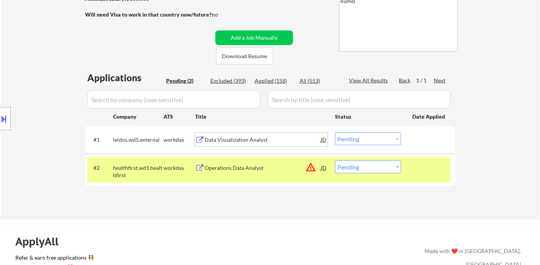
drag, startPoint x: 363, startPoint y: 139, endPoint x: 368, endPoint y: 144, distance: 7.4
click at [363, 139] on select "Choose an option... Pending Applied Excluded (Questions) Excluded (Expired) Exc…" at bounding box center [368, 138] width 66 height 13
click at [335, 132] on select "Choose an option... Pending Applied Excluded (Questions) Excluded (Expired) Exc…" at bounding box center [368, 138] width 66 height 13
click at [261, 169] on div "Operations Data Analyst" at bounding box center [263, 168] width 116 height 8
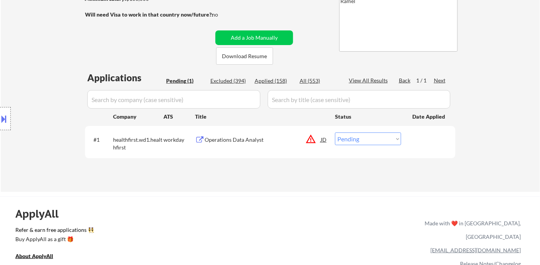
click at [355, 140] on select "Choose an option... Pending Applied Excluded (Questions) Excluded (Expired) Exc…" at bounding box center [368, 138] width 66 height 13
select select ""excluded__bad_match_""
click at [335, 132] on select "Choose an option... Pending Applied Excluded (Questions) Excluded (Expired) Exc…" at bounding box center [368, 138] width 66 height 13
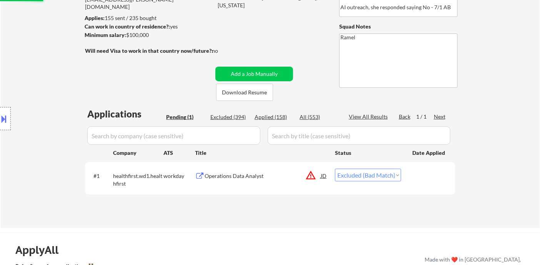
scroll to position [43, 0]
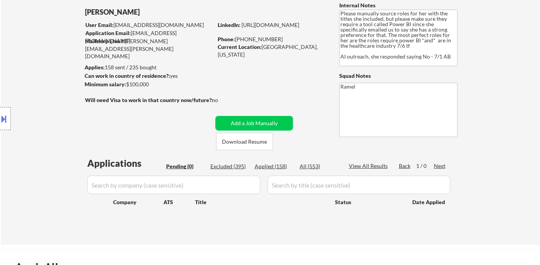
click at [28, 58] on div "Location Inclusions:" at bounding box center [69, 118] width 138 height 143
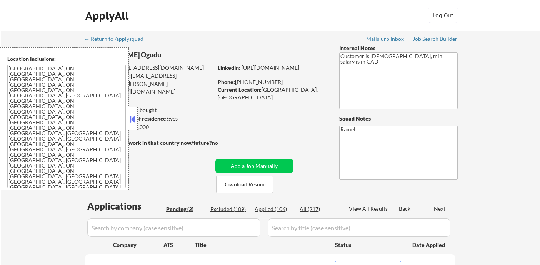
select select ""pending""
click at [135, 122] on button at bounding box center [132, 119] width 8 height 12
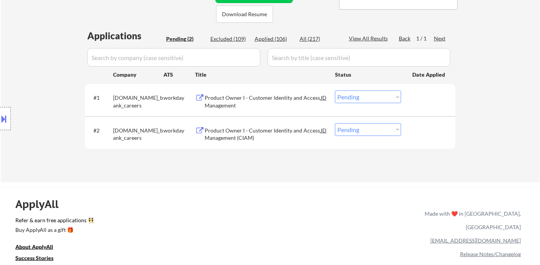
scroll to position [171, 0]
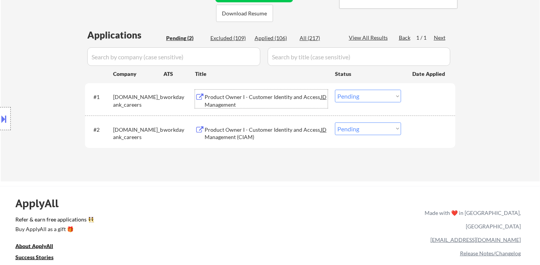
click at [254, 99] on div "Product Owner I - Customer Identity and Access Management" at bounding box center [263, 100] width 116 height 15
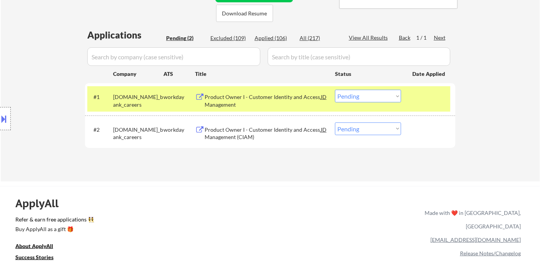
click at [12, 125] on div "Location Inclusions: [GEOGRAPHIC_DATA], [GEOGRAPHIC_DATA] [GEOGRAPHIC_DATA], ON…" at bounding box center [69, 118] width 138 height 143
click at [5, 117] on button at bounding box center [4, 118] width 8 height 13
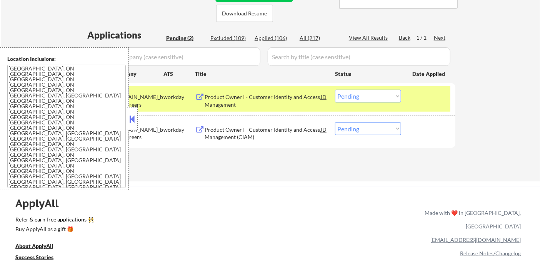
drag, startPoint x: 133, startPoint y: 122, endPoint x: 183, endPoint y: 64, distance: 77.0
click at [134, 121] on button at bounding box center [132, 119] width 8 height 12
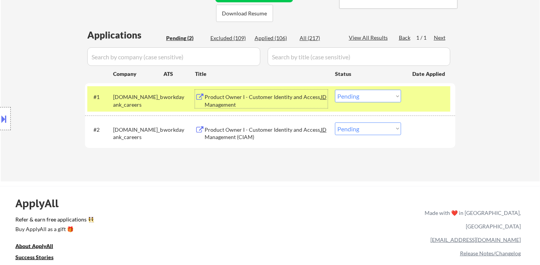
click at [256, 102] on div "Product Owner I - Customer Identity and Access Management" at bounding box center [263, 100] width 116 height 15
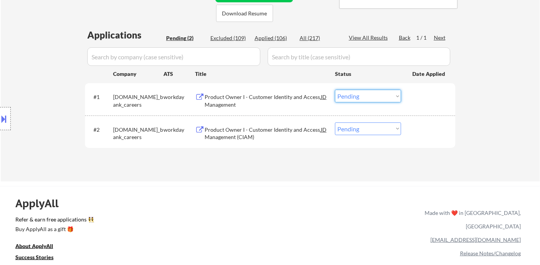
click at [367, 99] on select "Choose an option... Pending Applied Excluded (Questions) Excluded (Expired) Exc…" at bounding box center [368, 96] width 66 height 13
select select ""excluded__bad_match_""
click at [335, 90] on select "Choose an option... Pending Applied Excluded (Questions) Excluded (Expired) Exc…" at bounding box center [368, 96] width 66 height 13
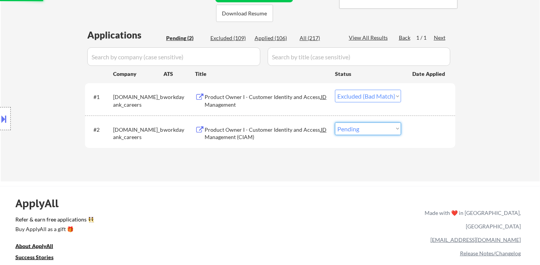
click at [366, 132] on select "Choose an option... Pending Applied Excluded (Questions) Excluded (Expired) Exc…" at bounding box center [368, 128] width 66 height 13
select select ""excluded__bad_match_""
click at [335, 122] on select "Choose an option... Pending Applied Excluded (Questions) Excluded (Expired) Exc…" at bounding box center [368, 128] width 66 height 13
select select ""pending""
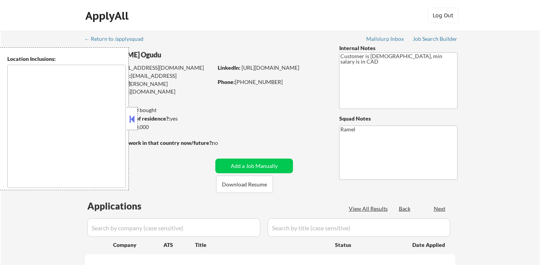
select select ""pending""
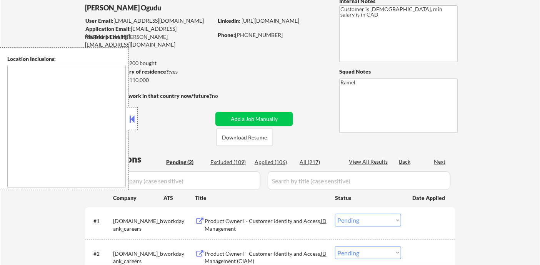
type textarea "[GEOGRAPHIC_DATA], ON [GEOGRAPHIC_DATA], ON [GEOGRAPHIC_DATA], ON [GEOGRAPHIC_D…"
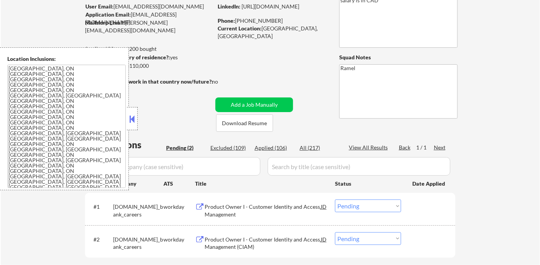
scroll to position [85, 0]
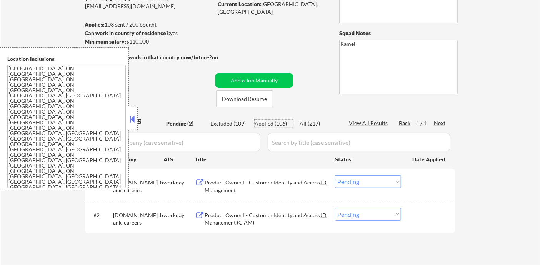
click at [283, 125] on div "Applied (106)" at bounding box center [274, 124] width 38 height 8
click at [370, 125] on div "View All Results" at bounding box center [369, 123] width 41 height 8
click at [372, 122] on div "View All Results" at bounding box center [369, 123] width 41 height 8
select select ""applied""
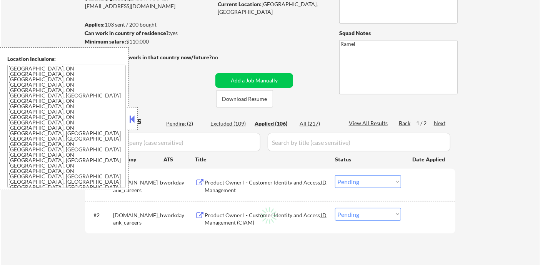
select select ""applied""
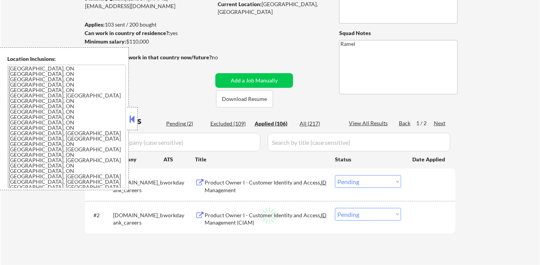
select select ""applied""
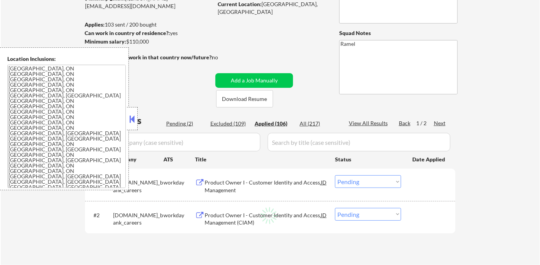
select select ""applied""
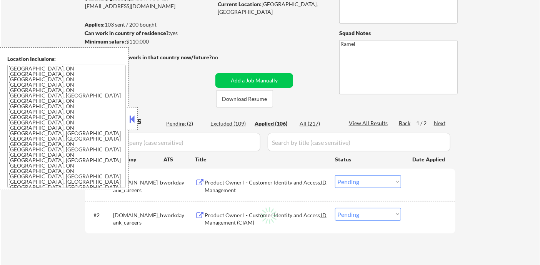
select select ""applied""
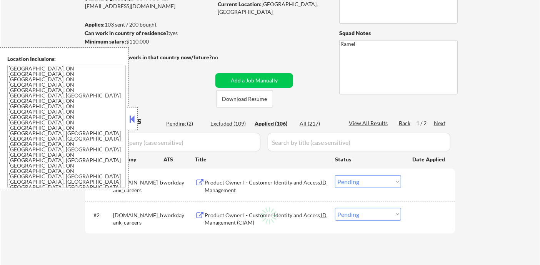
select select ""applied""
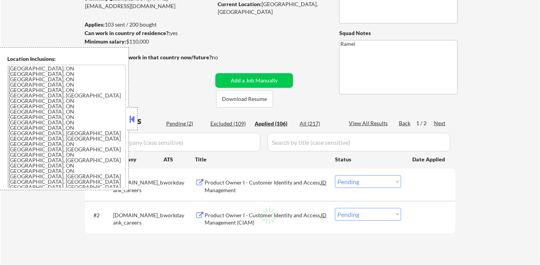
select select ""applied""
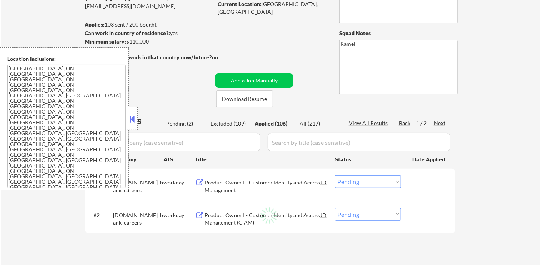
select select ""applied""
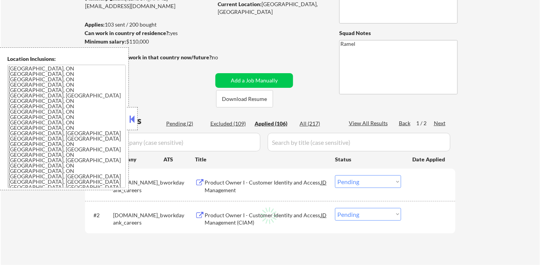
select select ""applied""
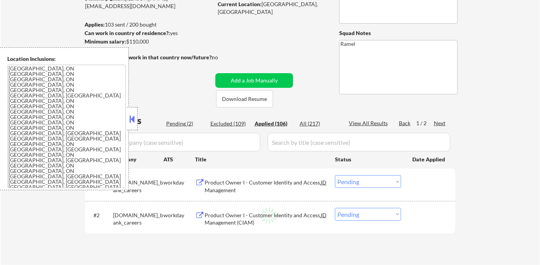
select select ""applied""
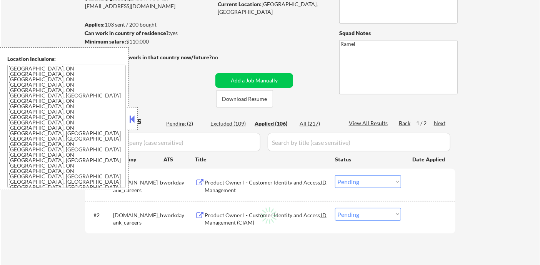
select select ""applied""
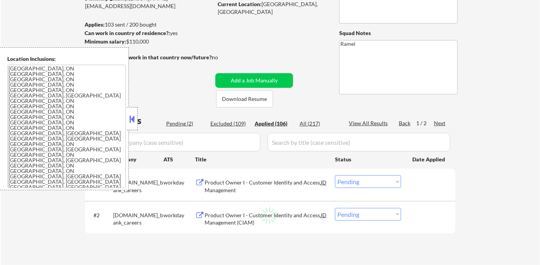
select select ""applied""
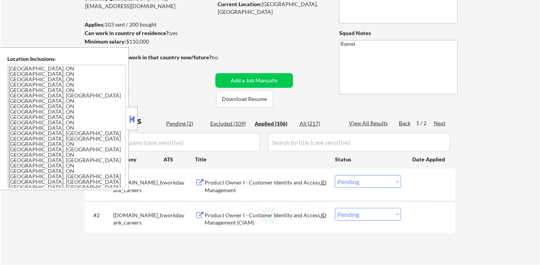
select select ""applied""
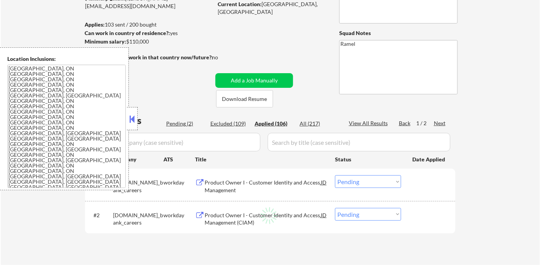
select select ""applied""
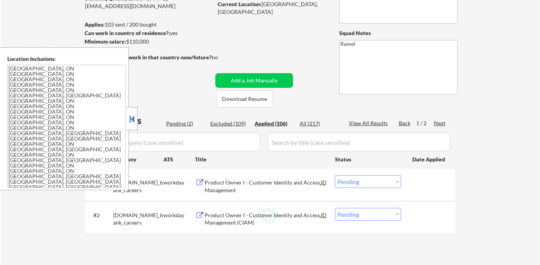
select select ""applied""
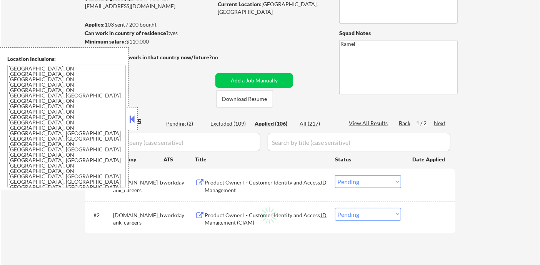
select select ""applied""
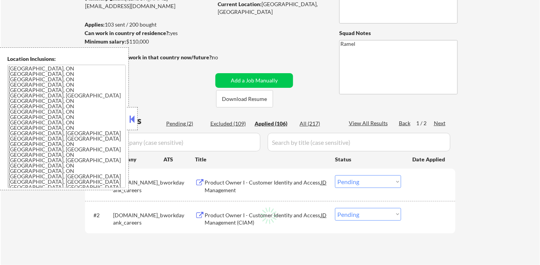
select select ""applied""
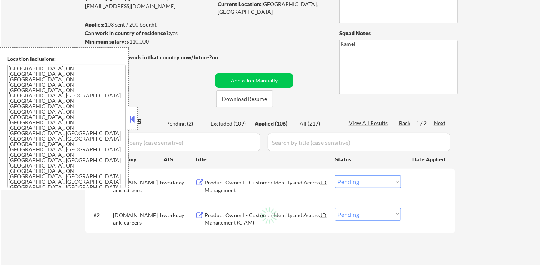
select select ""applied""
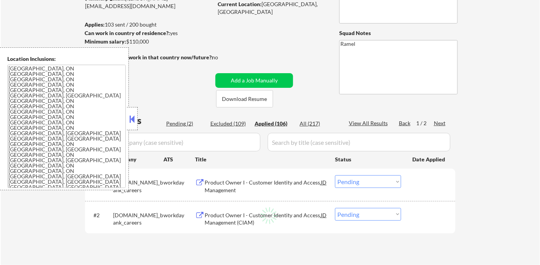
select select ""applied""
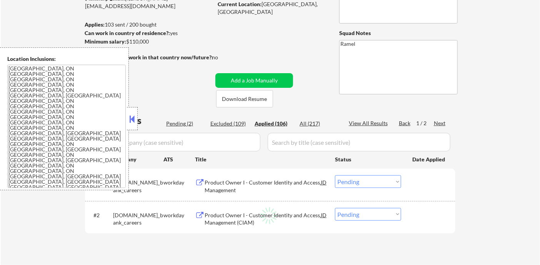
select select ""applied""
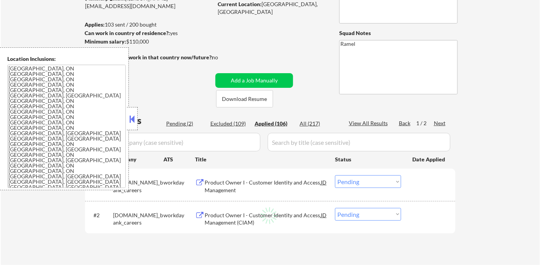
select select ""applied""
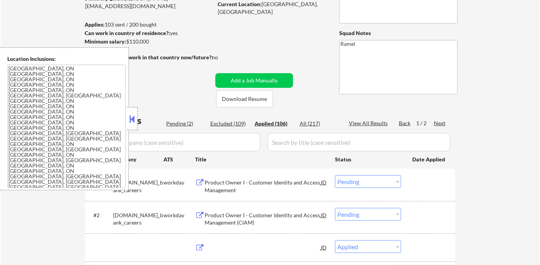
select select ""applied""
click at [130, 119] on button at bounding box center [132, 119] width 8 height 12
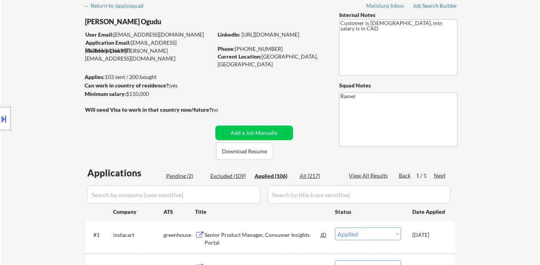
scroll to position [0, 0]
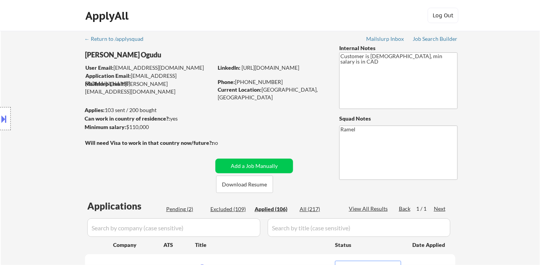
select select ""applied""
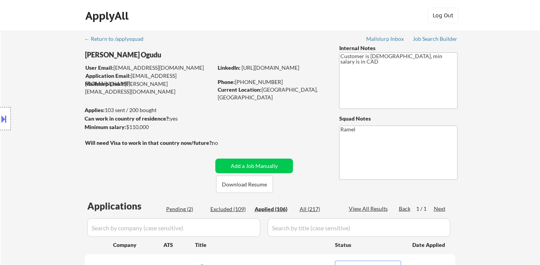
select select ""applied""
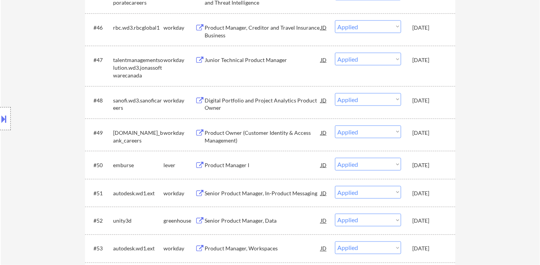
scroll to position [1898, 0]
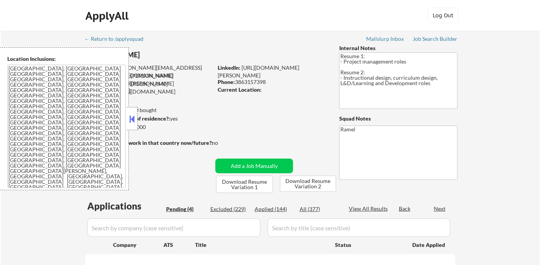
select select ""pending""
click at [131, 115] on button at bounding box center [132, 119] width 8 height 12
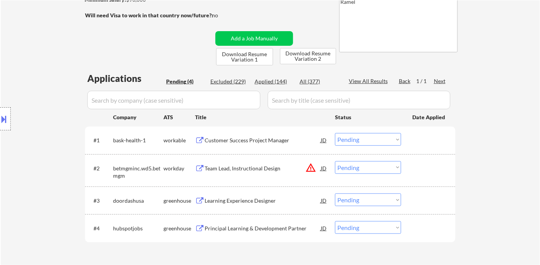
scroll to position [128, 0]
click at [30, 116] on div "Location Inclusions: Orlando, FL Winter Park, FL Maitland, FL Altamonte Springs…" at bounding box center [69, 118] width 138 height 143
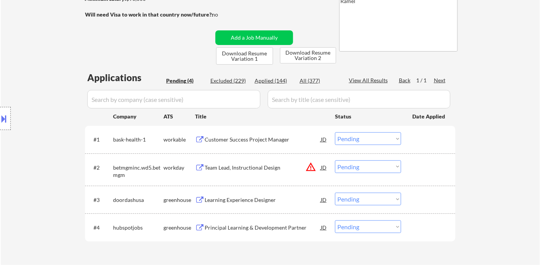
click at [9, 119] on div at bounding box center [5, 118] width 11 height 23
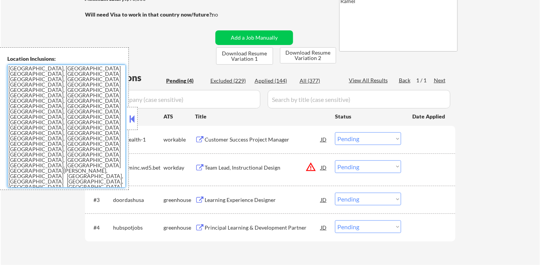
drag, startPoint x: 112, startPoint y: 126, endPoint x: -11, endPoint y: 61, distance: 138.8
click at [0, 61] on html "← Return to /applysquad Mailslurp Inbox Job Search Builder Michael G User Email…" at bounding box center [270, 4] width 540 height 265
click at [27, 168] on textarea "[GEOGRAPHIC_DATA], [GEOGRAPHIC_DATA] [GEOGRAPHIC_DATA], [GEOGRAPHIC_DATA] [GEOG…" at bounding box center [66, 126] width 119 height 123
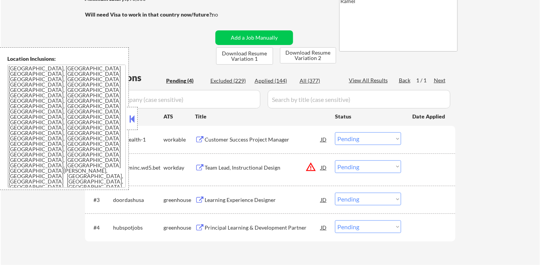
click at [25, 144] on textarea "[GEOGRAPHIC_DATA], [GEOGRAPHIC_DATA] [GEOGRAPHIC_DATA], [GEOGRAPHIC_DATA] [GEOG…" at bounding box center [66, 126] width 119 height 123
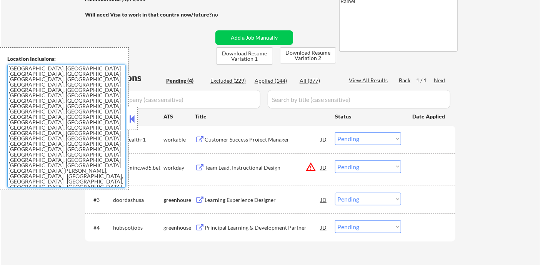
click at [134, 119] on button at bounding box center [132, 119] width 8 height 12
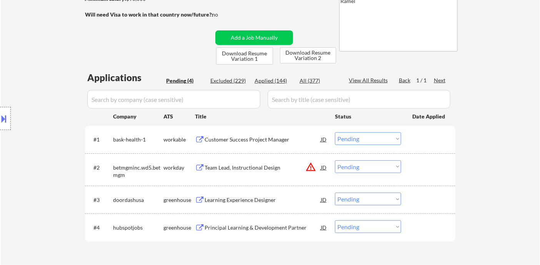
click at [29, 53] on div "Location Inclusions: Orlando, FL Winter Park, FL Maitland, FL Altamonte Springs…" at bounding box center [69, 118] width 138 height 143
click at [12, 153] on div "Location Inclusions: Orlando, FL Winter Park, FL Maitland, FL Altamonte Springs…" at bounding box center [69, 118] width 138 height 143
click at [22, 43] on div "← Return to /applysquad Mailslurp Inbox Job Search Builder Michael G User Email…" at bounding box center [271, 89] width 540 height 373
click at [244, 140] on div "Customer Success Project Manager" at bounding box center [263, 140] width 116 height 8
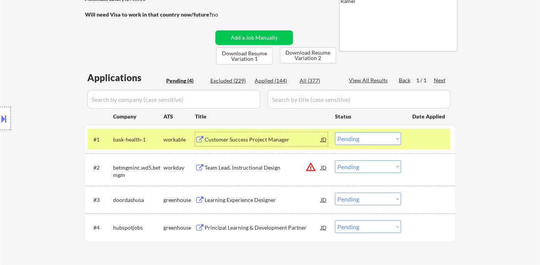
click at [375, 140] on select "Choose an option... Pending Applied Excluded (Questions) Excluded (Expired) Exc…" at bounding box center [368, 138] width 66 height 13
click at [335, 132] on select "Choose an option... Pending Applied Excluded (Questions) Excluded (Expired) Exc…" at bounding box center [368, 138] width 66 height 13
click at [251, 203] on div "Learning Experience Designer" at bounding box center [263, 200] width 116 height 8
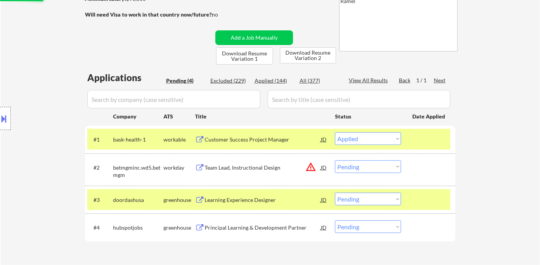
select select ""pending""
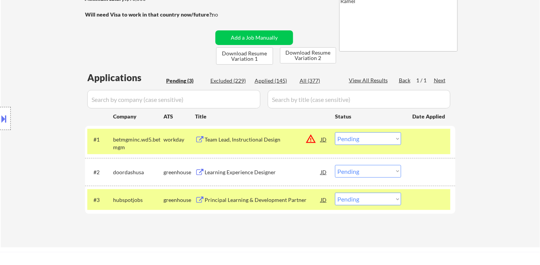
click at [358, 175] on select "Choose an option... Pending Applied Excluded (Questions) Excluded (Expired) Exc…" at bounding box center [368, 171] width 66 height 13
click at [335, 165] on select "Choose an option... Pending Applied Excluded (Questions) Excluded (Expired) Exc…" at bounding box center [368, 171] width 66 height 13
click at [255, 202] on div "Principal Learning & Development Partner" at bounding box center [263, 200] width 116 height 8
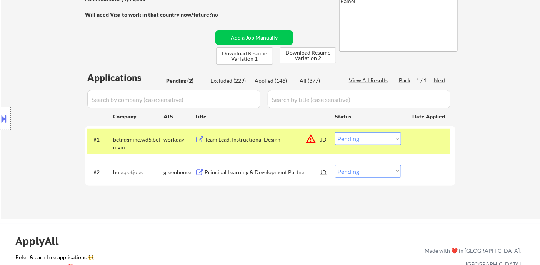
click at [368, 171] on select "Choose an option... Pending Applied Excluded (Questions) Excluded (Expired) Exc…" at bounding box center [368, 171] width 66 height 13
click at [360, 203] on div "Applications Pending (2) Excluded (229) Applied (146) All (377) View All Result…" at bounding box center [270, 138] width 371 height 134
drag, startPoint x: 365, startPoint y: 175, endPoint x: 368, endPoint y: 178, distance: 4.6
click at [365, 175] on select "Choose an option... Pending Applied Excluded (Questions) Excluded (Expired) Exc…" at bounding box center [368, 171] width 66 height 13
select select ""excluded__bad_match_""
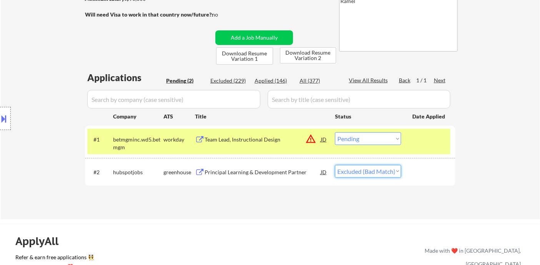
click at [335, 165] on select "Choose an option... Pending Applied Excluded (Questions) Excluded (Expired) Exc…" at bounding box center [368, 171] width 66 height 13
click at [258, 140] on div "Team Lead, Instructional Design" at bounding box center [263, 140] width 116 height 8
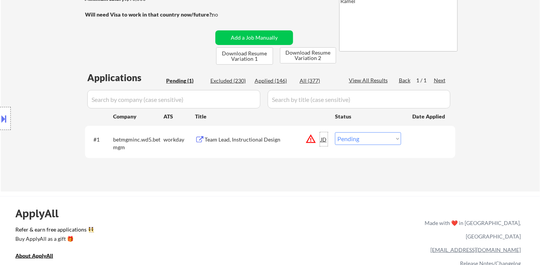
click at [327, 139] on div "JD" at bounding box center [324, 139] width 8 height 14
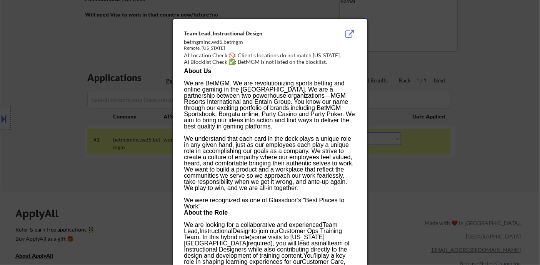
click at [377, 167] on div at bounding box center [270, 132] width 540 height 265
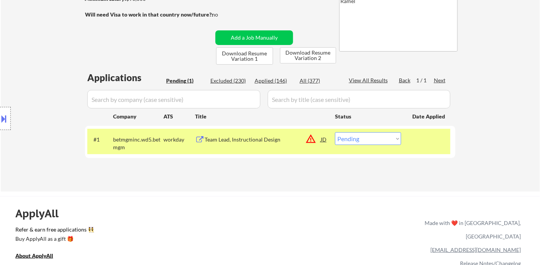
scroll to position [43, 0]
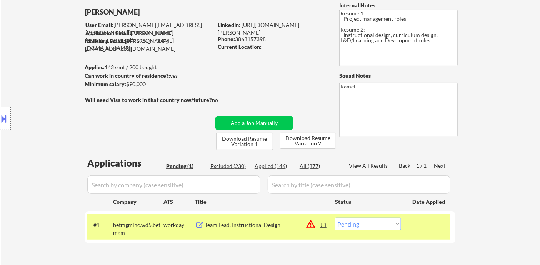
click at [256, 39] on div "Phone: 3863157398" at bounding box center [272, 39] width 109 height 8
copy div "3863157398"
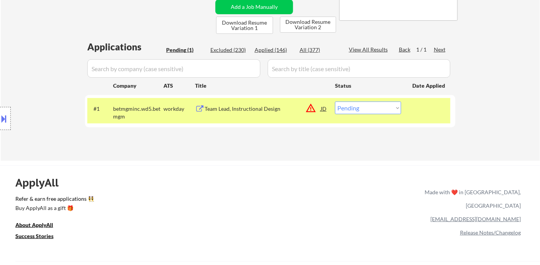
scroll to position [171, 0]
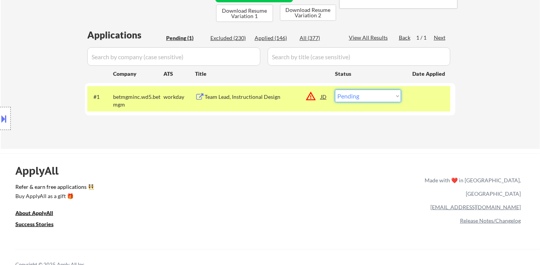
drag, startPoint x: 370, startPoint y: 98, endPoint x: 366, endPoint y: 101, distance: 5.6
click at [370, 98] on select "Choose an option... Pending Applied Excluded (Questions) Excluded (Expired) Exc…" at bounding box center [368, 96] width 66 height 13
select select ""applied""
click at [335, 90] on select "Choose an option... Pending Applied Excluded (Questions) Excluded (Expired) Exc…" at bounding box center [368, 96] width 66 height 13
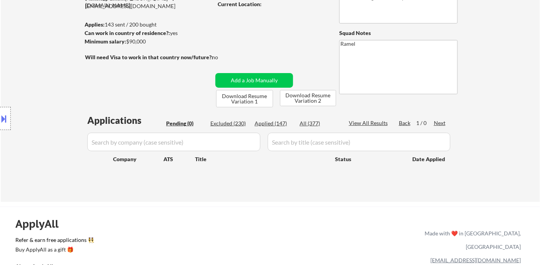
drag, startPoint x: 20, startPoint y: 37, endPoint x: 99, endPoint y: 35, distance: 79.3
click at [20, 37] on div "← Return to /applysquad Mailslurp Inbox Job Search Builder Michael G User Email…" at bounding box center [271, 73] width 540 height 257
click at [276, 125] on div "Applied (147)" at bounding box center [274, 124] width 38 height 8
select select ""applied""
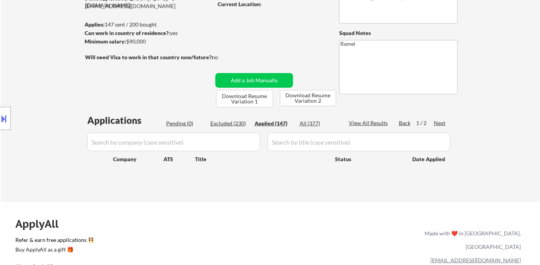
select select ""applied""
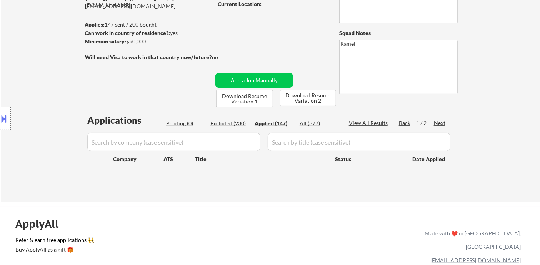
select select ""applied""
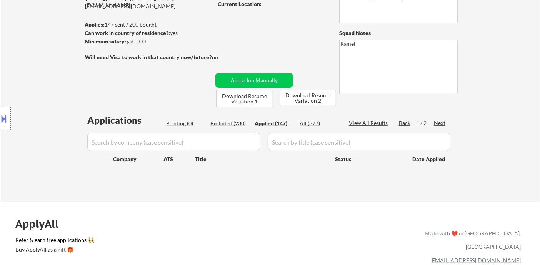
select select ""applied""
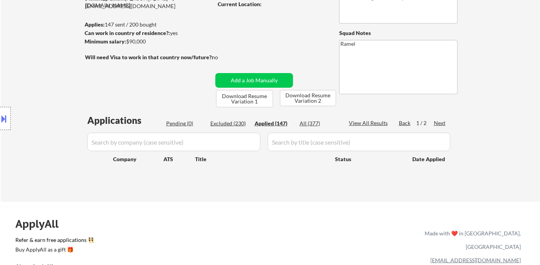
select select ""applied""
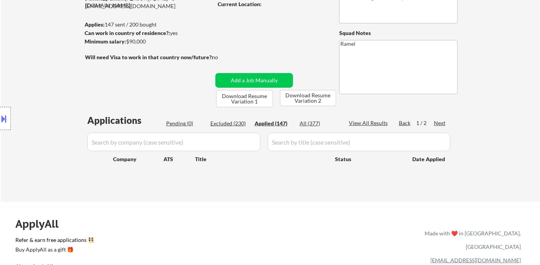
select select ""applied""
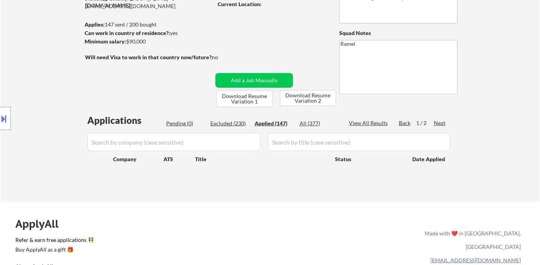
select select ""applied""
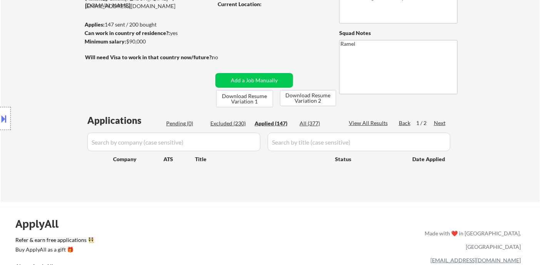
select select ""applied""
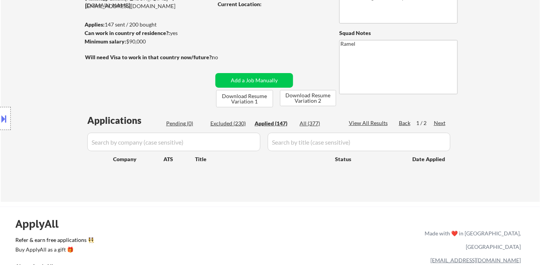
select select ""applied""
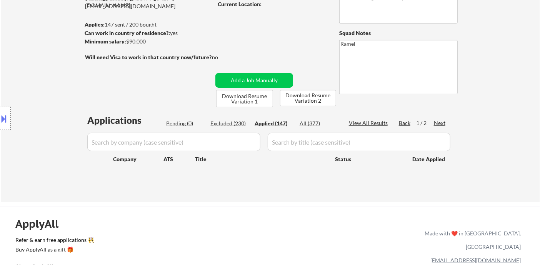
select select ""applied""
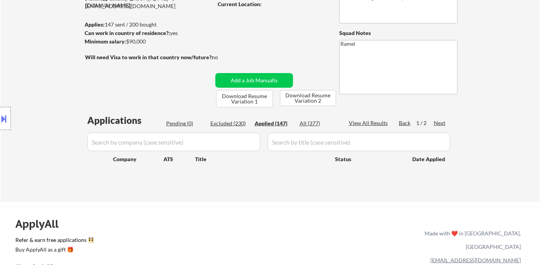
select select ""applied""
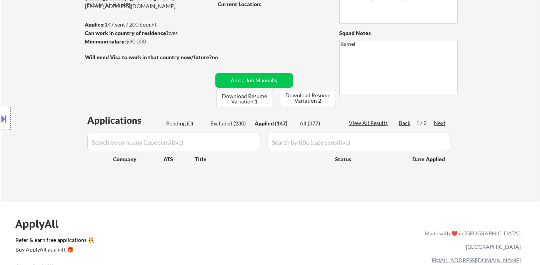
select select ""applied""
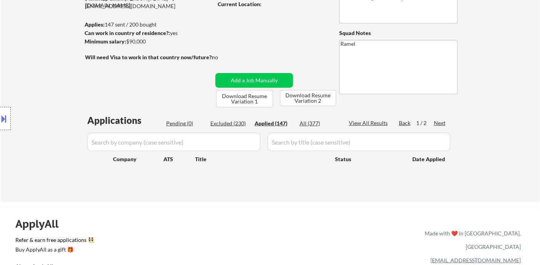
select select ""applied""
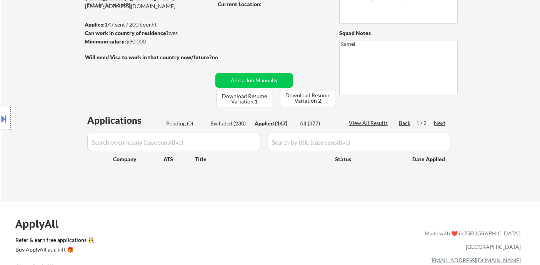
select select ""applied""
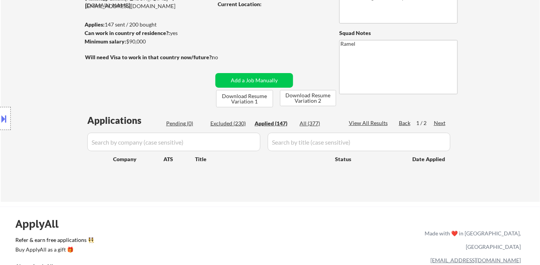
select select ""applied""
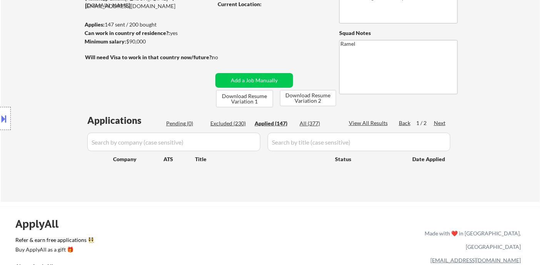
select select ""applied""
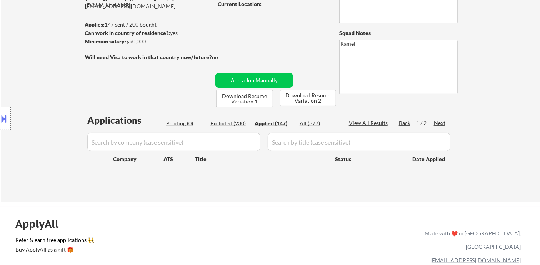
select select ""applied""
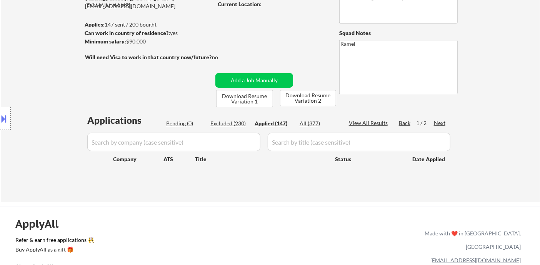
select select ""applied""
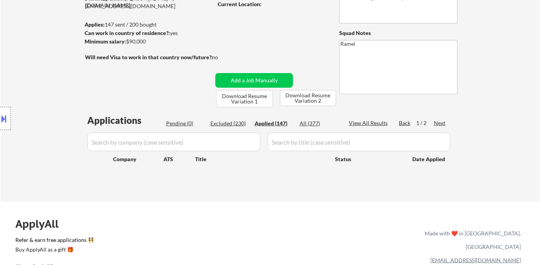
select select ""applied""
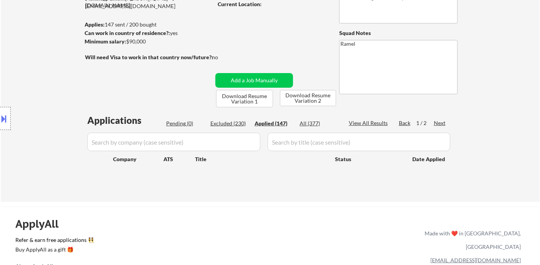
select select ""applied""
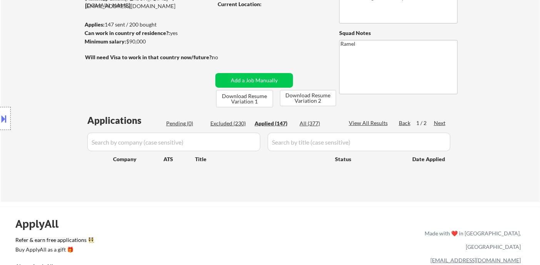
select select ""applied""
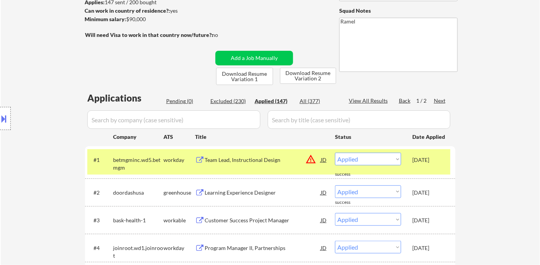
scroll to position [128, 0]
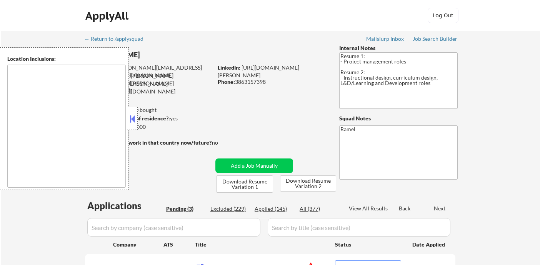
select select ""pending""
type textarea "[GEOGRAPHIC_DATA], [GEOGRAPHIC_DATA] [GEOGRAPHIC_DATA], [GEOGRAPHIC_DATA] [GEOG…"
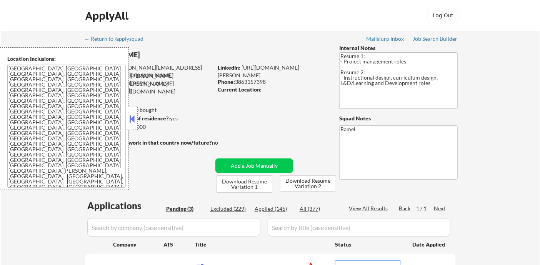
click at [282, 209] on div "Applied (145)" at bounding box center [274, 209] width 38 height 8
click at [376, 120] on div "Squad Notes" at bounding box center [398, 119] width 119 height 8
click at [132, 121] on button at bounding box center [132, 119] width 8 height 12
select select ""applied""
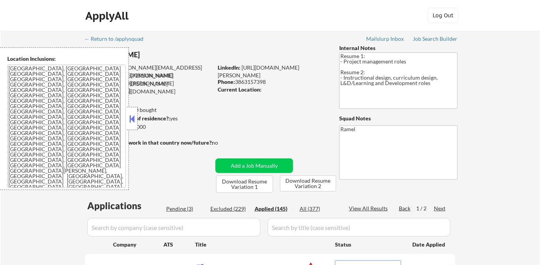
select select ""applied""
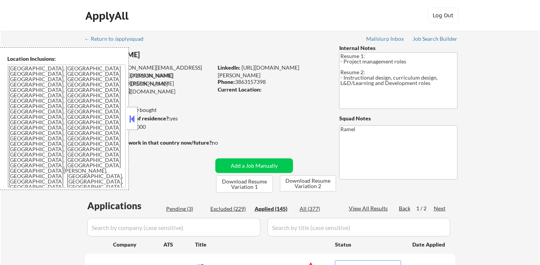
select select ""applied""
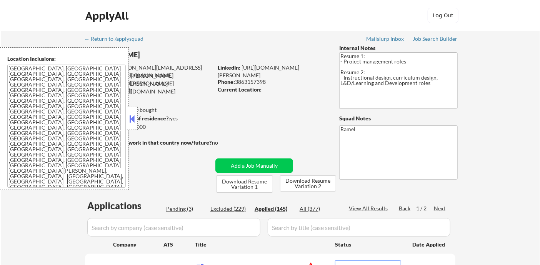
select select ""applied""
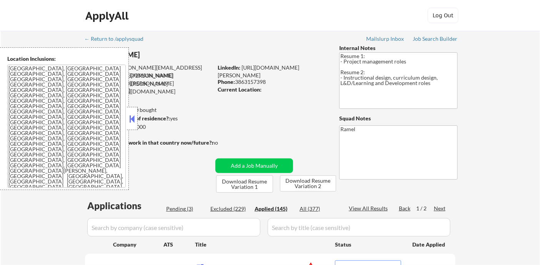
select select ""applied""
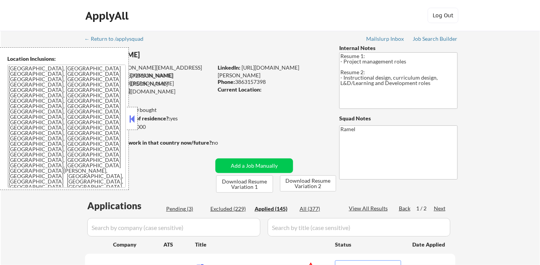
select select ""applied""
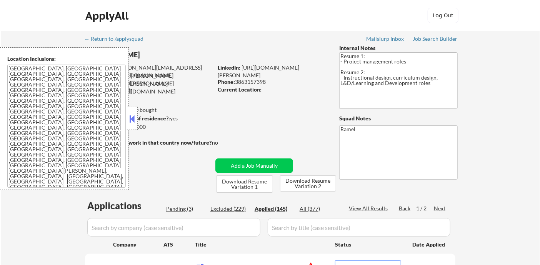
select select ""applied""
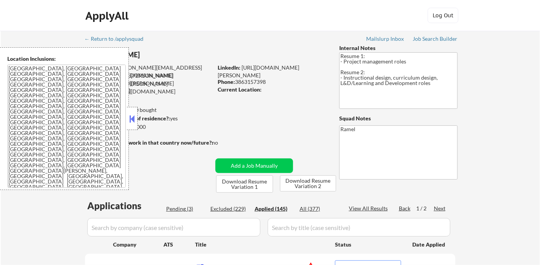
select select ""applied""
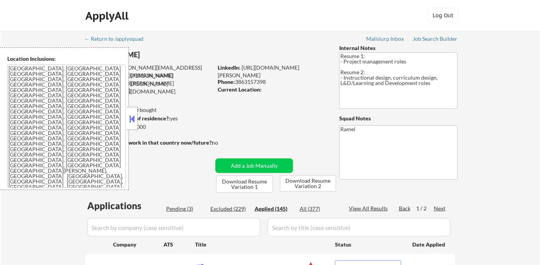
select select ""applied""
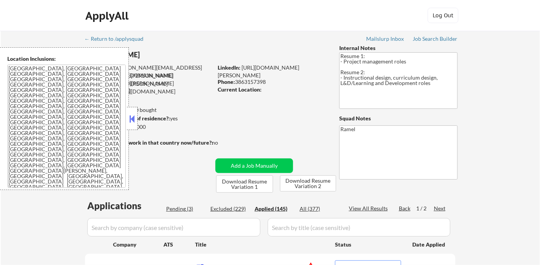
select select ""applied""
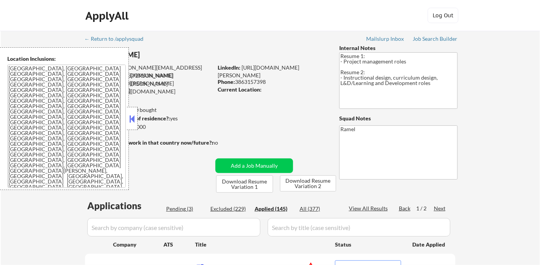
select select ""applied""
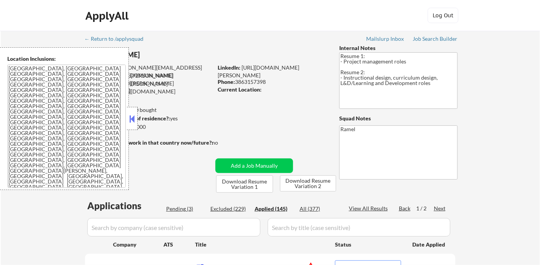
select select ""applied""
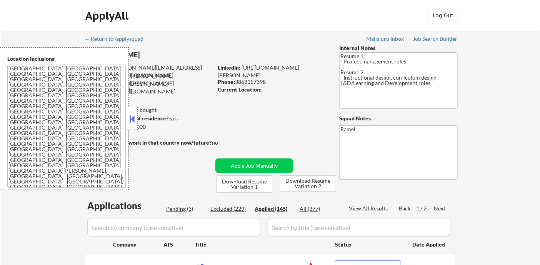
select select ""applied""
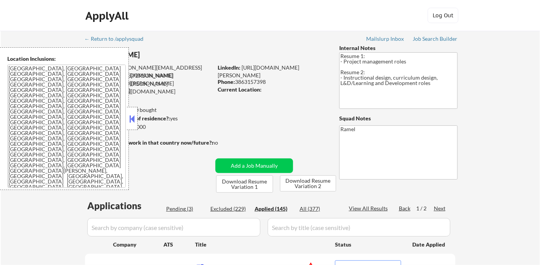
select select ""applied""
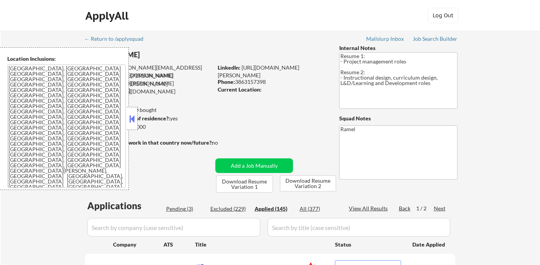
select select ""applied""
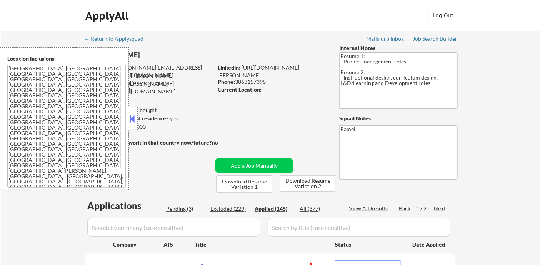
select select ""applied""
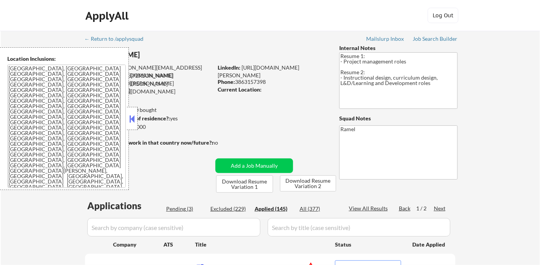
select select ""applied""
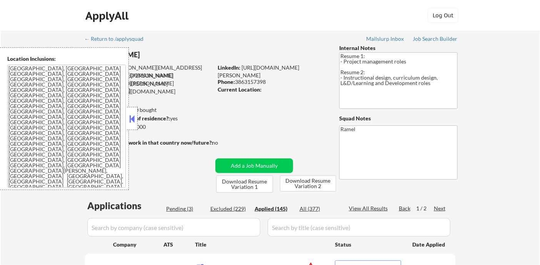
select select ""applied""
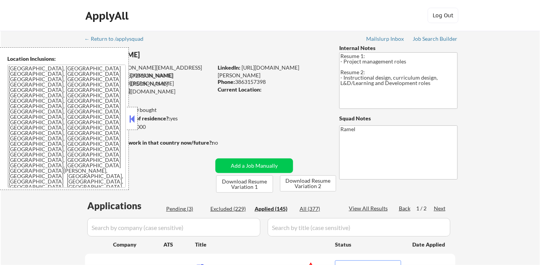
select select ""applied""
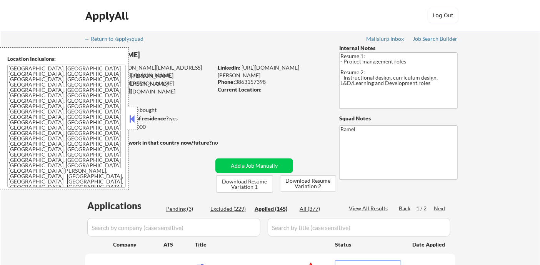
select select ""applied""
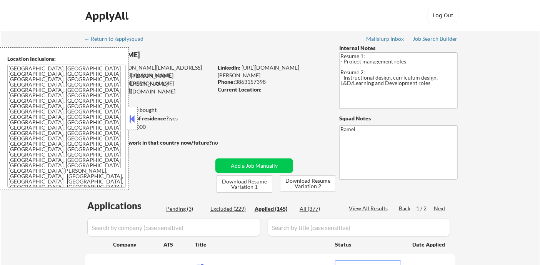
select select ""applied""
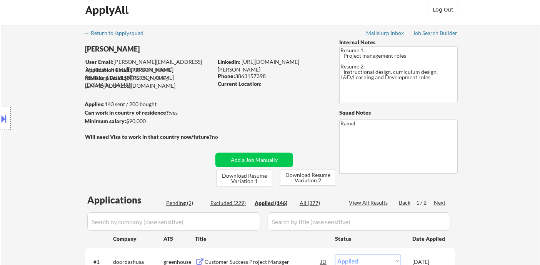
scroll to position [1764, 0]
